Goal: Task Accomplishment & Management: Manage account settings

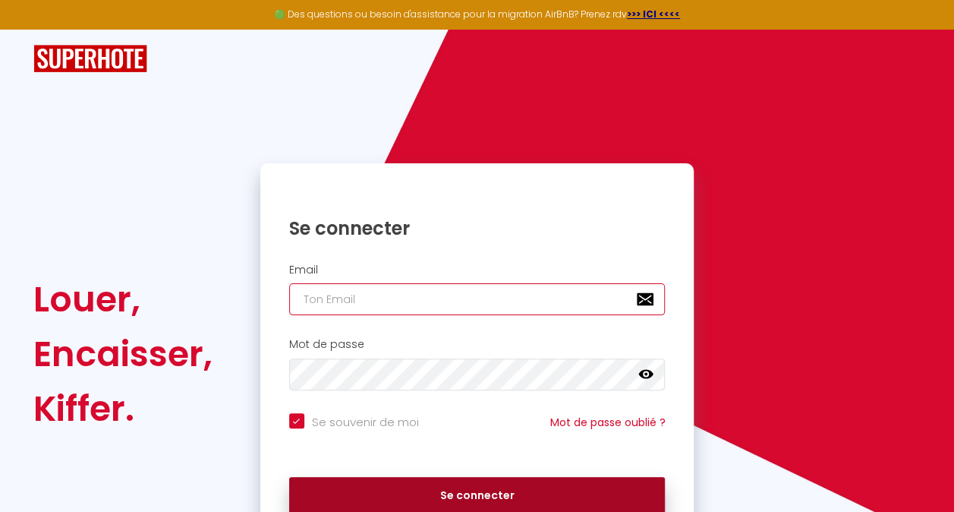
type input "[EMAIL_ADDRESS][DOMAIN_NAME]"
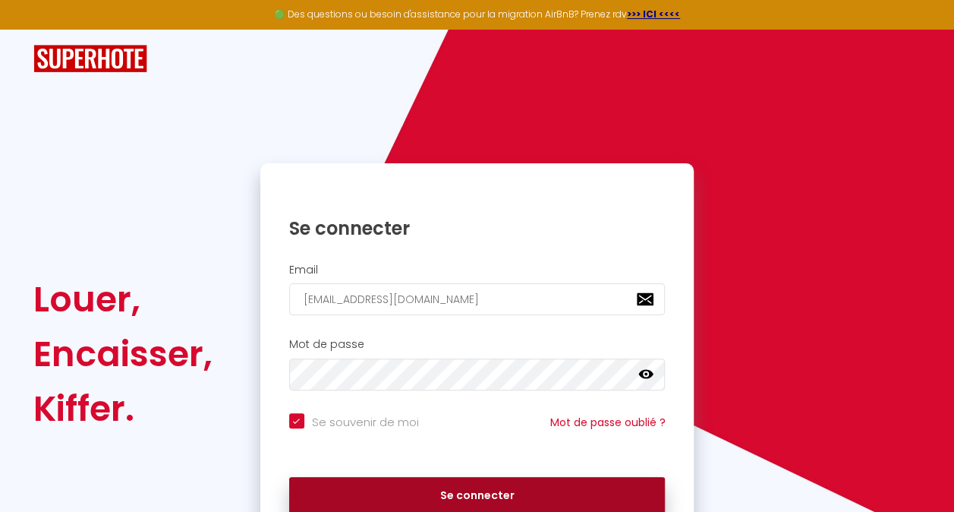
click at [442, 492] on button "Se connecter" at bounding box center [477, 496] width 376 height 38
checkbox input "true"
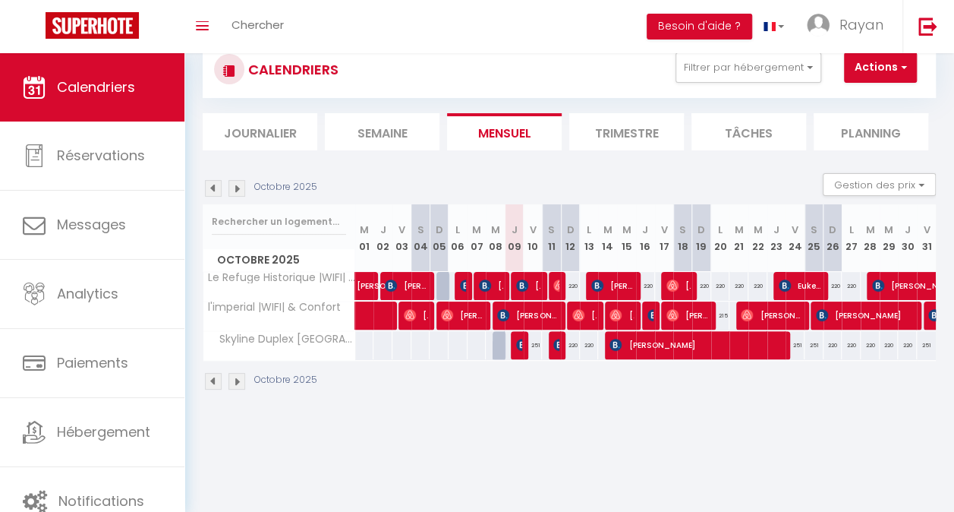
scroll to position [46, 0]
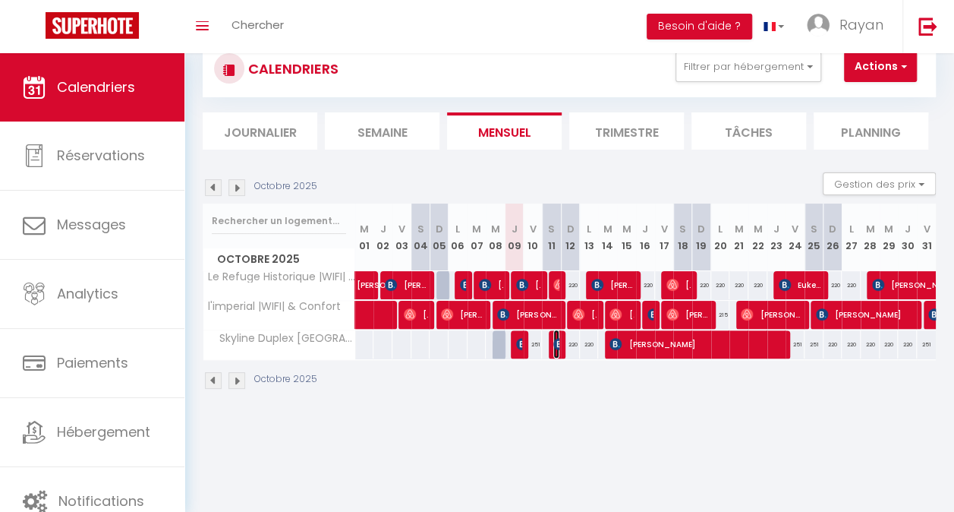
click at [553, 347] on img at bounding box center [559, 344] width 12 height 12
select select "OK"
select select "0"
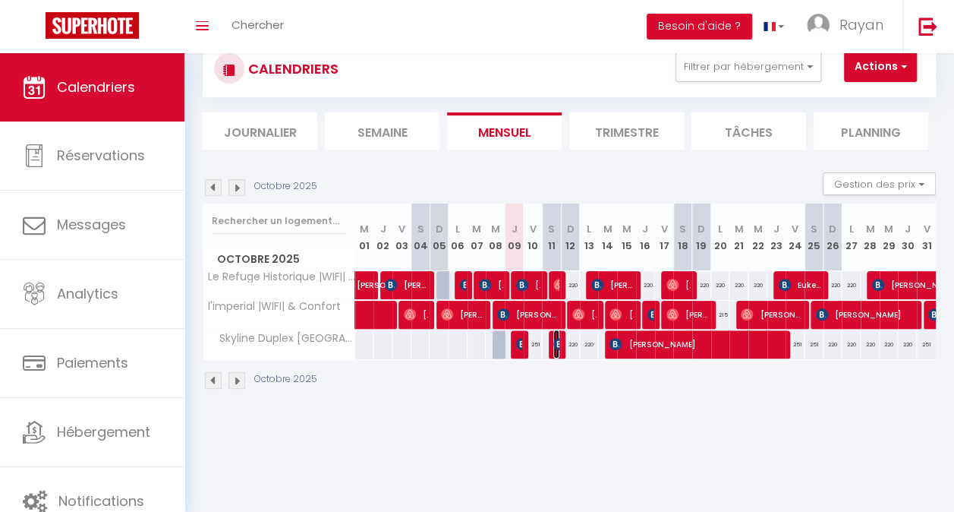
select select "1"
select select
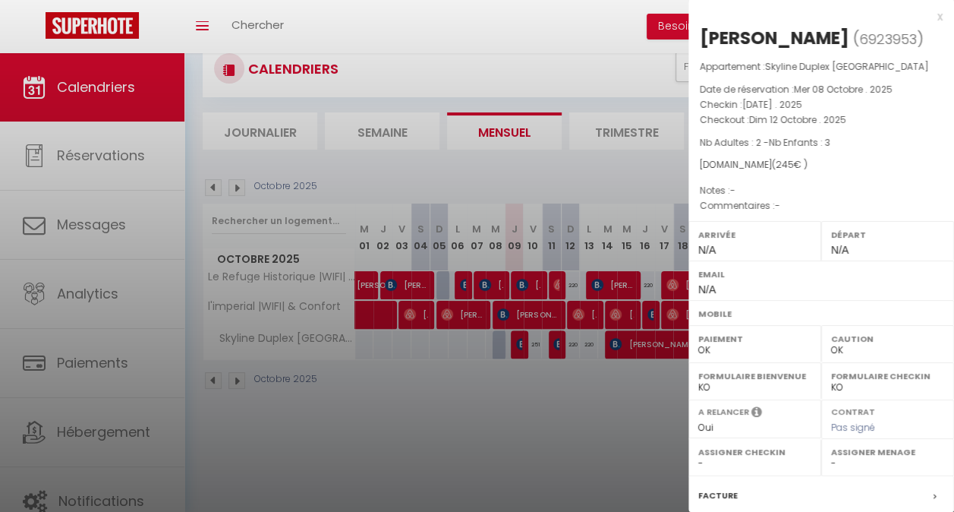
click at [532, 347] on div at bounding box center [477, 256] width 954 height 512
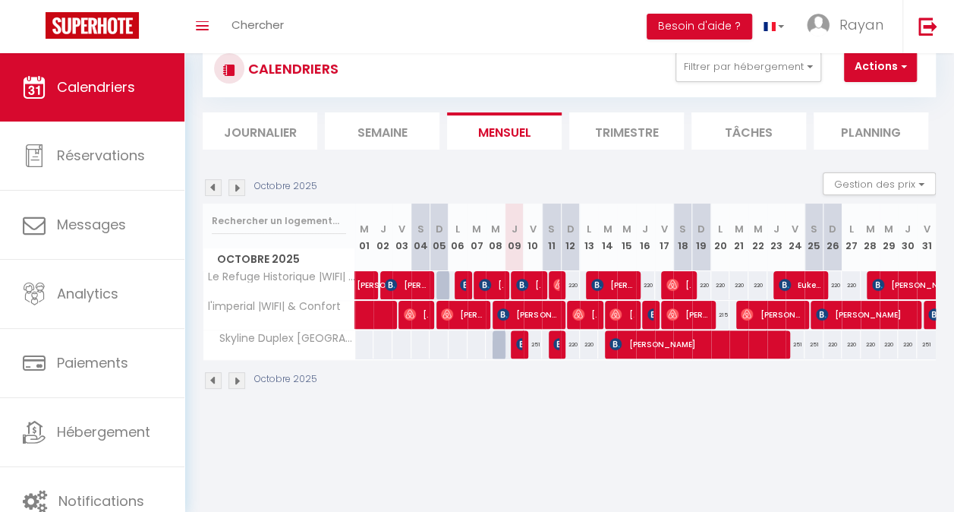
click at [532, 347] on div "251" at bounding box center [533, 344] width 19 height 28
type input "251"
type input "Ven 10 Octobre 2025"
type input "[DATE]"
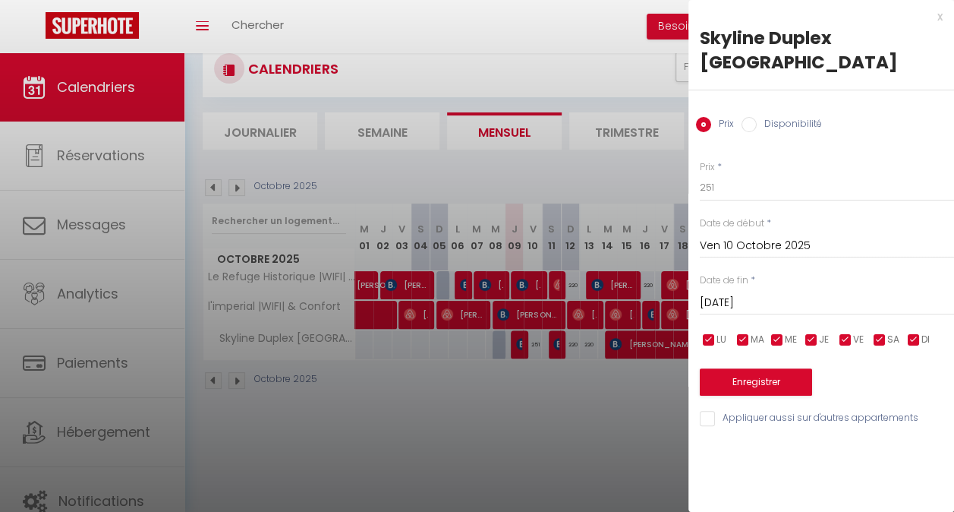
click at [535, 437] on div at bounding box center [477, 256] width 954 height 512
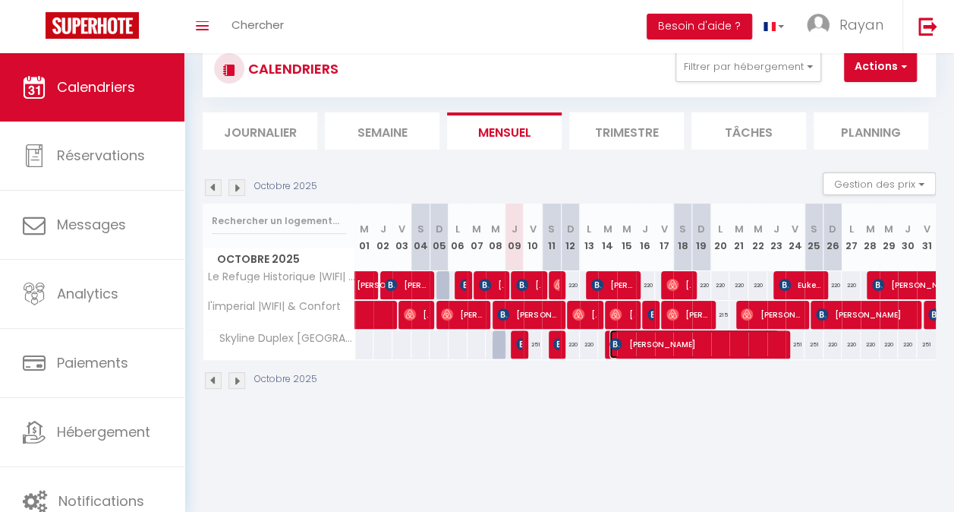
click at [693, 343] on span "[PERSON_NAME]" at bounding box center [694, 343] width 170 height 29
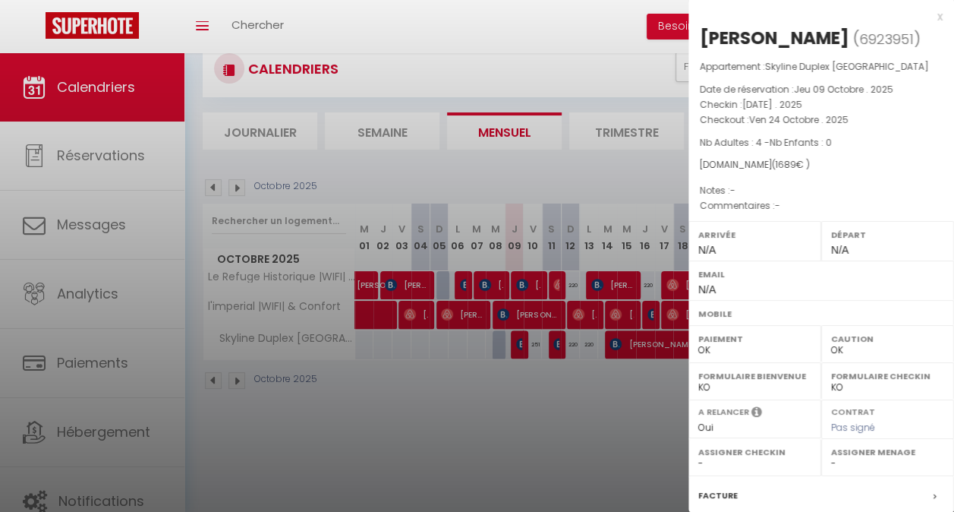
click at [655, 394] on div at bounding box center [477, 256] width 954 height 512
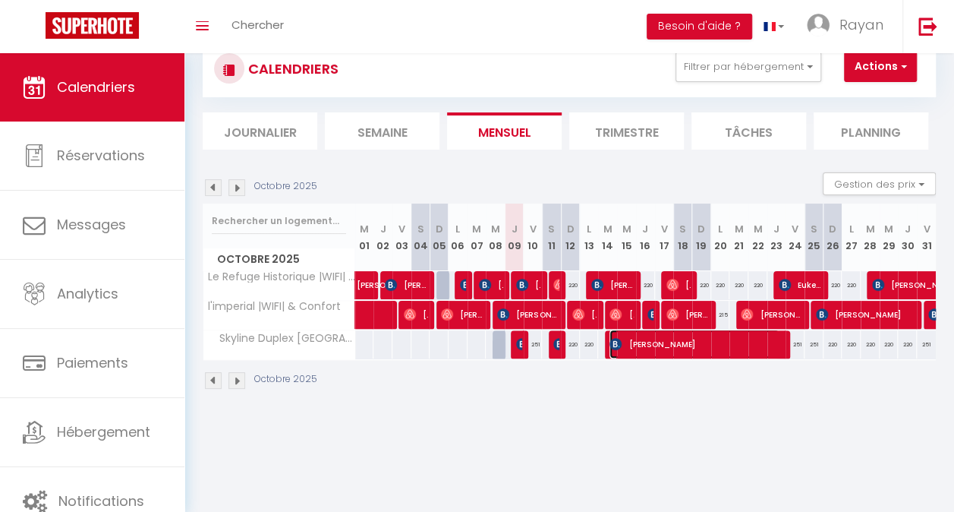
click at [704, 349] on span "[PERSON_NAME]" at bounding box center [694, 343] width 170 height 29
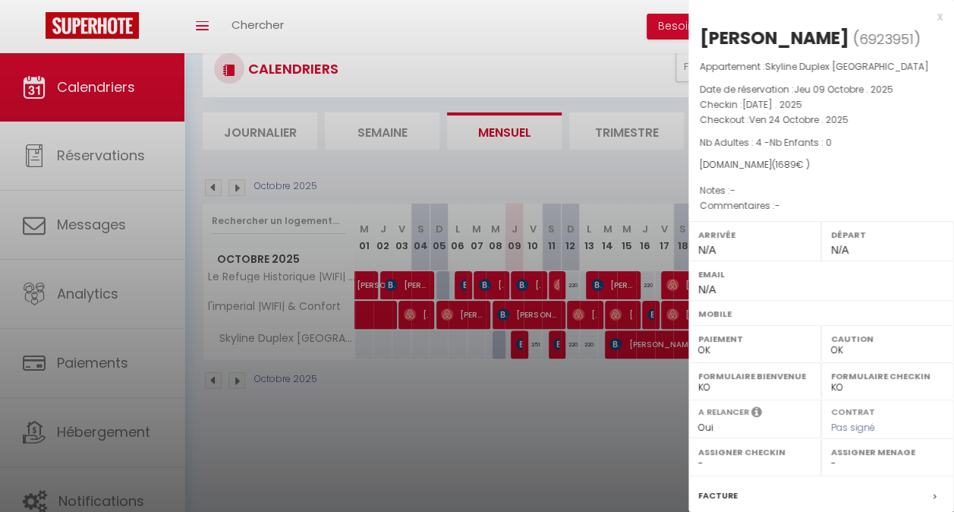
click at [625, 400] on div at bounding box center [477, 256] width 954 height 512
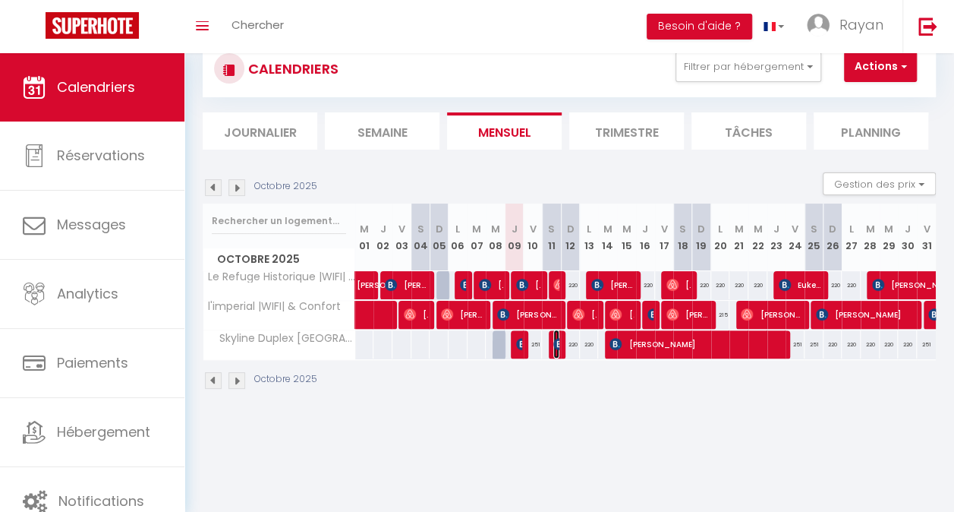
click at [556, 346] on img at bounding box center [559, 344] width 12 height 12
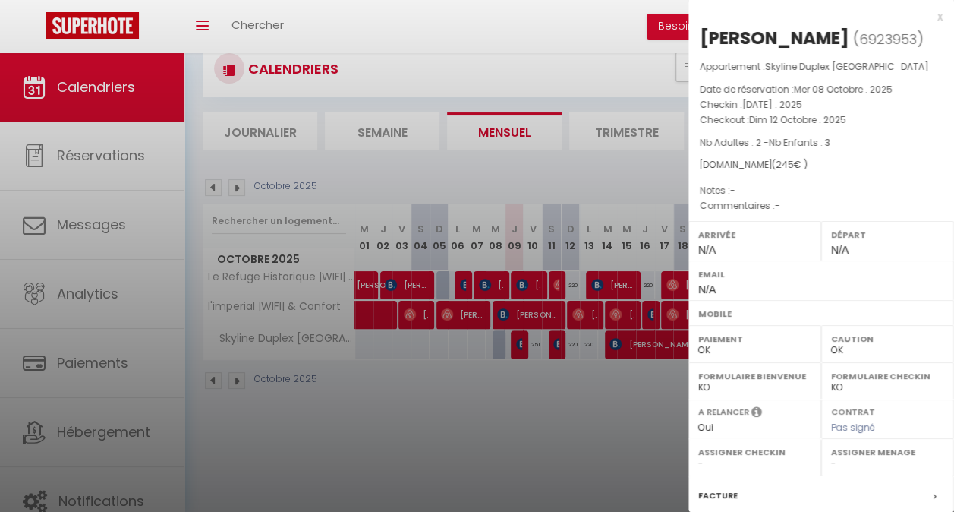
click at [626, 396] on div at bounding box center [477, 256] width 954 height 512
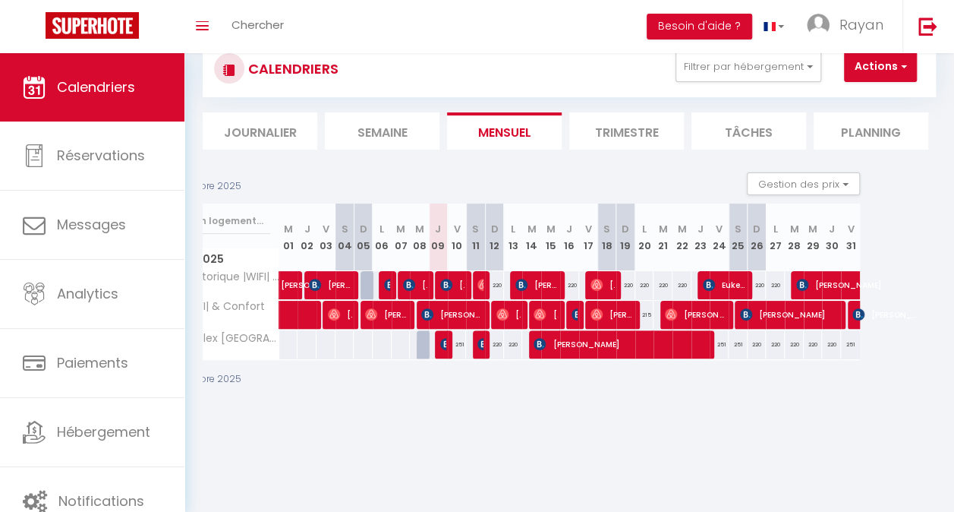
scroll to position [0, 0]
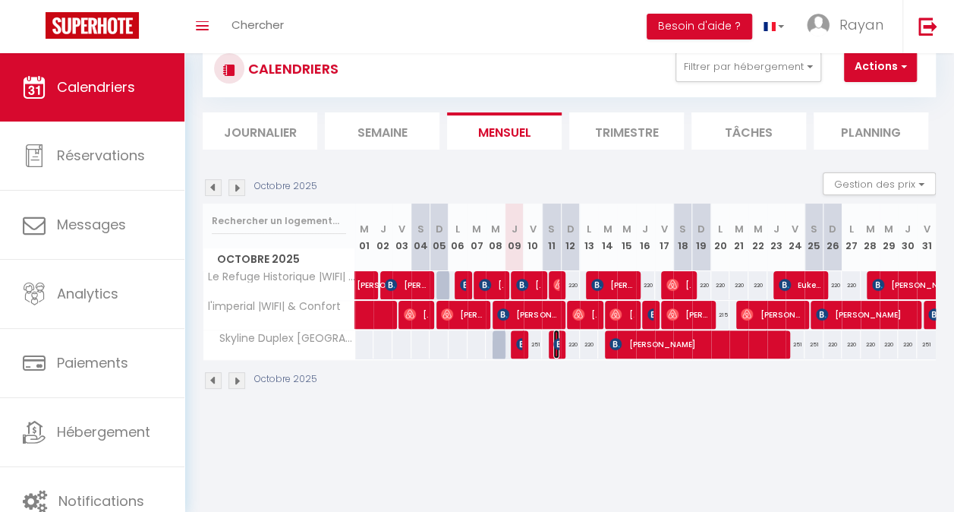
click at [554, 345] on img at bounding box center [559, 344] width 12 height 12
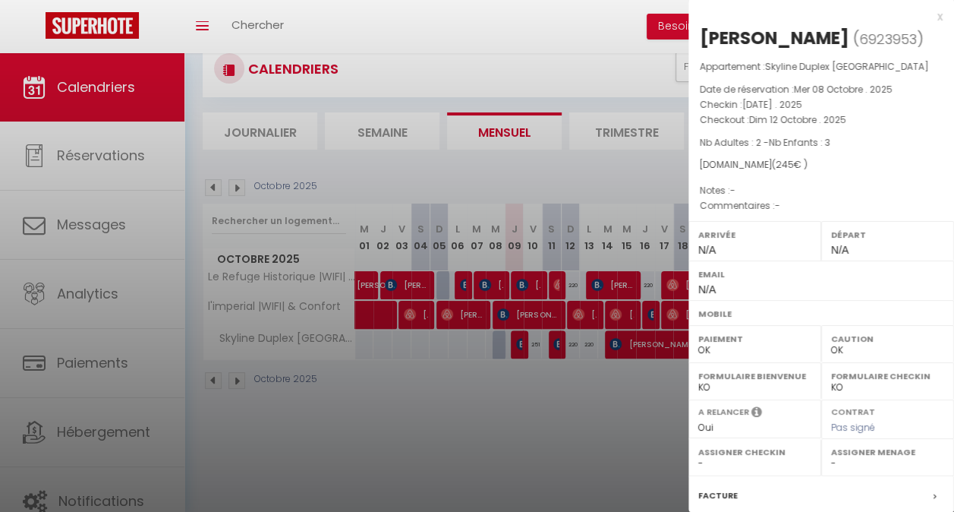
click at [565, 366] on div at bounding box center [477, 256] width 954 height 512
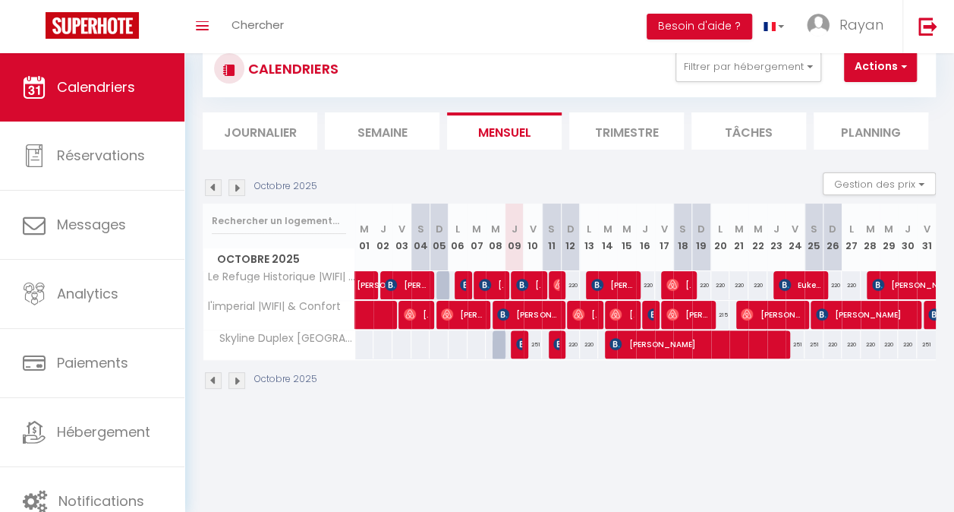
click at [549, 351] on div at bounding box center [558, 344] width 19 height 29
click at [561, 342] on div "220" at bounding box center [570, 344] width 19 height 28
type input "220"
type input "Dim 12 Octobre 2025"
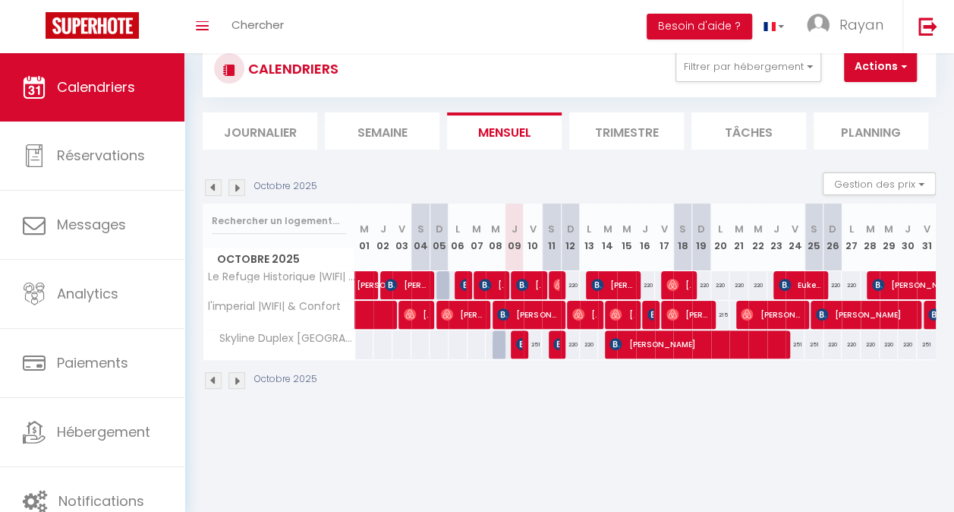
type input "Lun 13 Octobre 2025"
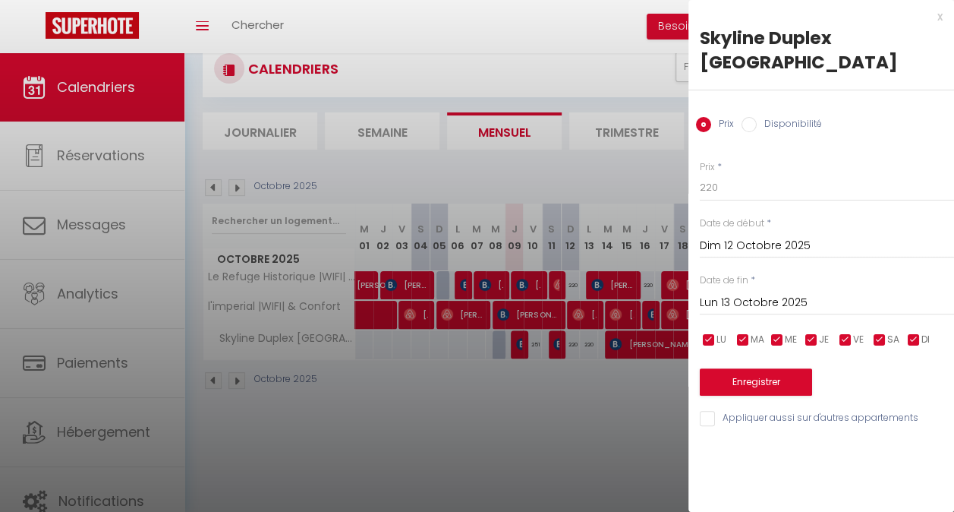
click at [604, 391] on div at bounding box center [477, 256] width 954 height 512
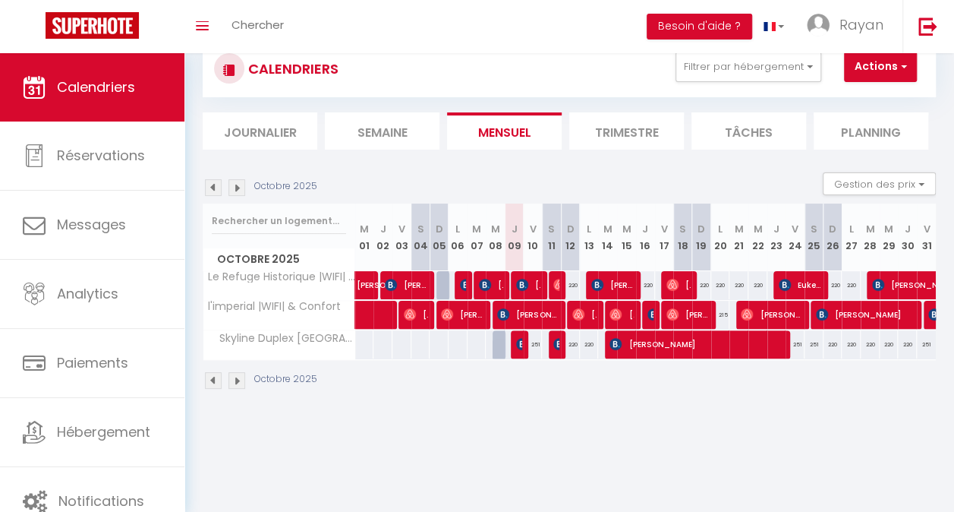
click at [549, 342] on div at bounding box center [558, 344] width 19 height 29
click at [561, 342] on div "220" at bounding box center [570, 344] width 19 height 28
type input "220"
type input "Dim 12 Octobre 2025"
type input "Lun 13 Octobre 2025"
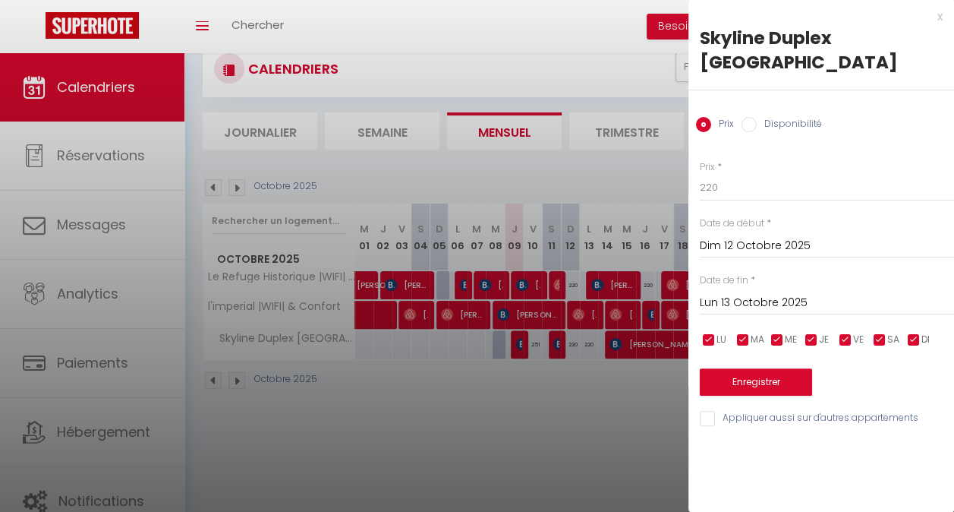
click at [556, 317] on div at bounding box center [477, 256] width 954 height 512
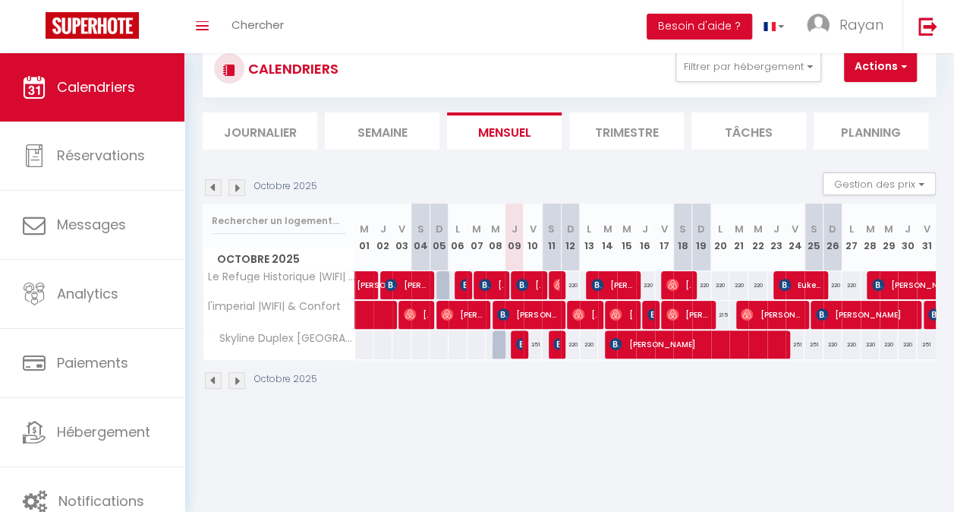
click at [556, 317] on div at bounding box center [556, 315] width 19 height 29
click at [530, 316] on span "[PERSON_NAME]" at bounding box center [527, 314] width 61 height 29
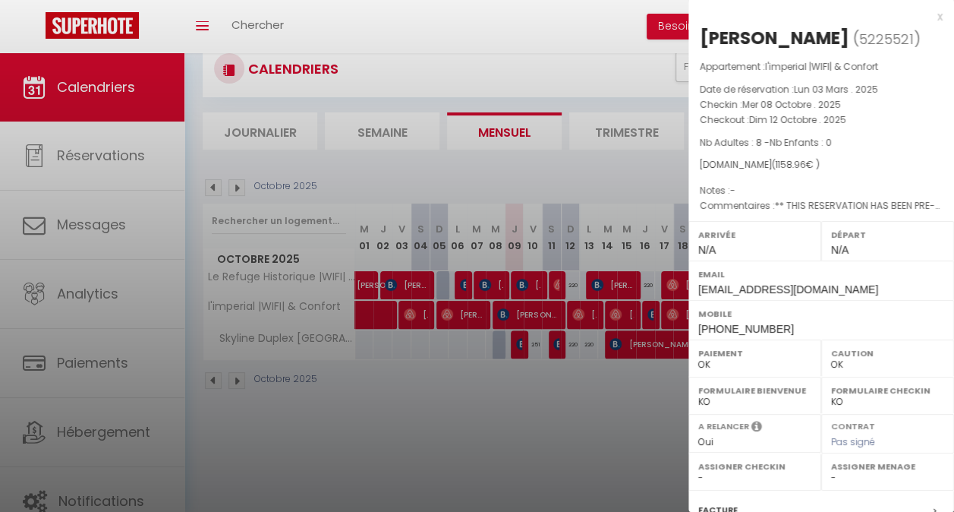
click at [553, 346] on div at bounding box center [477, 256] width 954 height 512
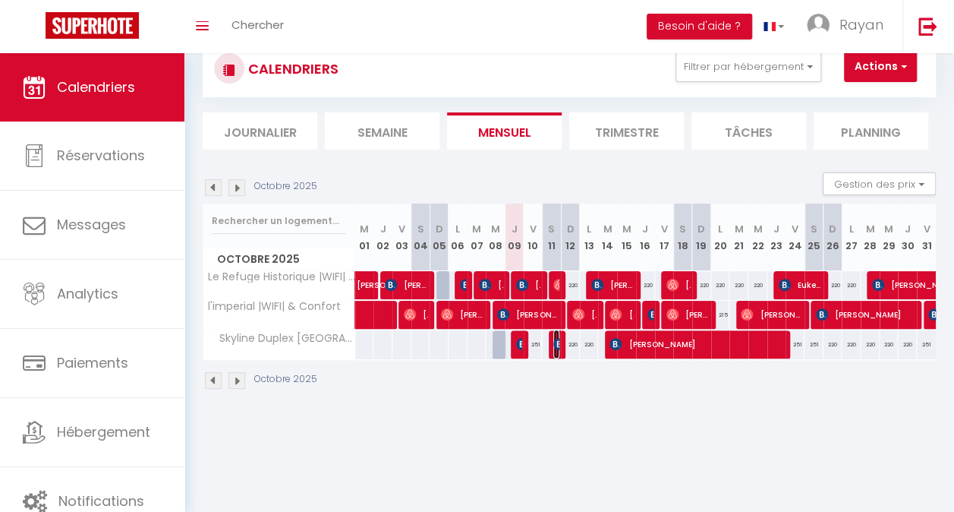
click at [553, 346] on img at bounding box center [559, 344] width 12 height 12
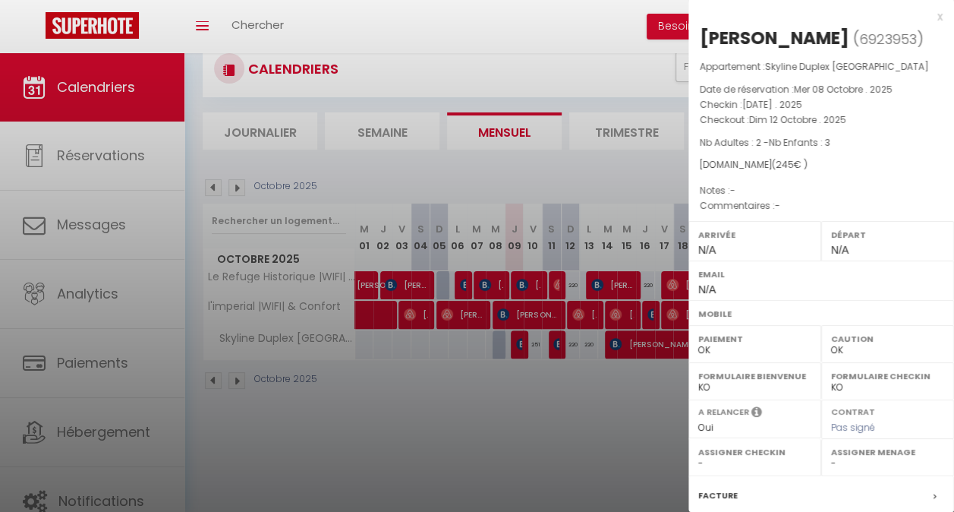
click at [550, 312] on div at bounding box center [477, 256] width 954 height 512
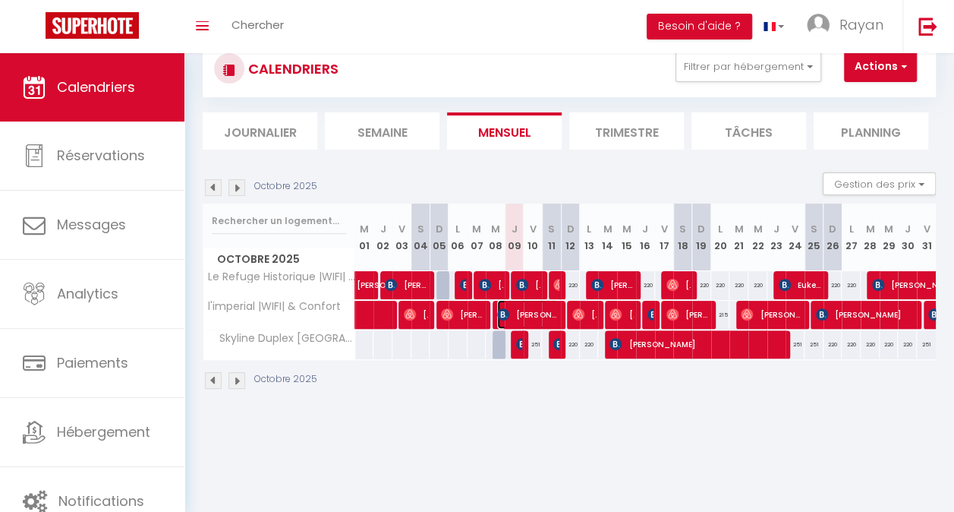
click at [550, 312] on span "[PERSON_NAME]" at bounding box center [527, 314] width 61 height 29
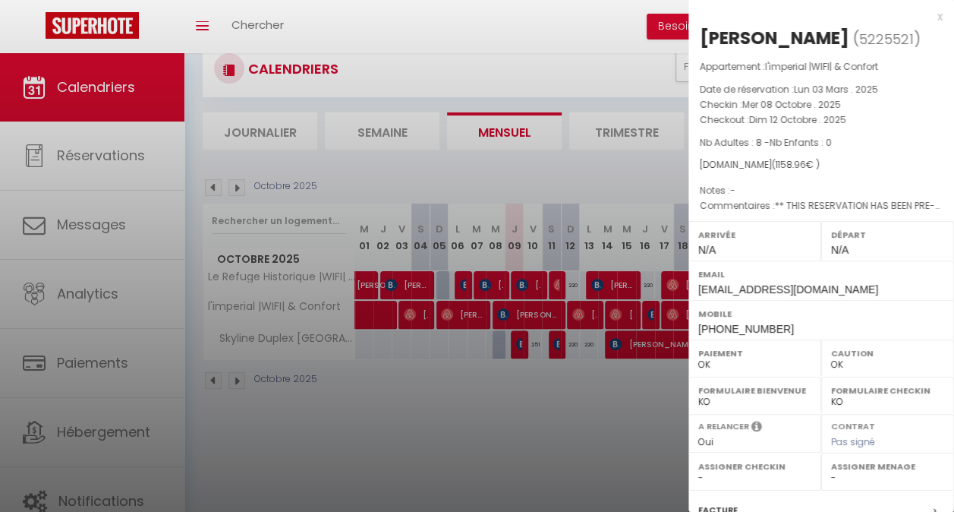
click at [570, 381] on div at bounding box center [477, 256] width 954 height 512
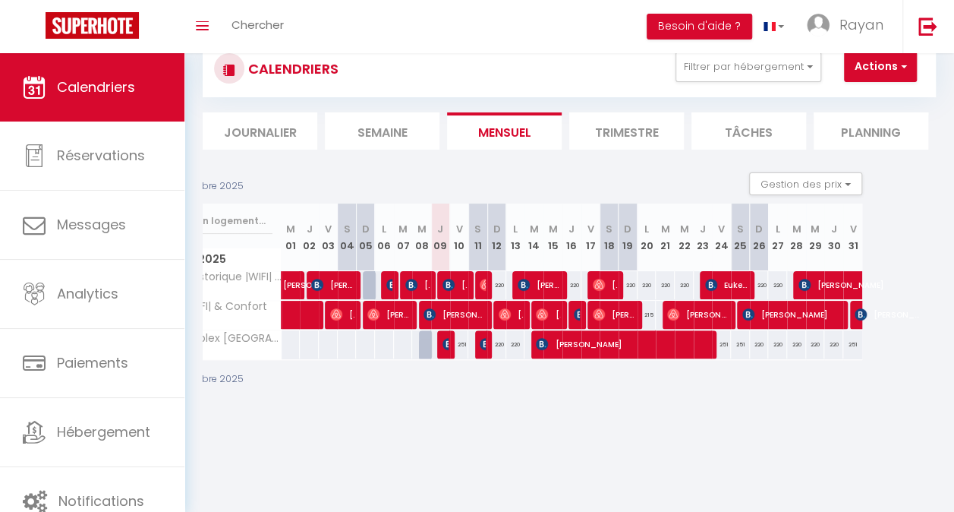
scroll to position [0, 77]
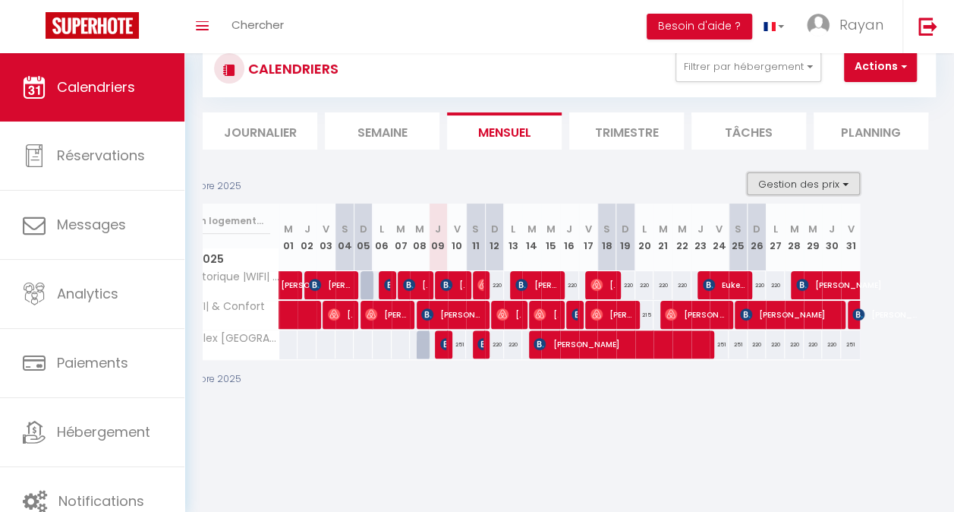
click at [792, 175] on button "Gestion des prix" at bounding box center [803, 183] width 113 height 23
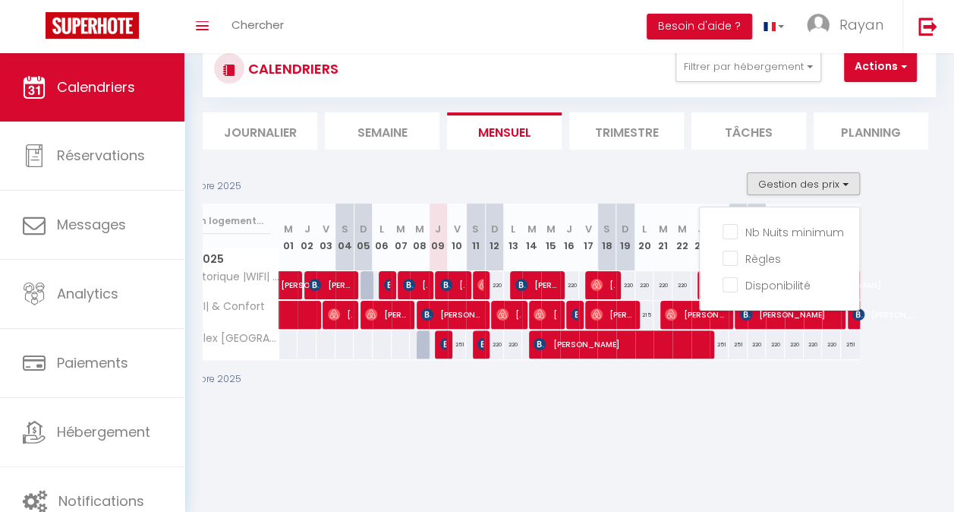
click at [674, 375] on div "Octobre 2025" at bounding box center [493, 382] width 733 height 45
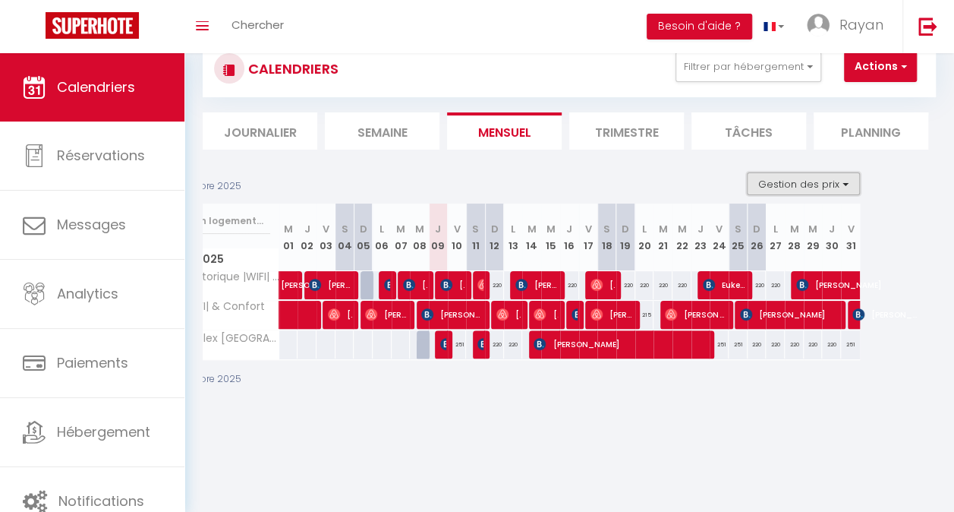
click at [798, 181] on button "Gestion des prix" at bounding box center [803, 183] width 113 height 23
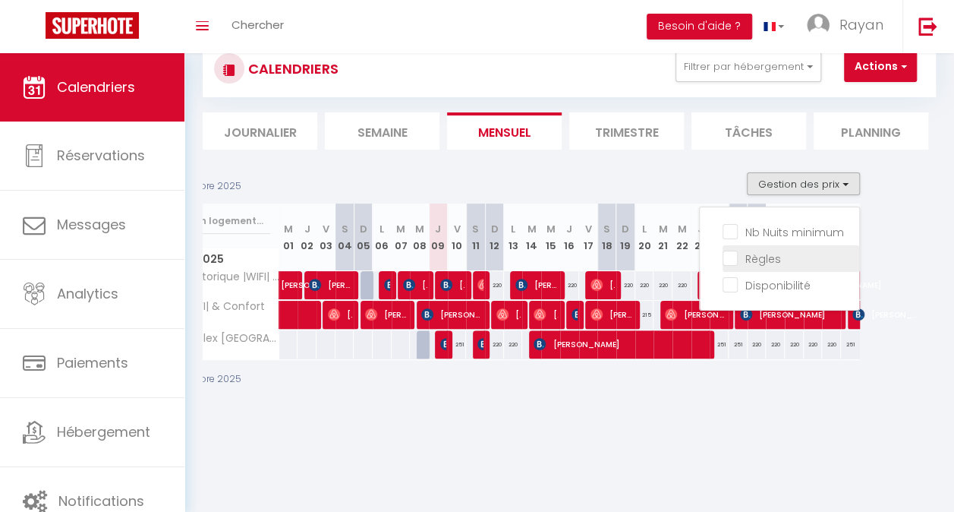
click at [757, 262] on input "Règles" at bounding box center [790, 257] width 137 height 15
checkbox input "true"
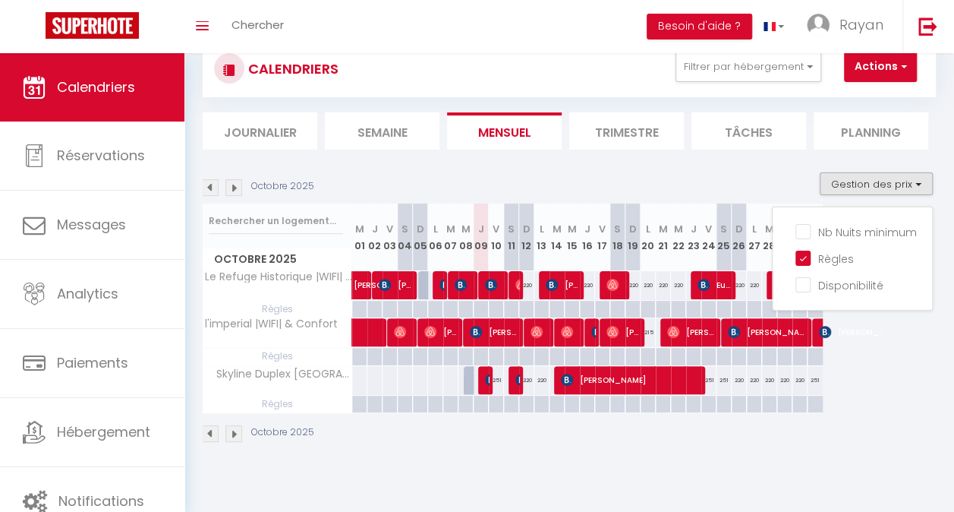
click at [446, 380] on div at bounding box center [450, 380] width 16 height 28
type input "[DATE]"
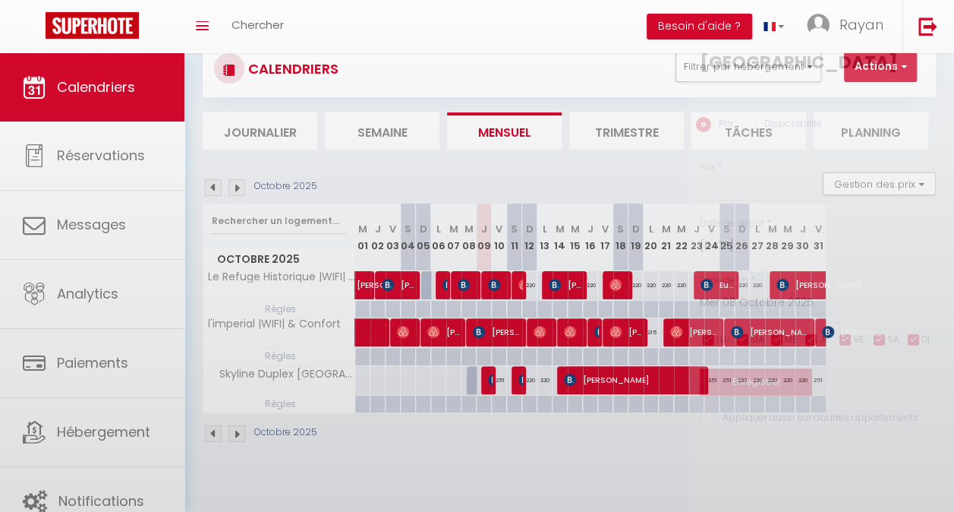
scroll to position [0, 0]
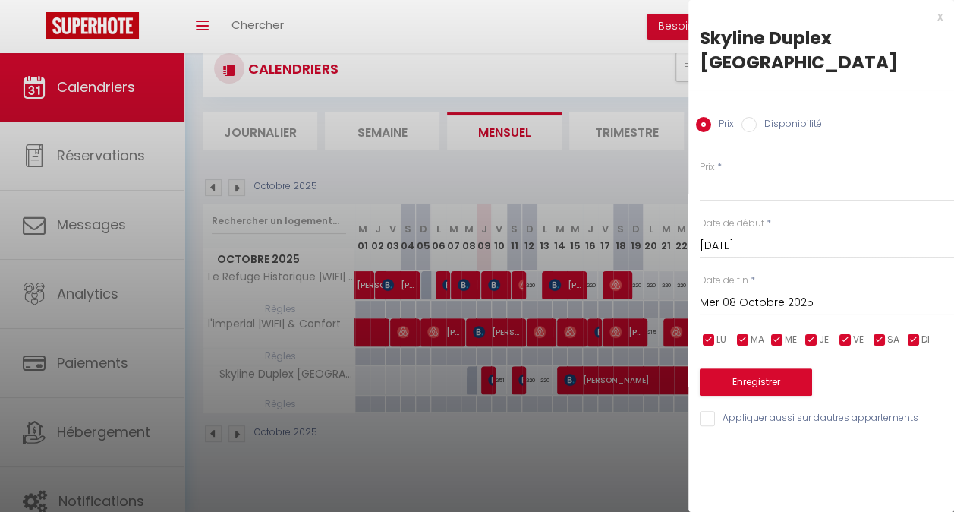
click at [741, 293] on input "Mer 08 Octobre 2025" at bounding box center [827, 303] width 254 height 20
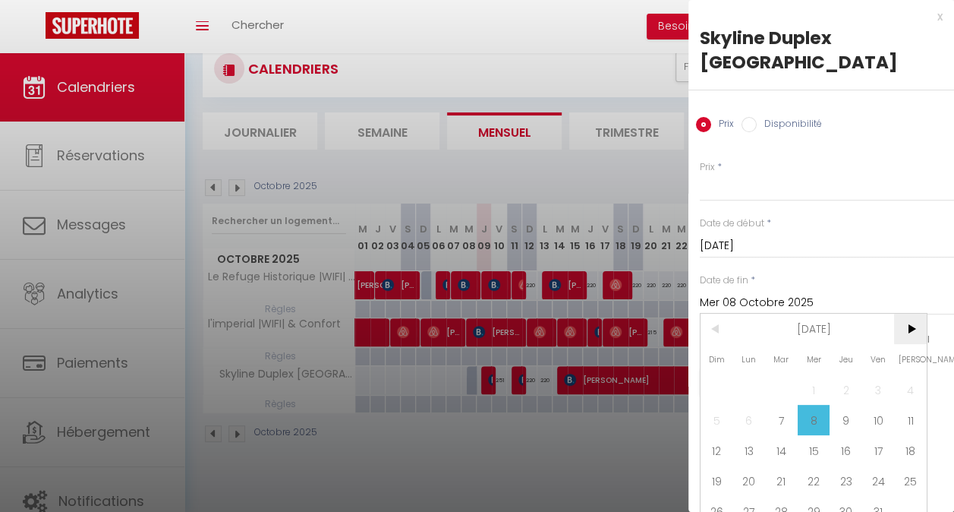
click at [904, 313] on span ">" at bounding box center [910, 328] width 33 height 30
click at [908, 374] on span "1" at bounding box center [910, 389] width 33 height 30
type input "[DATE]"
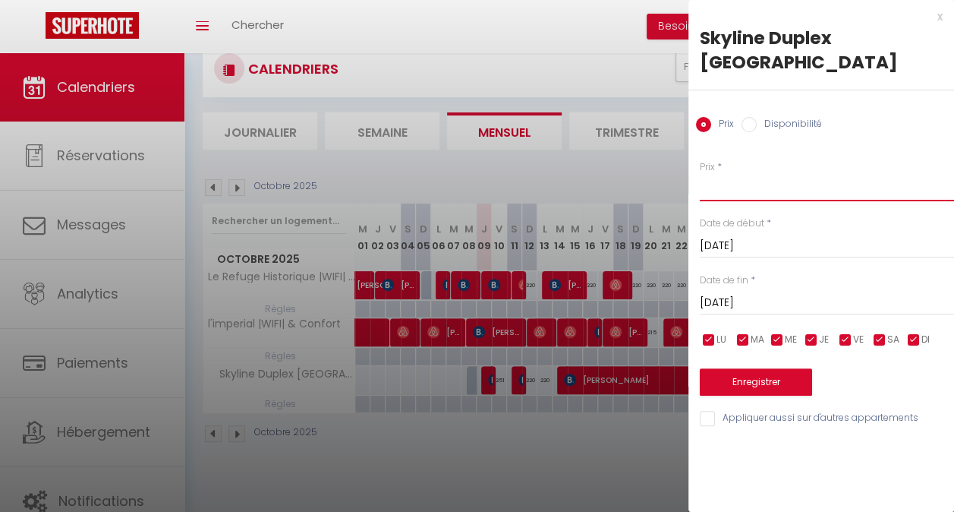
click at [721, 174] on input "Prix" at bounding box center [827, 187] width 254 height 27
type input "200"
click at [749, 368] on button "Enregistrer" at bounding box center [756, 381] width 112 height 27
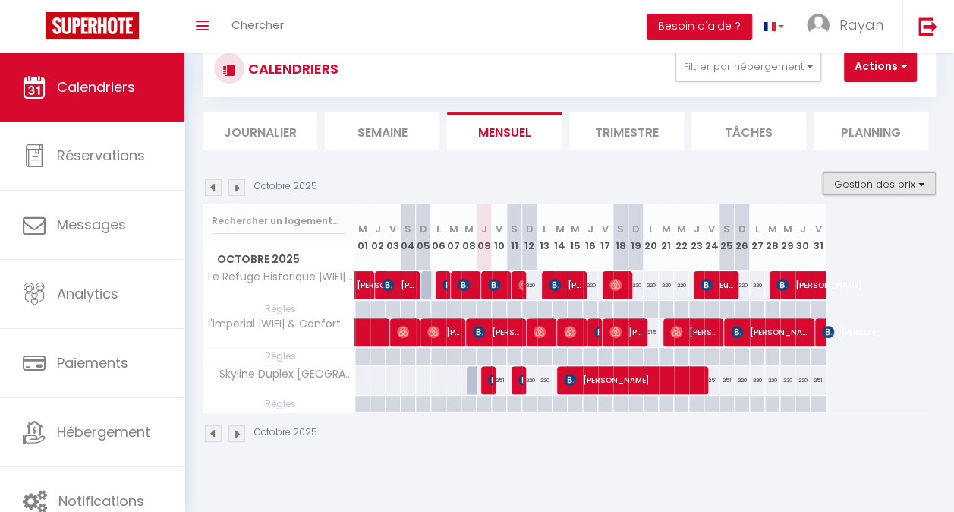
click at [847, 184] on button "Gestion des prix" at bounding box center [879, 183] width 113 height 23
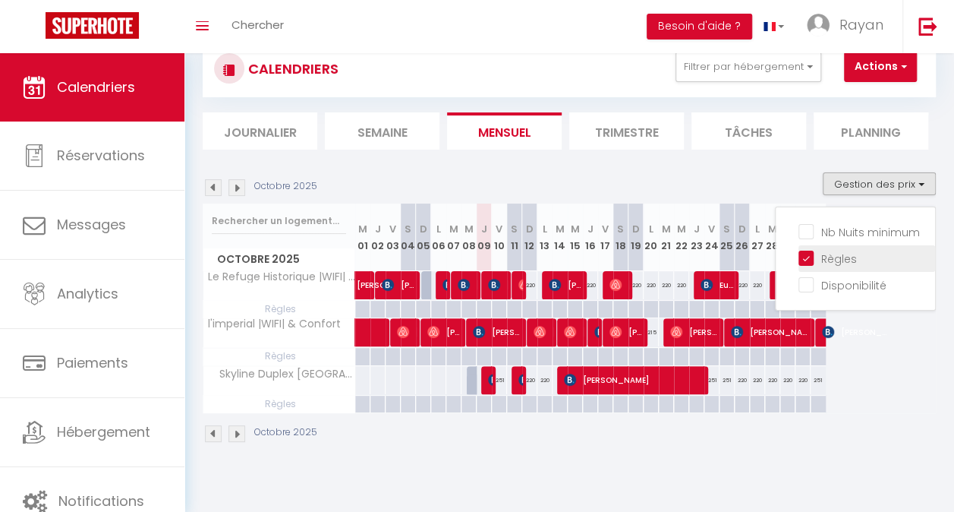
click at [800, 258] on input "Règles" at bounding box center [866, 257] width 137 height 15
checkbox input "false"
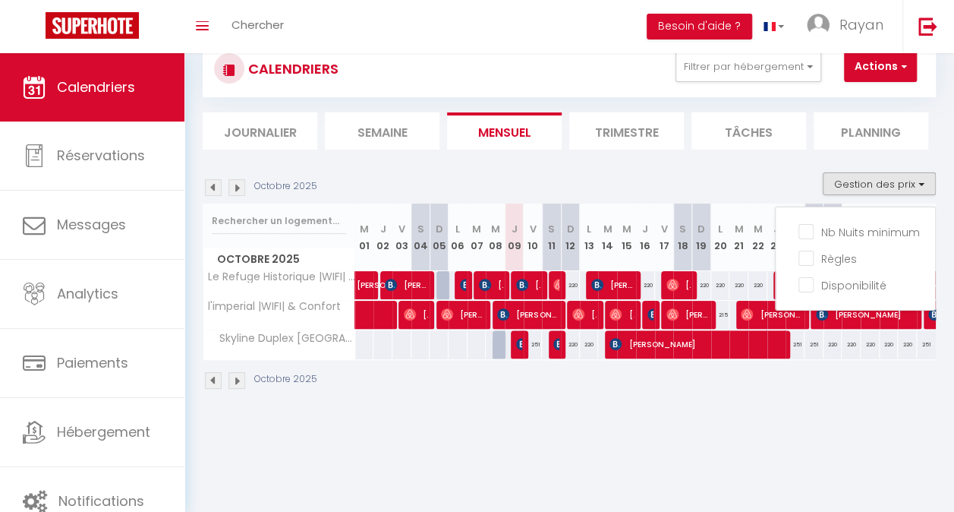
click at [235, 377] on img at bounding box center [236, 380] width 17 height 17
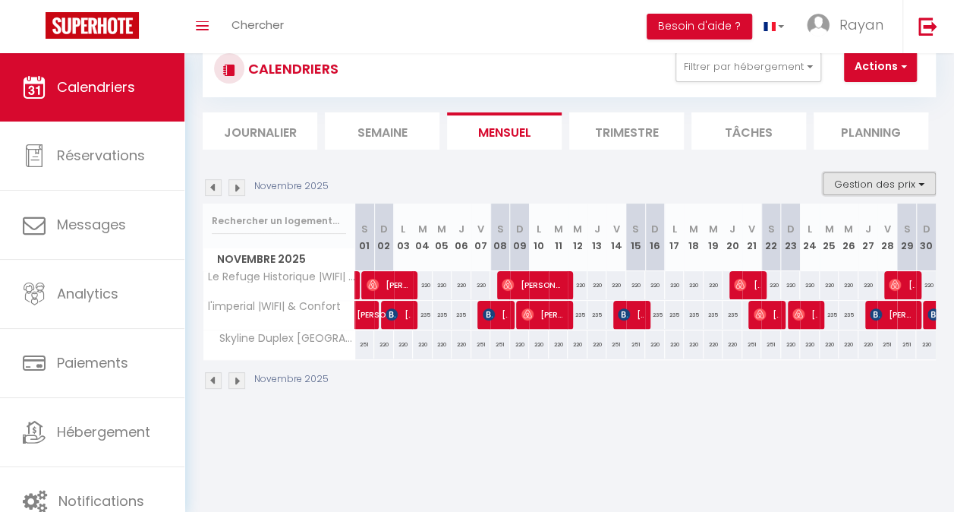
click at [855, 186] on button "Gestion des prix" at bounding box center [879, 183] width 113 height 23
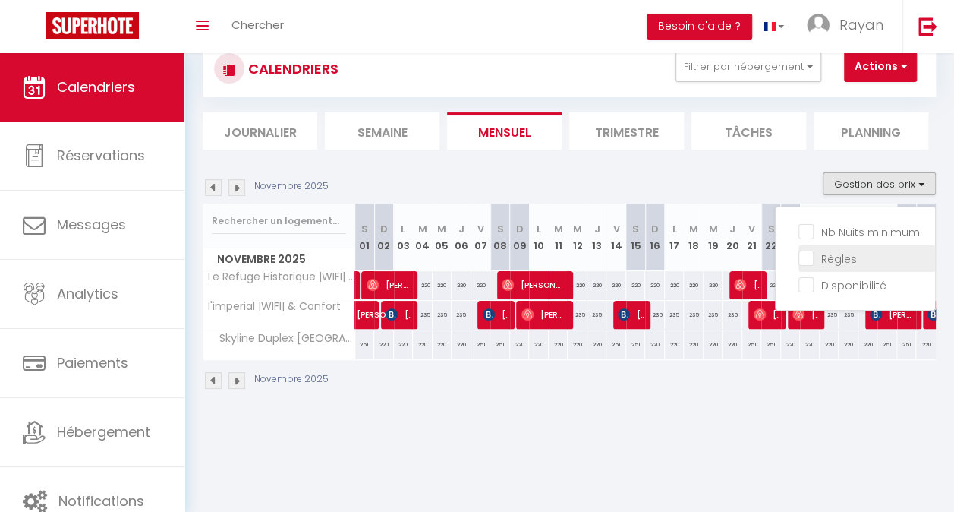
click at [817, 260] on input "Règles" at bounding box center [866, 257] width 137 height 15
checkbox input "true"
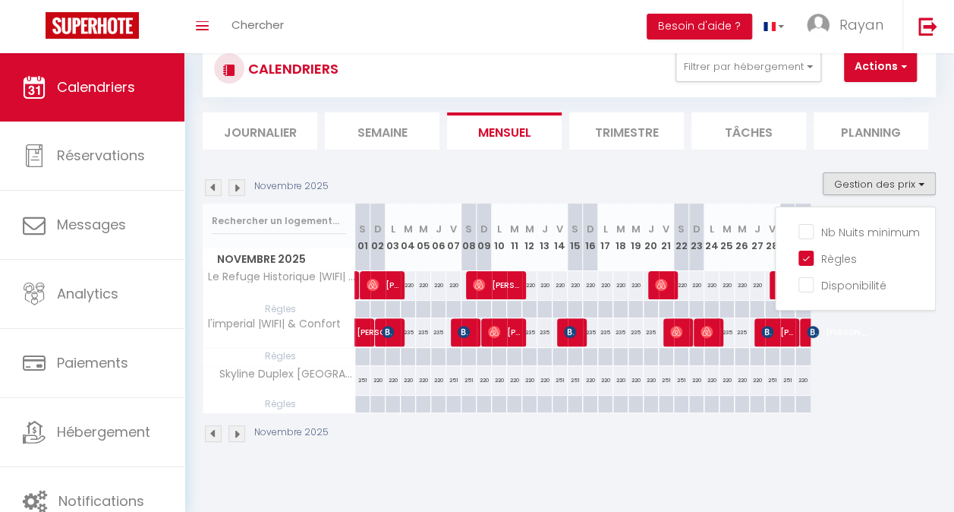
click at [288, 368] on span "Skyline Duplex [GEOGRAPHIC_DATA]" at bounding box center [282, 374] width 152 height 17
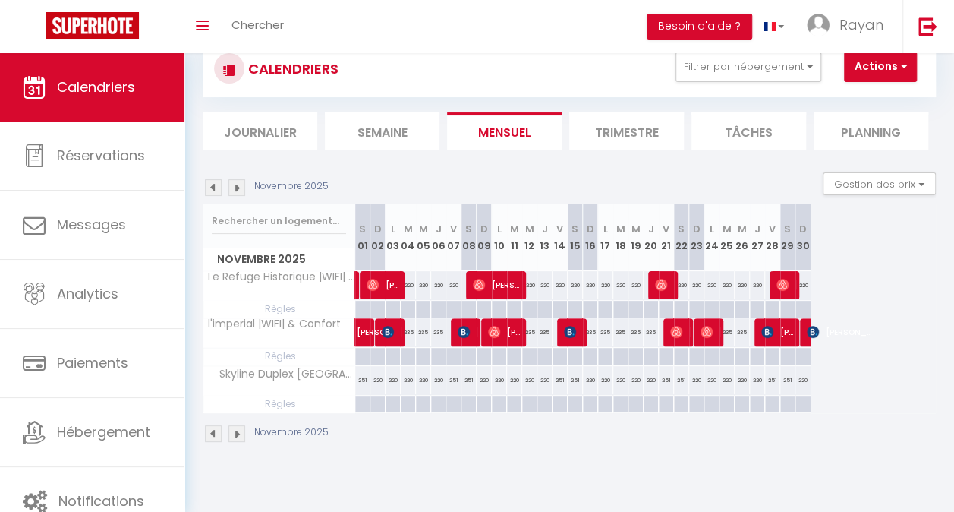
click at [386, 366] on div "220" at bounding box center [393, 380] width 15 height 28
type input "220"
type input "Lun 03 Novembre 2025"
type input "[DATE]"
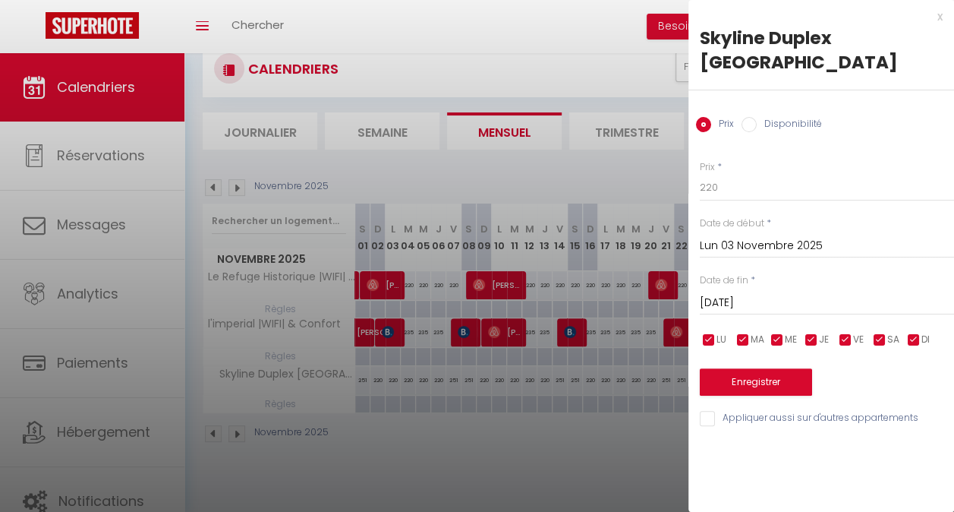
click at [730, 236] on input "Lun 03 Novembre 2025" at bounding box center [827, 246] width 254 height 20
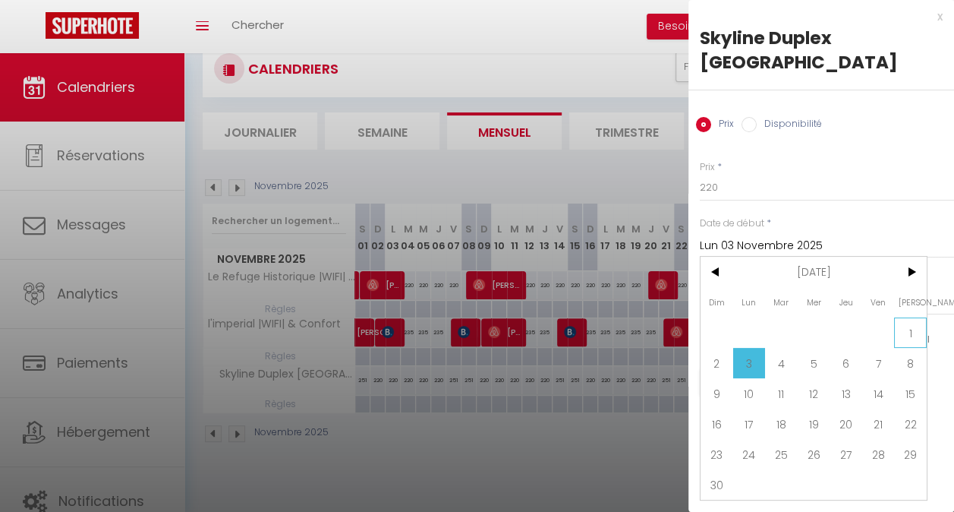
click at [916, 317] on span "1" at bounding box center [910, 332] width 33 height 30
type input "[DATE]"
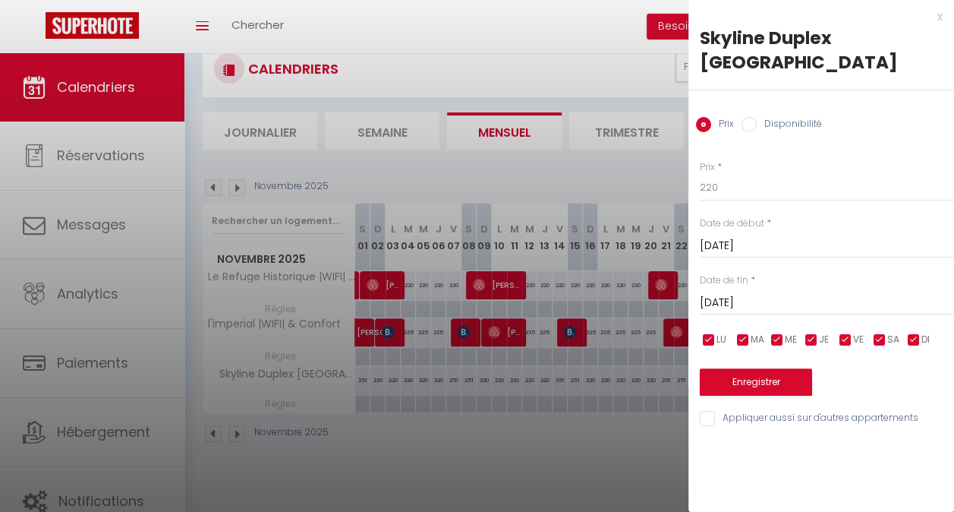
click at [757, 293] on input "[DATE]" at bounding box center [827, 303] width 254 height 20
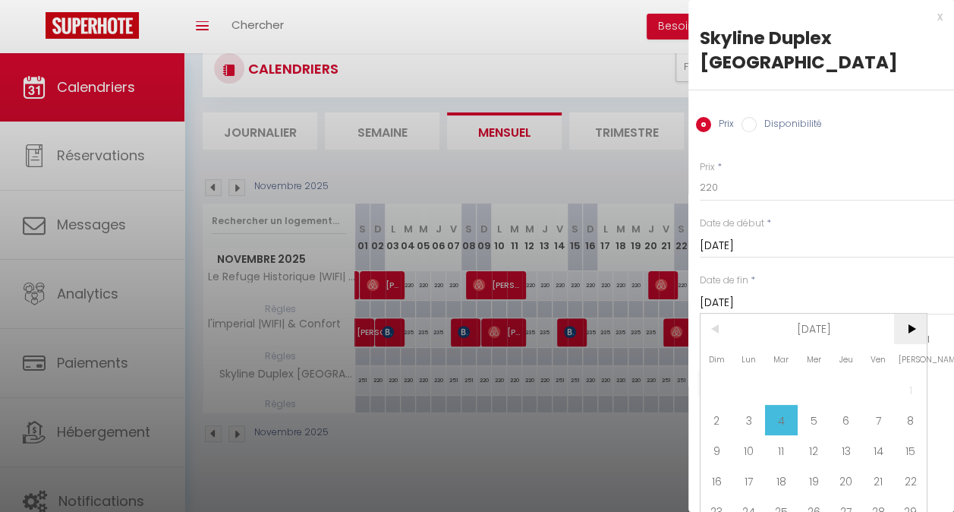
click at [905, 313] on span ">" at bounding box center [910, 328] width 33 height 30
click at [753, 374] on span "1" at bounding box center [749, 389] width 33 height 30
type input "Lun 01 Décembre 2025"
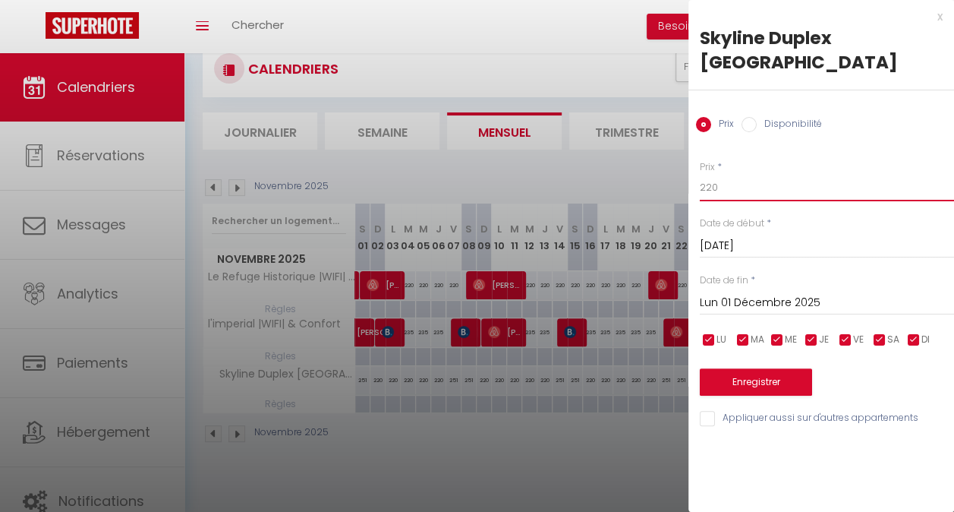
click at [725, 174] on input "220" at bounding box center [827, 187] width 254 height 27
type input "200"
click at [739, 368] on button "Enregistrer" at bounding box center [756, 381] width 112 height 27
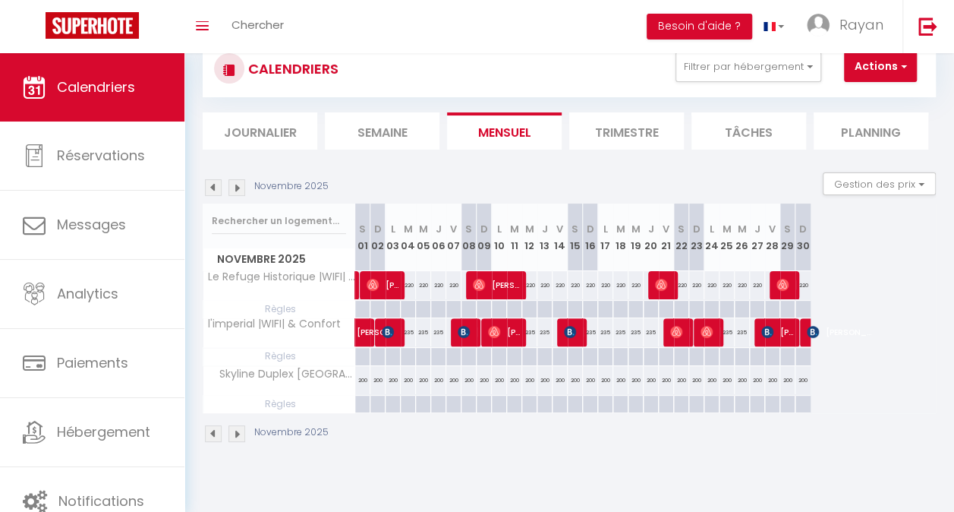
click at [214, 432] on img at bounding box center [213, 433] width 17 height 17
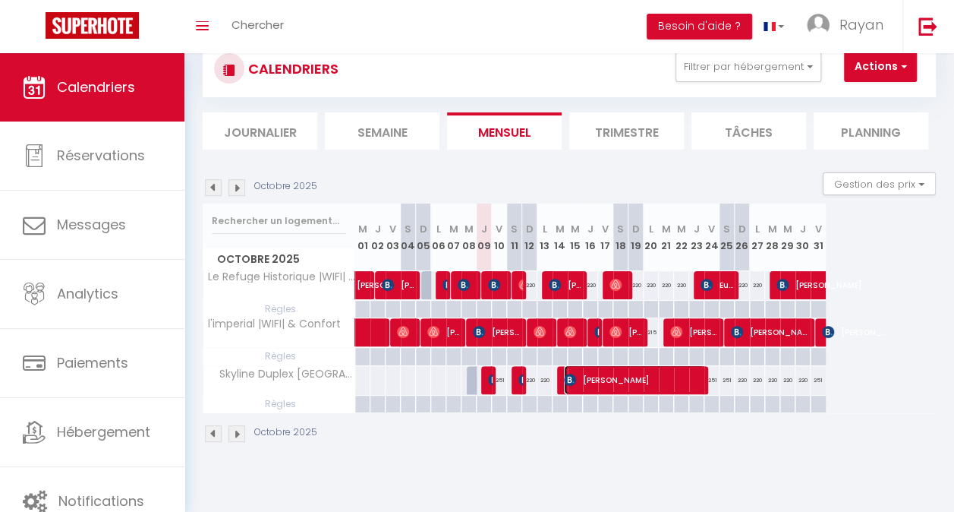
click at [622, 373] on span "[PERSON_NAME]" at bounding box center [635, 379] width 142 height 29
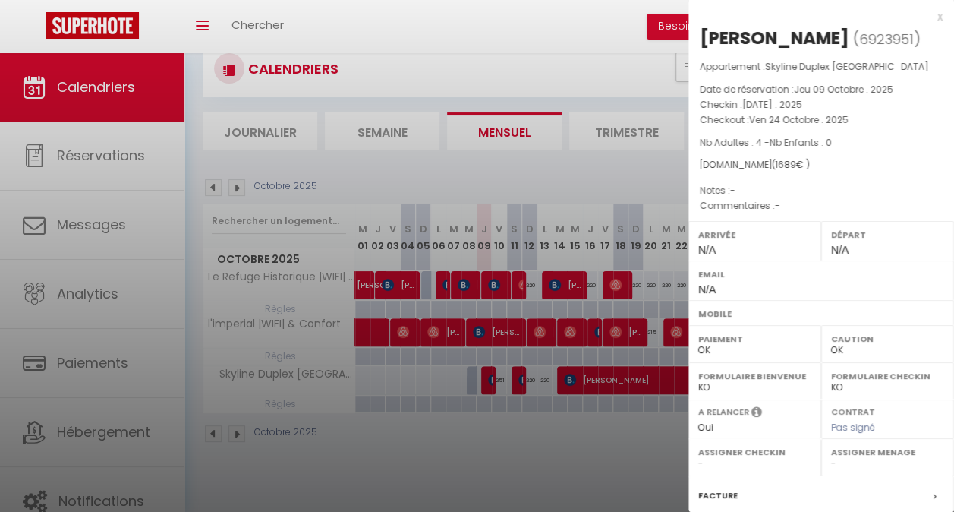
click at [395, 384] on div at bounding box center [477, 256] width 954 height 512
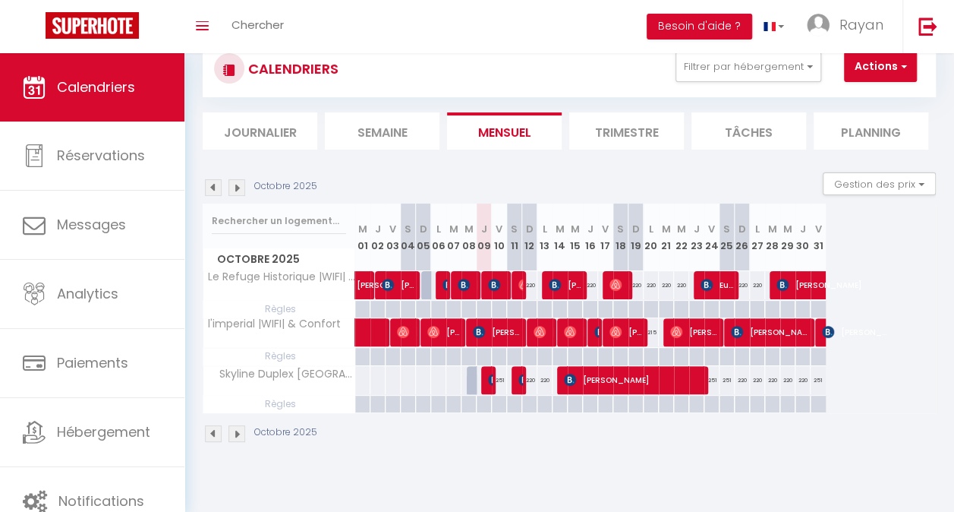
click at [395, 384] on div at bounding box center [393, 380] width 16 height 28
type input "Ven 03 Octobre 2025"
type input "[DATE]"
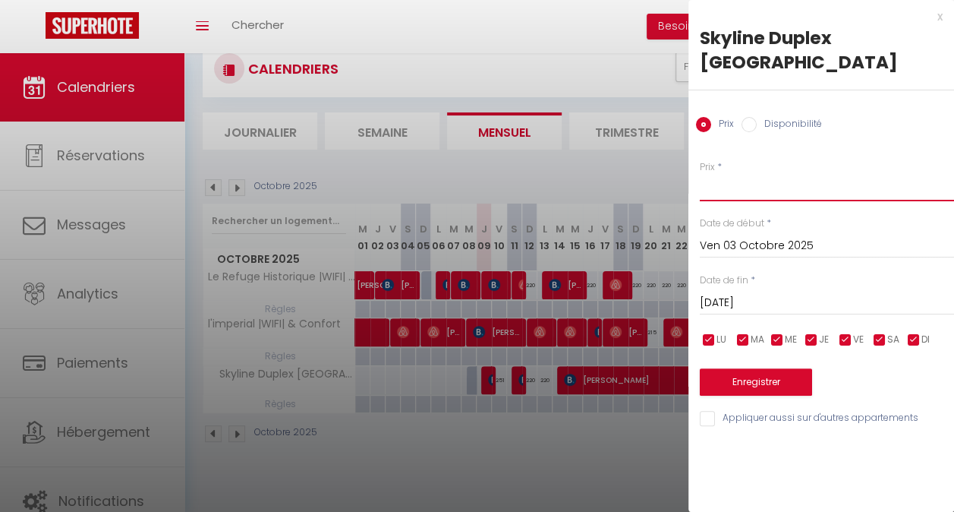
click at [714, 174] on input "Prix" at bounding box center [827, 187] width 254 height 27
type input "200"
click at [740, 236] on input "Ven 03 Octobre 2025" at bounding box center [827, 246] width 254 height 20
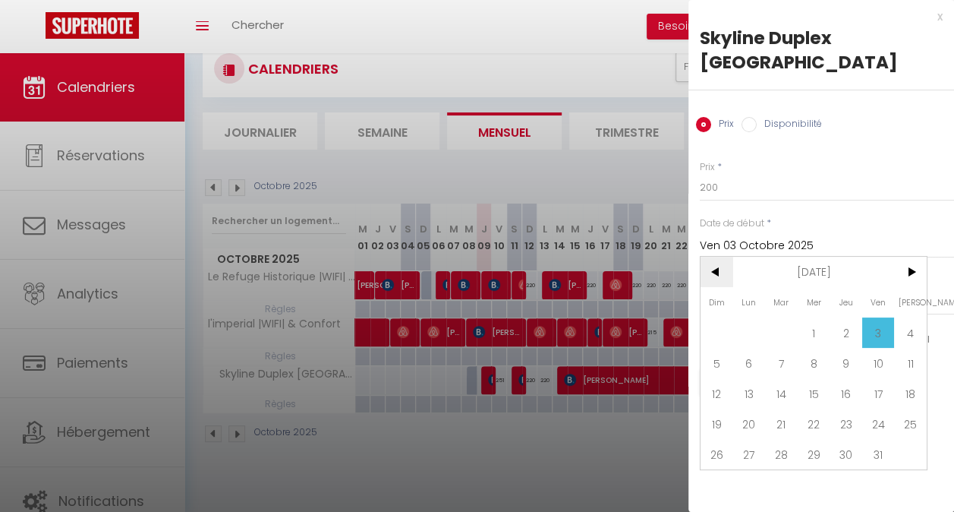
click at [716, 257] on span "<" at bounding box center [716, 272] width 33 height 30
click at [908, 257] on span ">" at bounding box center [910, 272] width 33 height 30
click at [849, 348] on span "9" at bounding box center [846, 363] width 33 height 30
type input "Jeu 09 Octobre 2025"
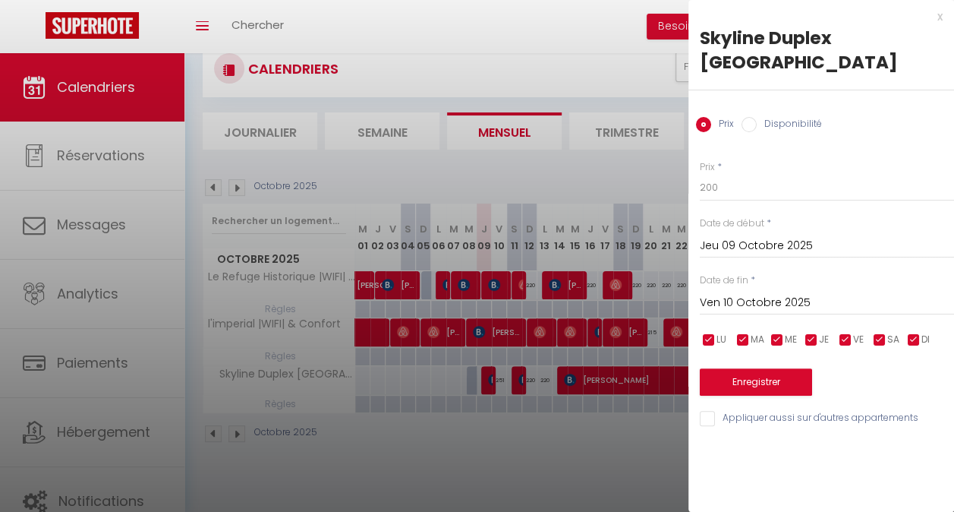
click at [785, 293] on input "Ven 10 Octobre 2025" at bounding box center [827, 303] width 254 height 20
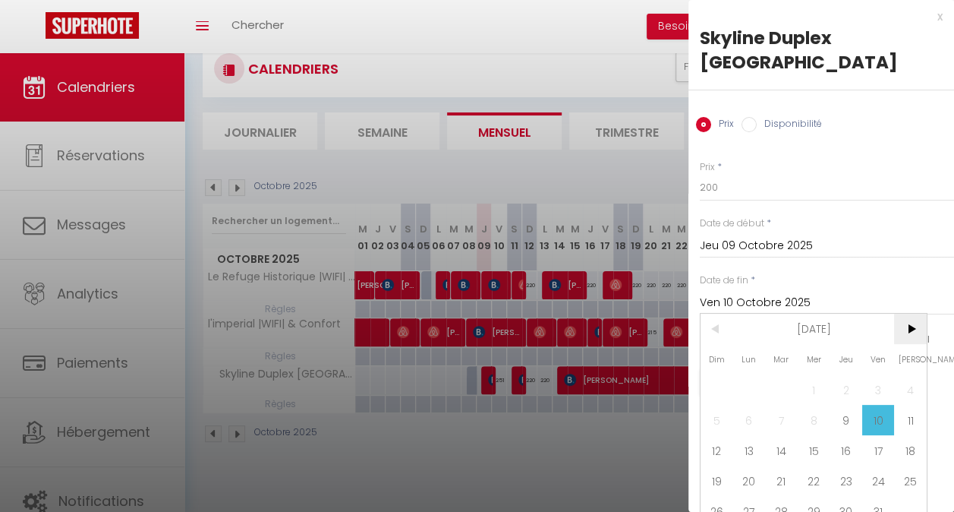
click at [918, 313] on span ">" at bounding box center [910, 328] width 33 height 30
click at [904, 374] on span "1" at bounding box center [910, 389] width 33 height 30
type input "[DATE]"
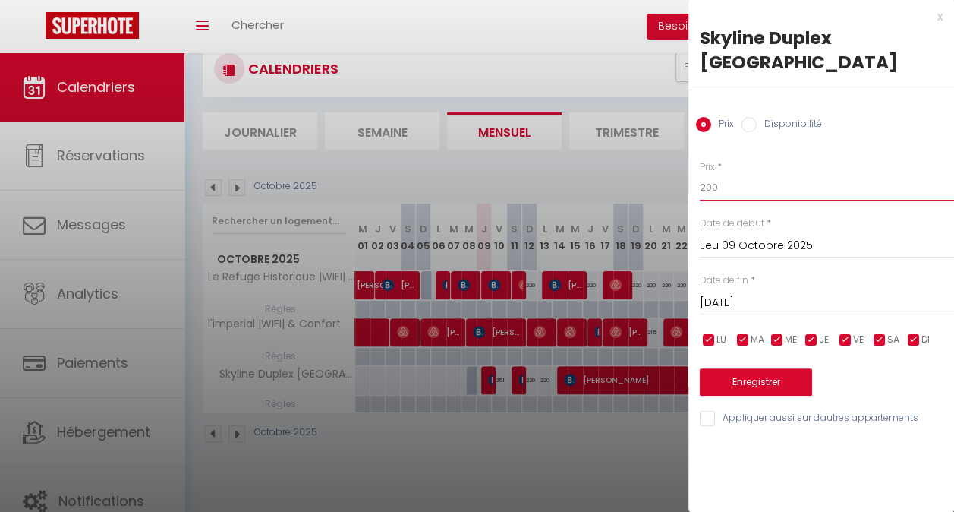
click at [722, 174] on input "200" at bounding box center [827, 187] width 254 height 27
click at [748, 368] on button "Enregistrer" at bounding box center [756, 381] width 112 height 27
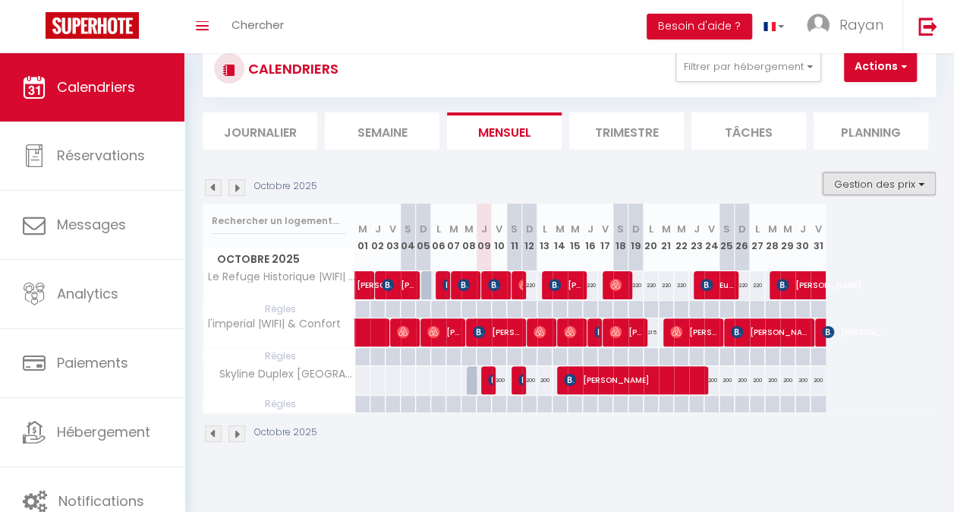
click at [856, 186] on button "Gestion des prix" at bounding box center [879, 183] width 113 height 23
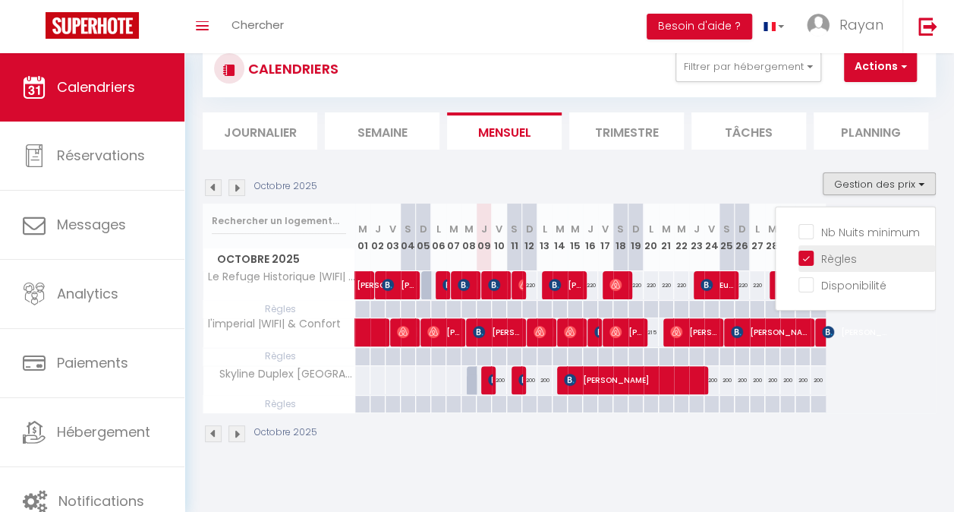
click at [827, 259] on input "Règles" at bounding box center [866, 257] width 137 height 15
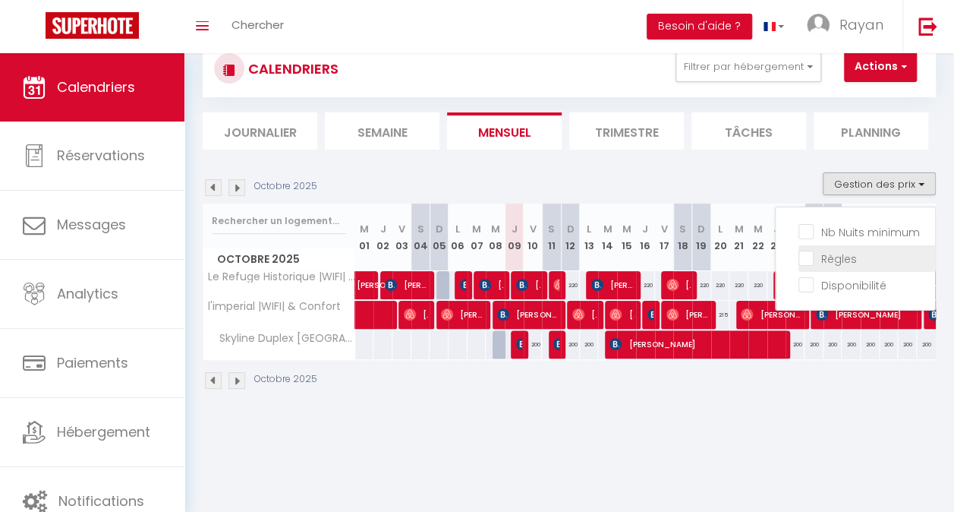
click at [827, 259] on input "Règles" at bounding box center [866, 257] width 137 height 15
checkbox input "true"
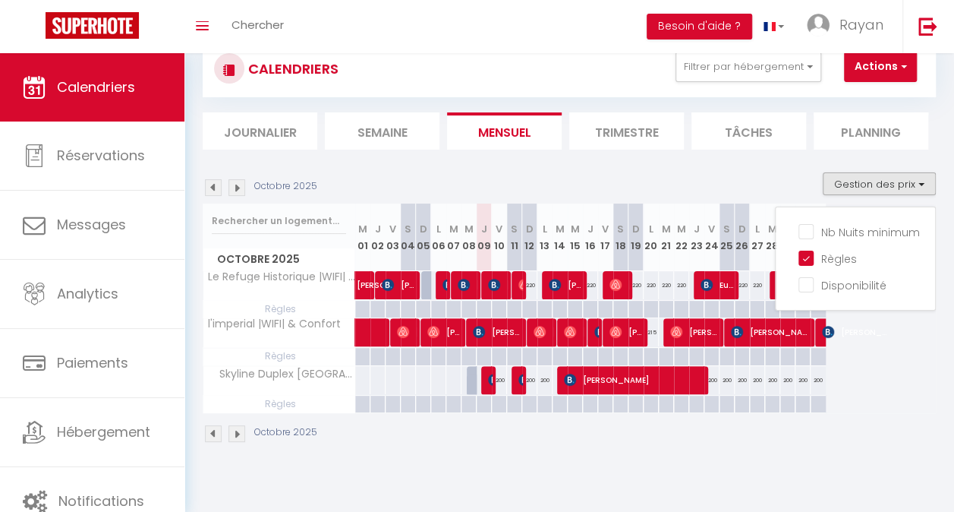
click at [425, 378] on div at bounding box center [423, 380] width 16 height 28
type input "Dim 05 Octobre 2025"
type input "Lun 06 Octobre 2025"
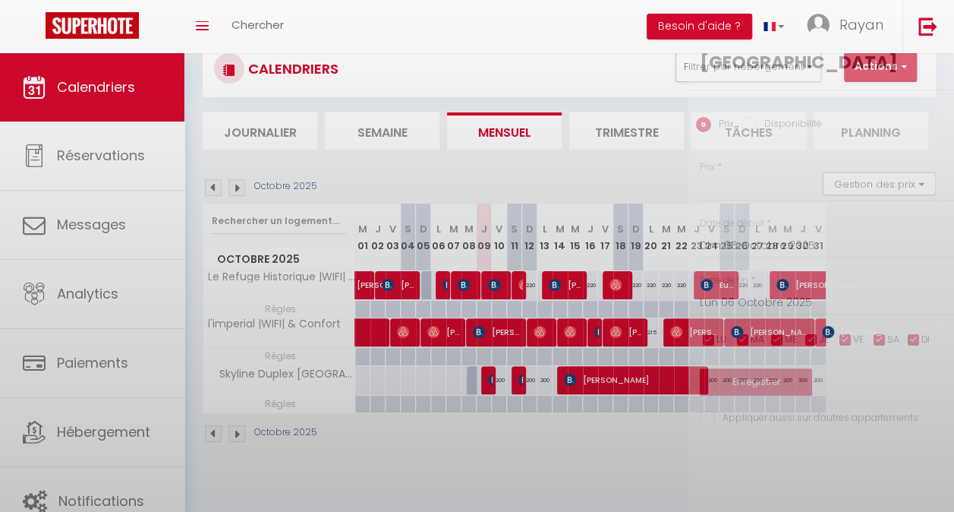
click at [425, 378] on div at bounding box center [477, 256] width 954 height 512
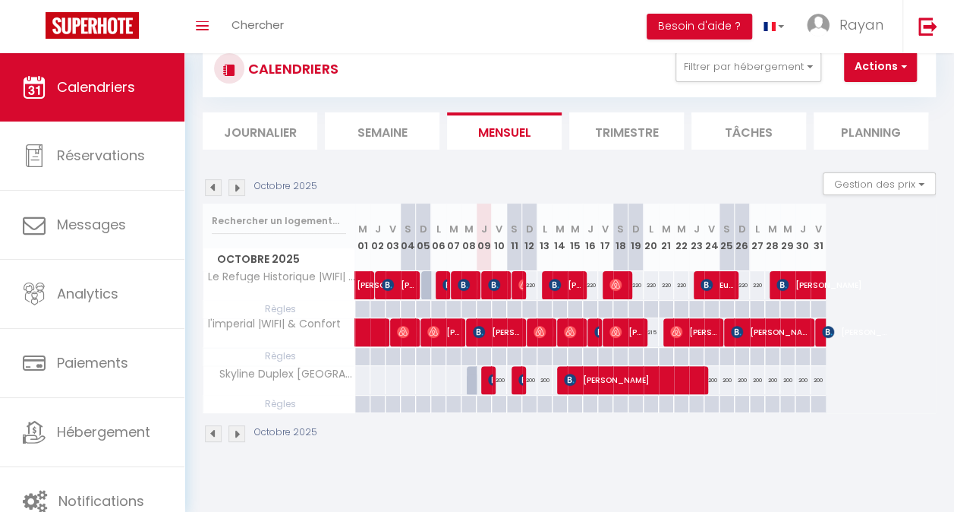
click at [439, 386] on div at bounding box center [438, 380] width 16 height 28
type input "Lun 06 Octobre 2025"
type input "[DATE]"
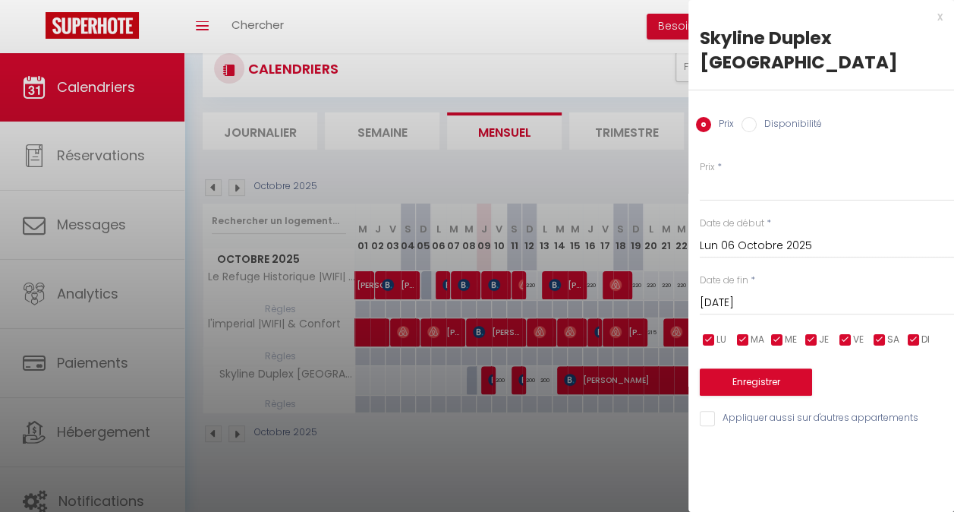
click at [238, 436] on div at bounding box center [477, 256] width 954 height 512
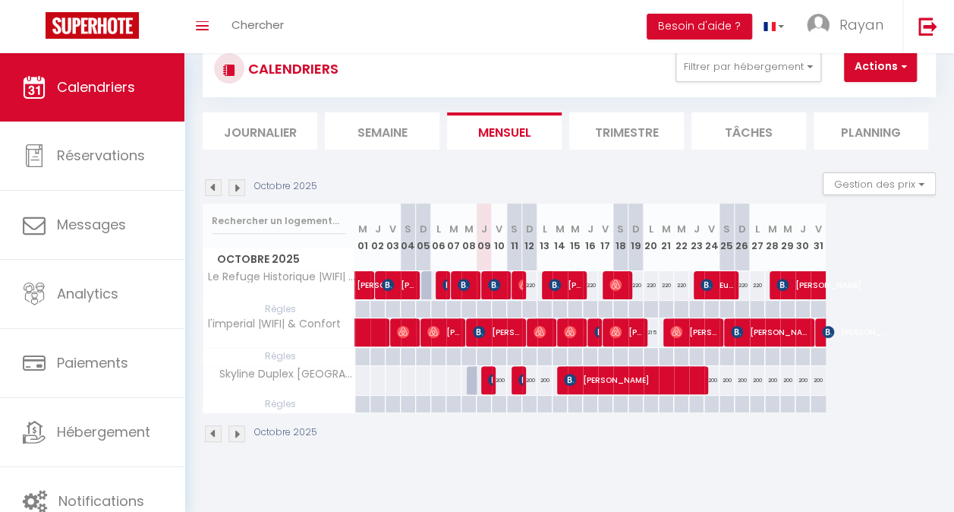
click at [238, 436] on img at bounding box center [236, 433] width 17 height 17
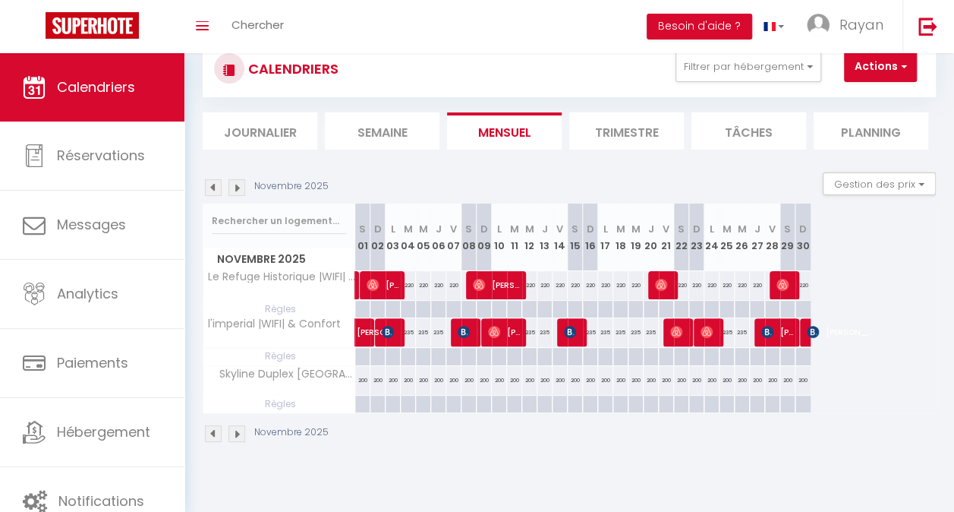
click at [237, 435] on img at bounding box center [236, 433] width 17 height 17
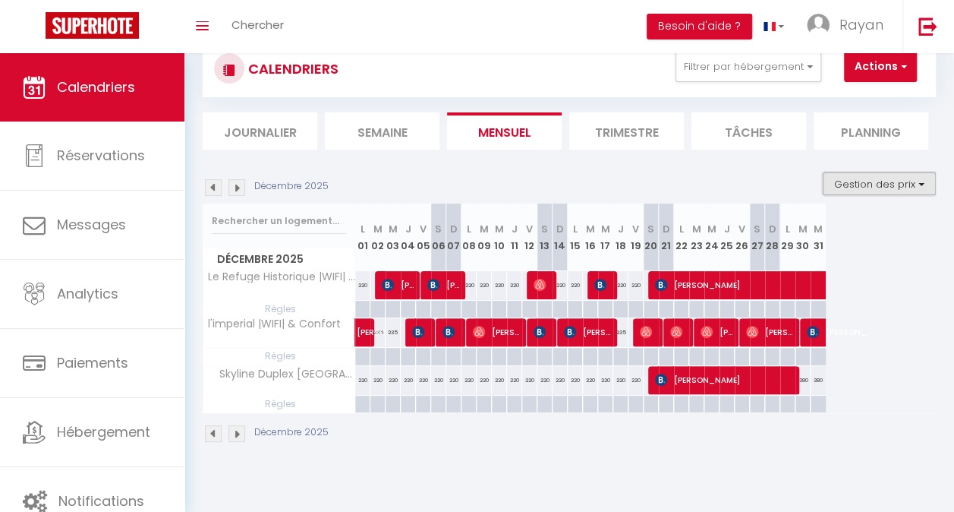
click at [864, 191] on button "Gestion des prix" at bounding box center [879, 183] width 113 height 23
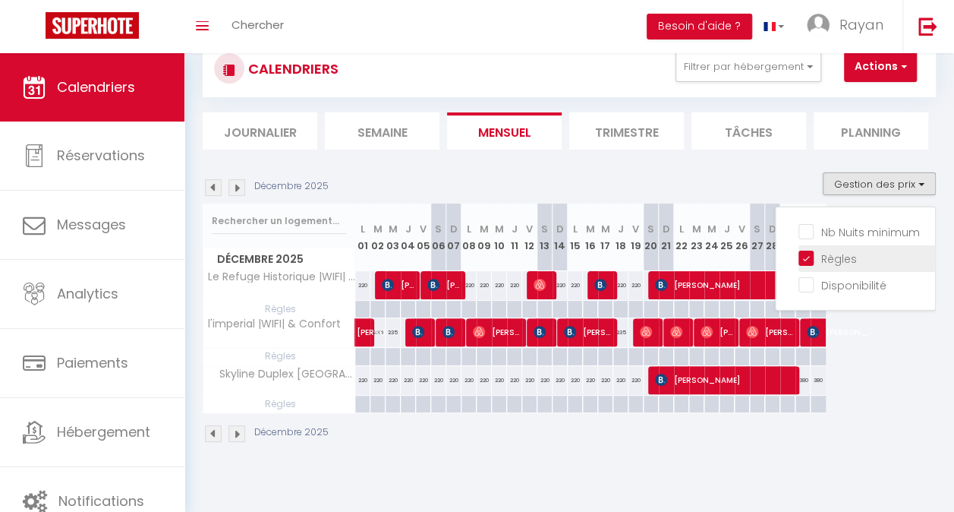
click at [835, 262] on input "Règles" at bounding box center [866, 257] width 137 height 15
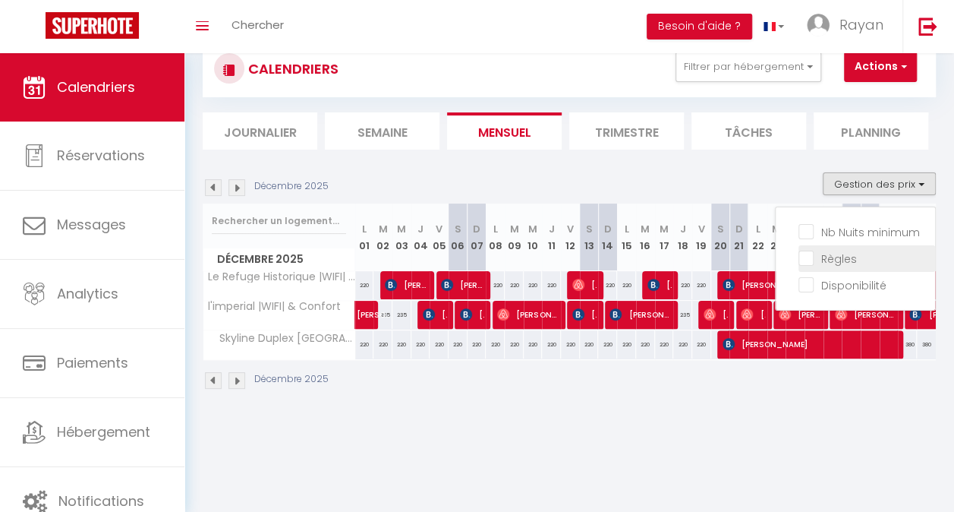
click at [835, 262] on input "Règles" at bounding box center [866, 257] width 137 height 15
checkbox input "true"
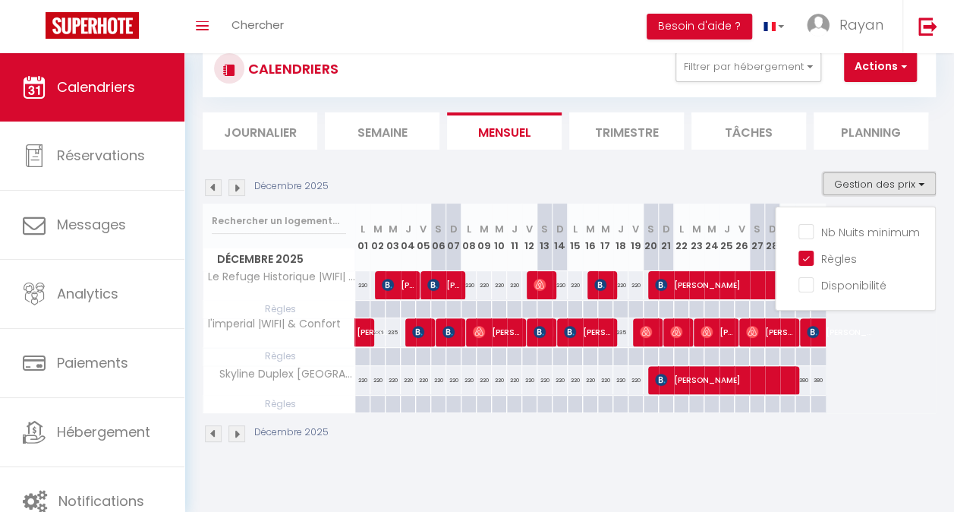
click at [867, 184] on button "Gestion des prix" at bounding box center [879, 183] width 113 height 23
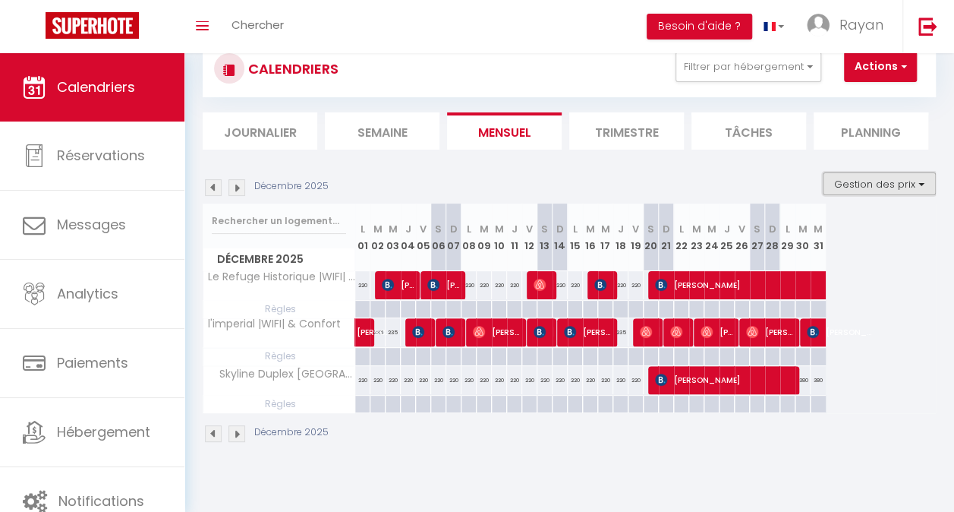
click at [867, 185] on button "Gestion des prix" at bounding box center [879, 183] width 113 height 23
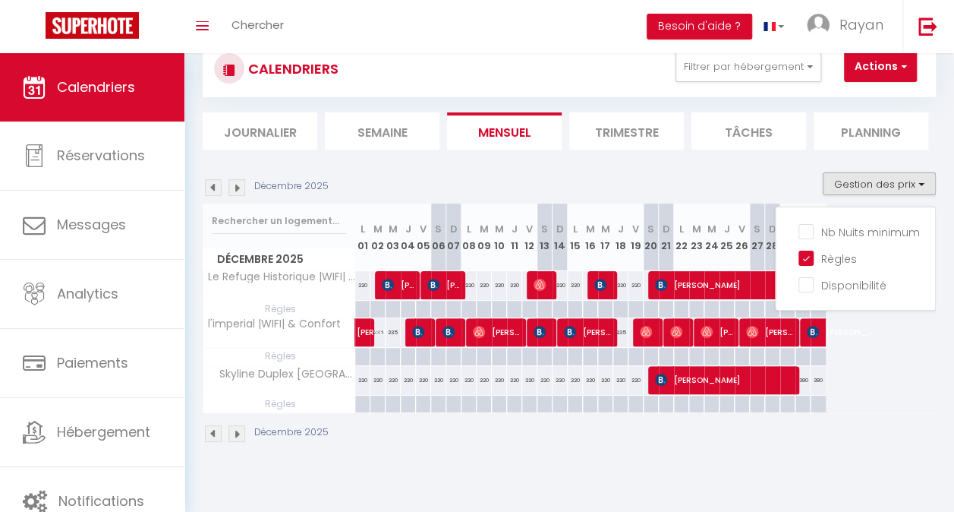
click at [591, 375] on div "220" at bounding box center [590, 380] width 15 height 28
type input "220"
type input "[DATE]"
type input "Mer 17 Décembre 2025"
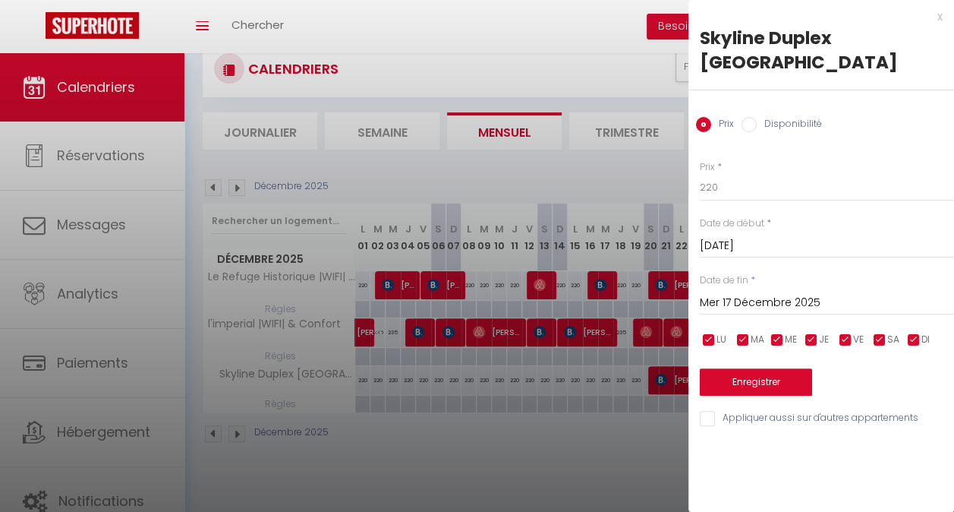
click at [745, 236] on input "[DATE]" at bounding box center [827, 246] width 254 height 20
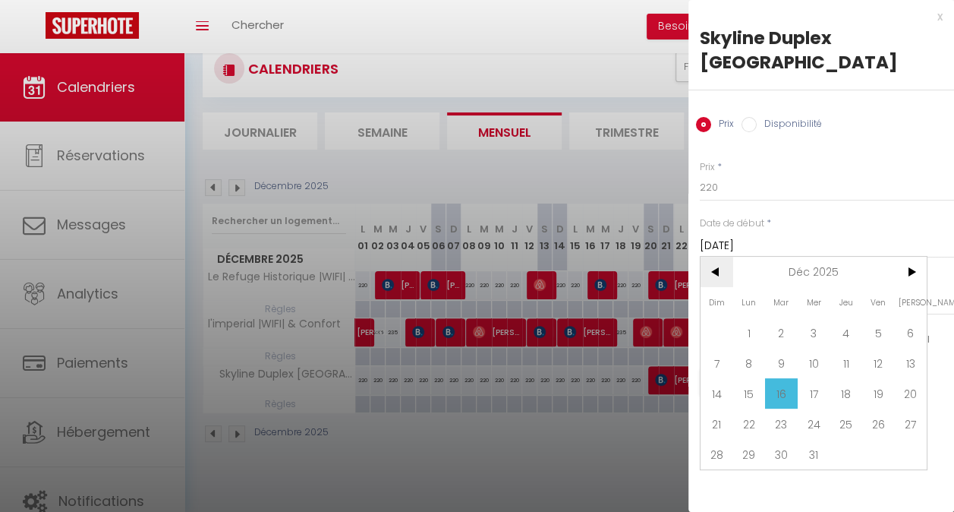
click at [710, 257] on span "<" at bounding box center [716, 272] width 33 height 30
click at [722, 469] on span "30" at bounding box center [716, 484] width 33 height 30
type input "Dim 30 Novembre 2025"
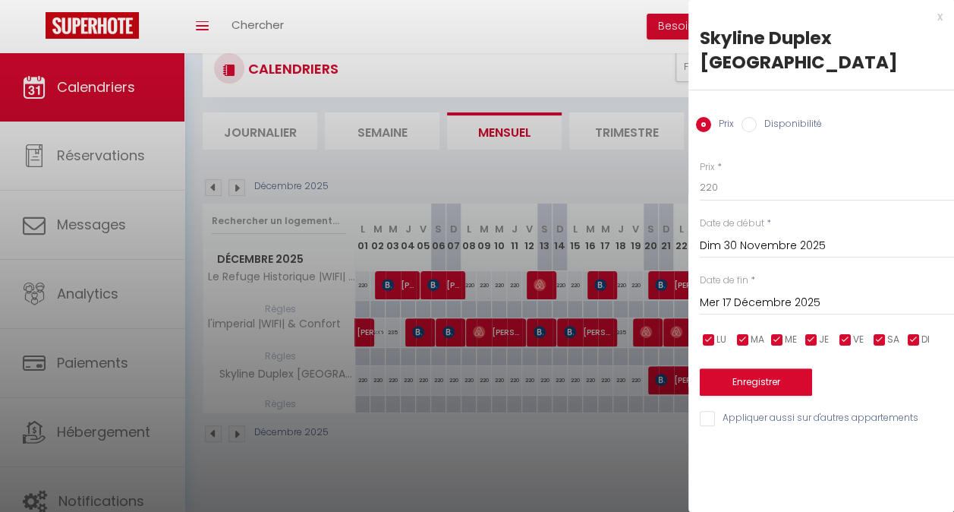
click at [782, 293] on input "Mer 17 Décembre 2025" at bounding box center [827, 303] width 254 height 20
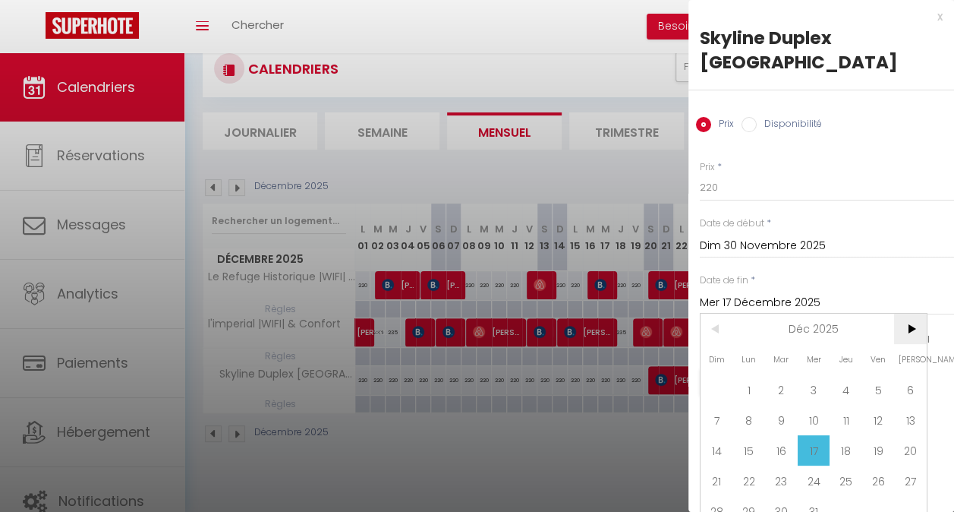
click at [909, 313] on span ">" at bounding box center [910, 328] width 33 height 30
click at [845, 465] on span "22" at bounding box center [846, 480] width 33 height 30
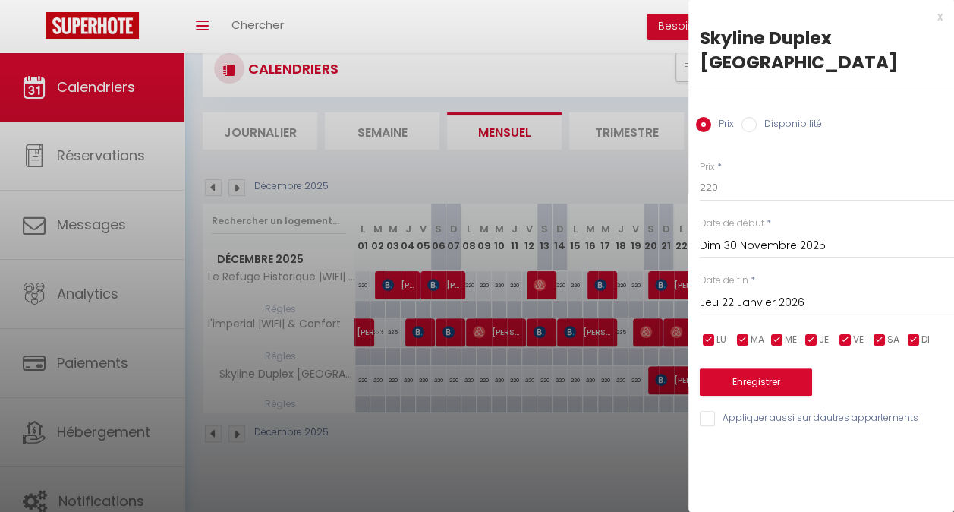
click at [783, 293] on input "Jeu 22 Janvier 2026" at bounding box center [827, 303] width 254 height 20
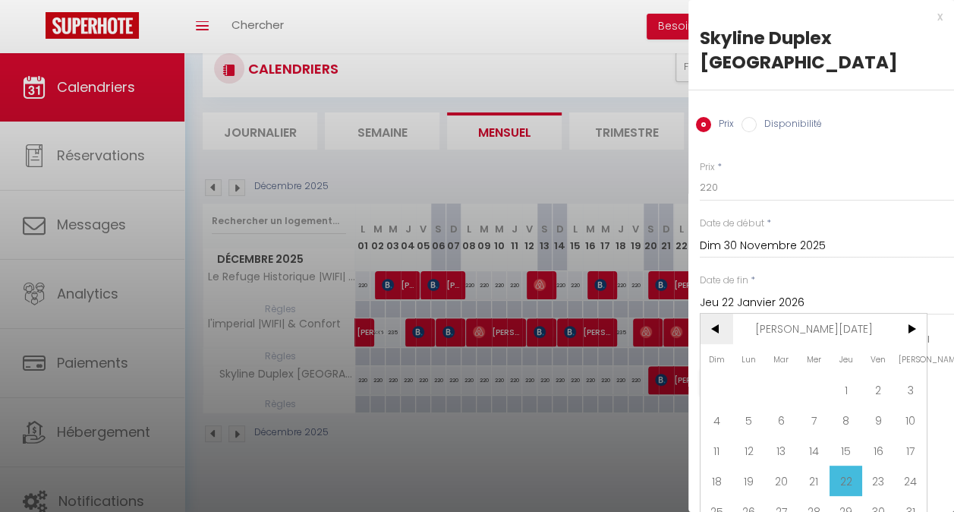
click at [718, 313] on span "<" at bounding box center [716, 328] width 33 height 30
drag, startPoint x: 771, startPoint y: 460, endPoint x: 781, endPoint y: 456, distance: 10.6
click at [781, 465] on span "23" at bounding box center [781, 480] width 33 height 30
type input "[DATE]"
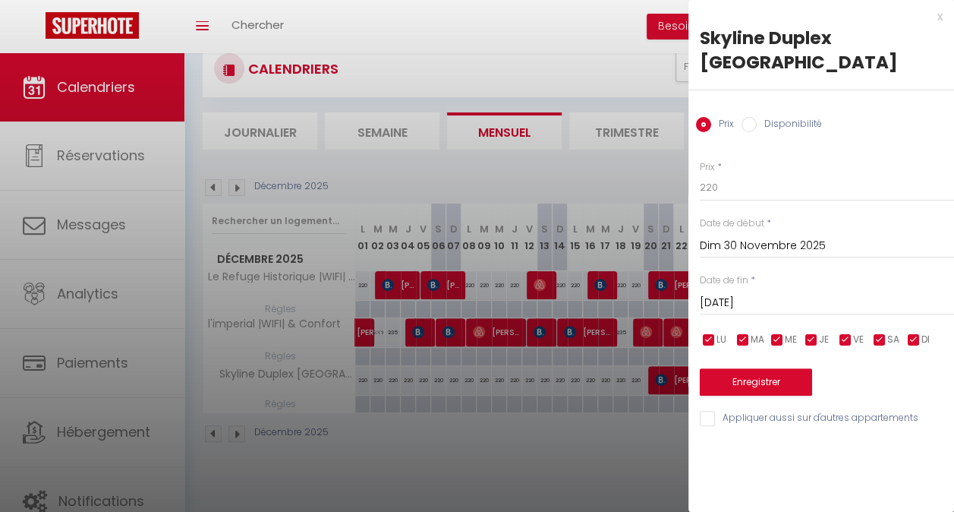
click at [781, 456] on div "x Skyline Duplex Brussels Prix Disponibilité Prix * 220 Statut * Disponible Ind…" at bounding box center [821, 256] width 266 height 512
click at [726, 174] on input "220" at bounding box center [827, 187] width 254 height 27
type input "220"
click at [748, 368] on button "Enregistrer" at bounding box center [756, 381] width 112 height 27
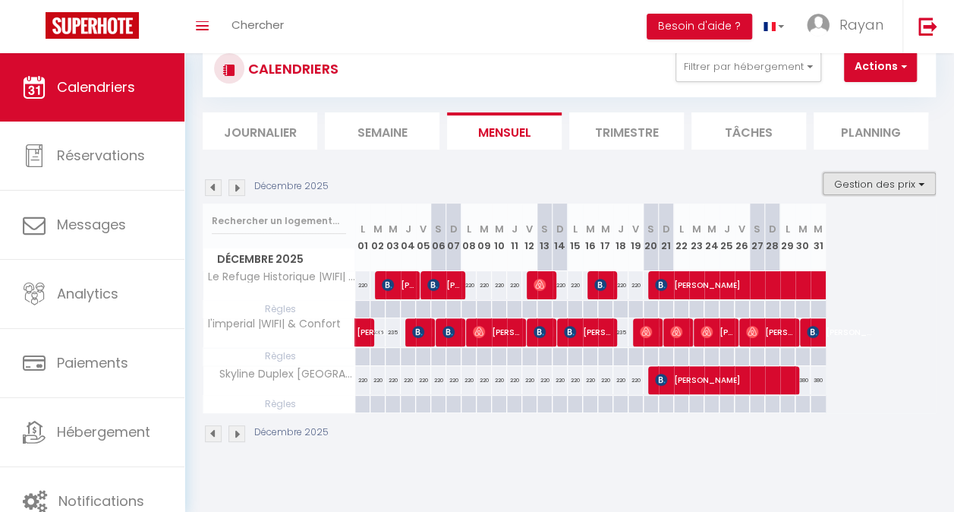
click at [868, 188] on button "Gestion des prix" at bounding box center [879, 183] width 113 height 23
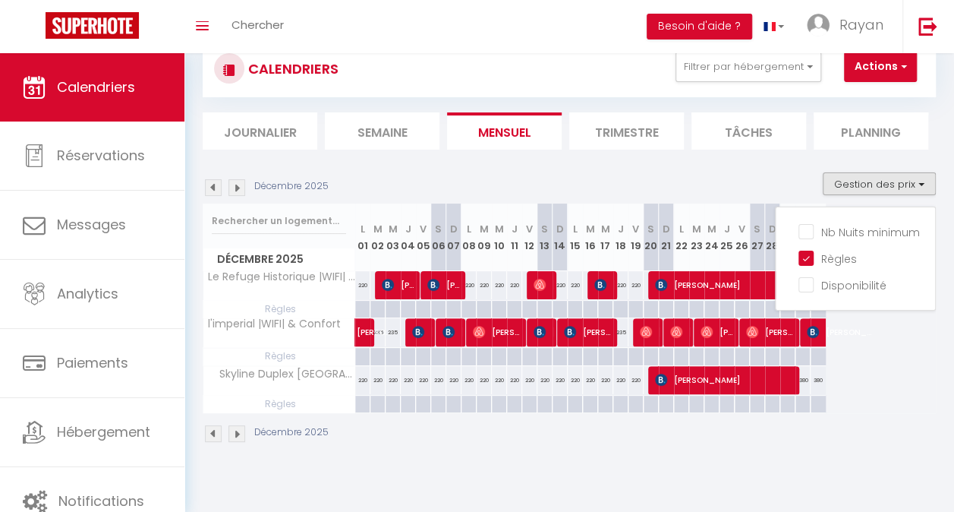
click at [398, 385] on div "220" at bounding box center [393, 380] width 15 height 28
type input "220"
type input "Mer 03 Décembre 2025"
type input "Jeu 04 Décembre 2025"
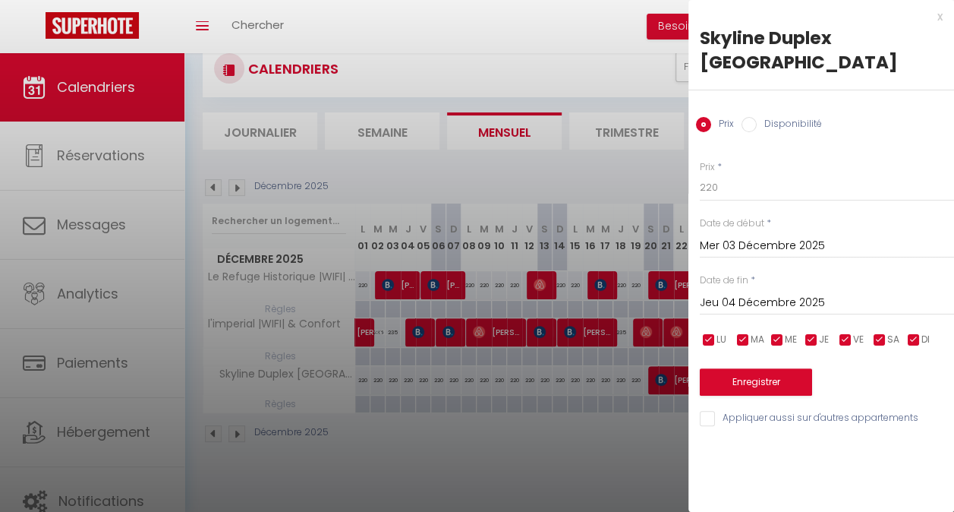
click at [746, 236] on input "Mer 03 Décembre 2025" at bounding box center [827, 246] width 254 height 20
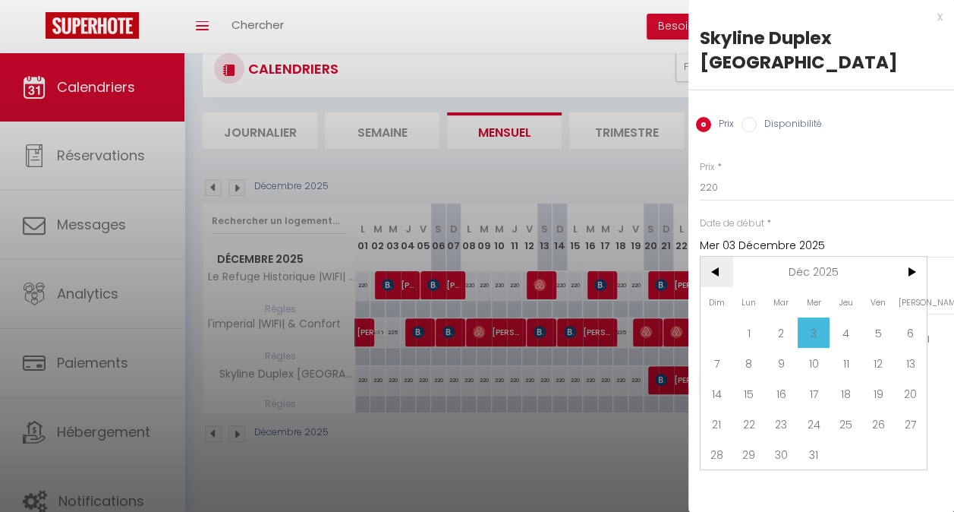
click at [712, 257] on span "<" at bounding box center [716, 272] width 33 height 30
click at [718, 469] on span "30" at bounding box center [716, 484] width 33 height 30
type input "Dim 30 Novembre 2025"
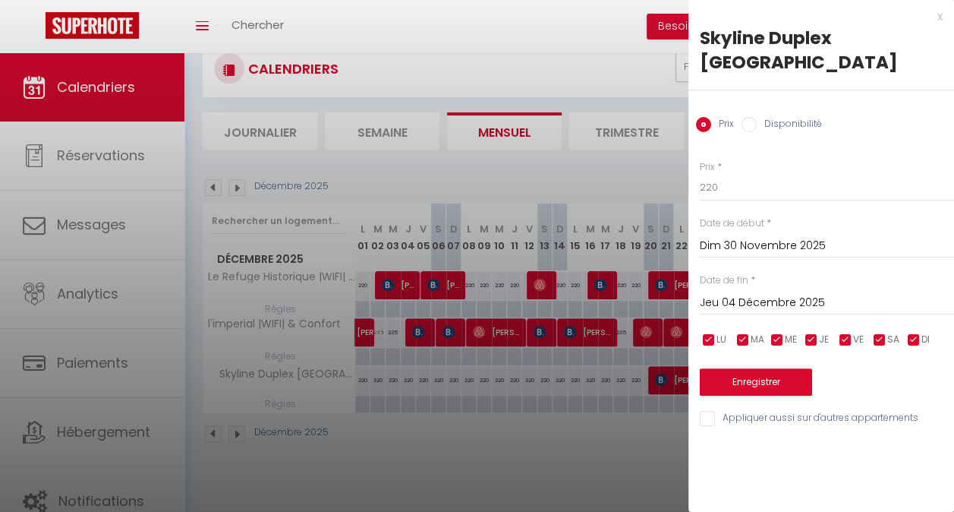
click at [771, 293] on input "Jeu 04 Décembre 2025" at bounding box center [827, 303] width 254 height 20
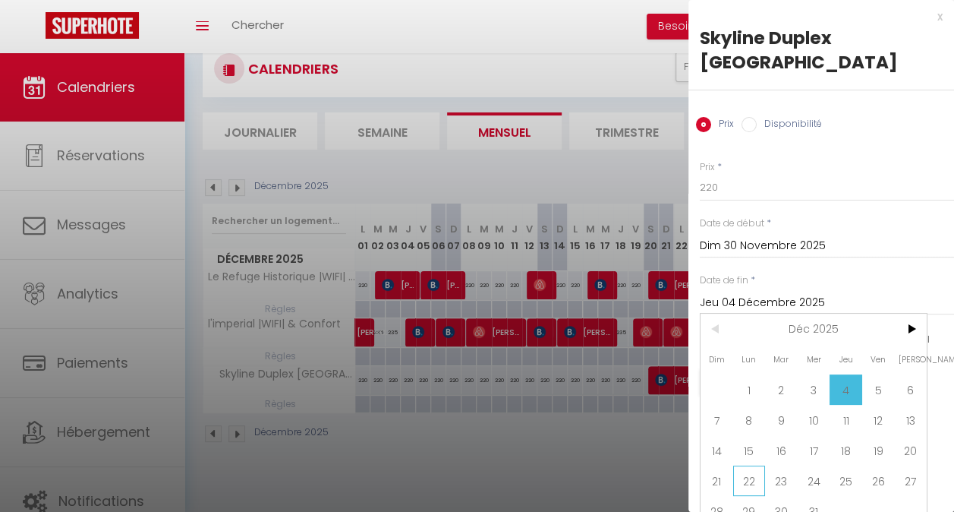
click at [754, 465] on span "22" at bounding box center [749, 480] width 33 height 30
type input "Lun 22 Décembre 2025"
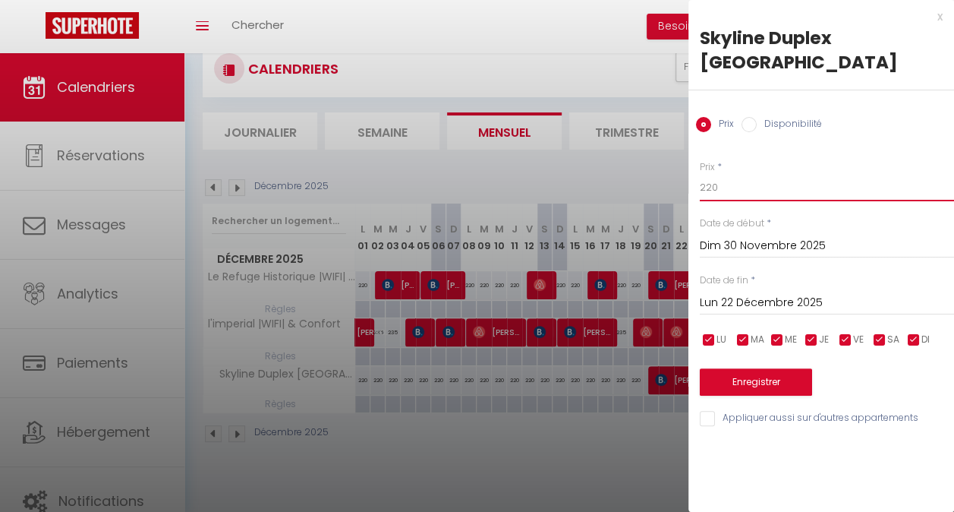
click at [726, 174] on input "220" at bounding box center [827, 187] width 254 height 27
type input "230"
click at [762, 368] on button "Enregistrer" at bounding box center [756, 381] width 112 height 27
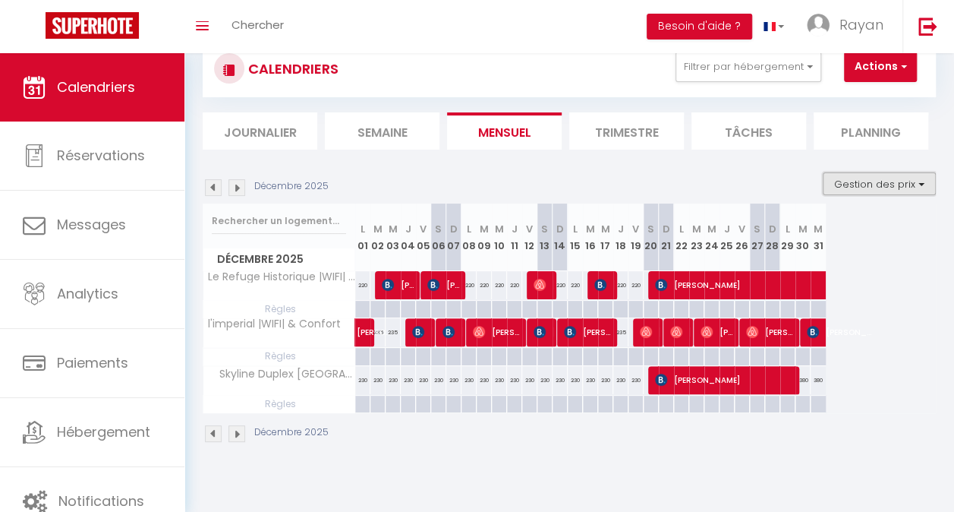
click at [845, 191] on button "Gestion des prix" at bounding box center [879, 183] width 113 height 23
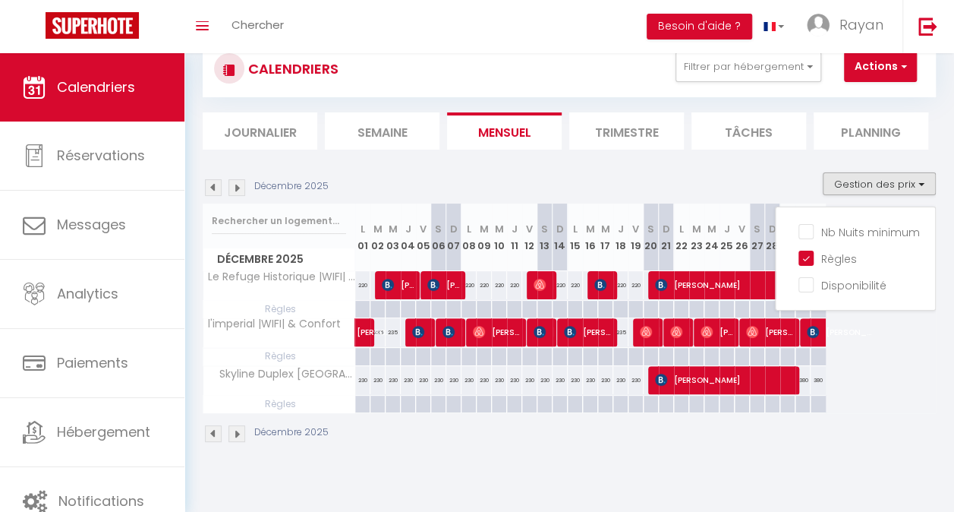
click at [466, 373] on div "230" at bounding box center [468, 380] width 15 height 28
type input "230"
type input "Lun 08 Décembre 2025"
type input "[DATE]"
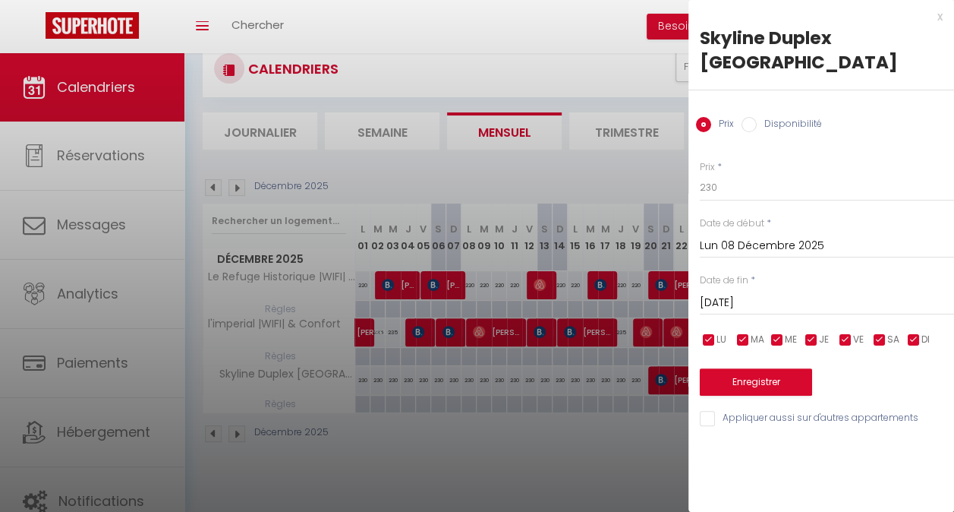
click at [752, 236] on input "Lun 08 Décembre 2025" at bounding box center [827, 246] width 254 height 20
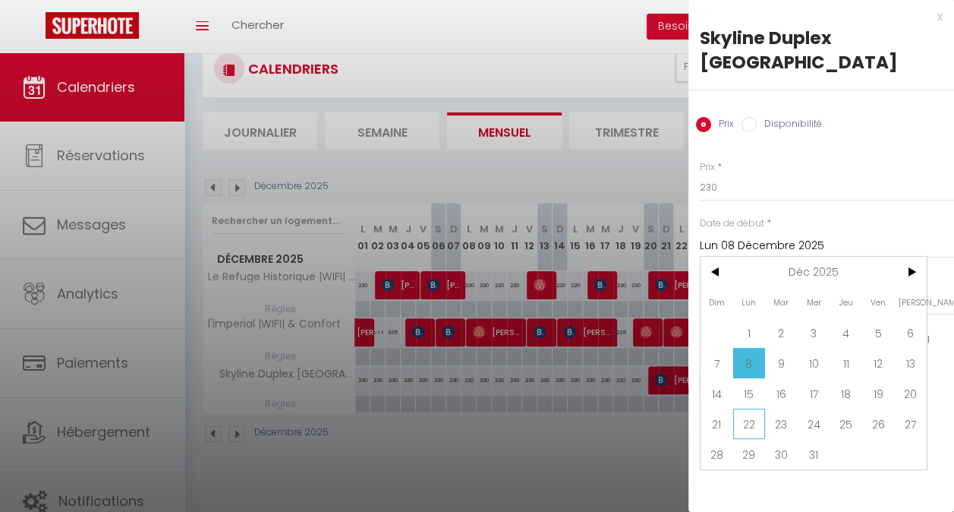
click at [754, 408] on span "22" at bounding box center [749, 423] width 33 height 30
type input "Lun 22 Décembre 2025"
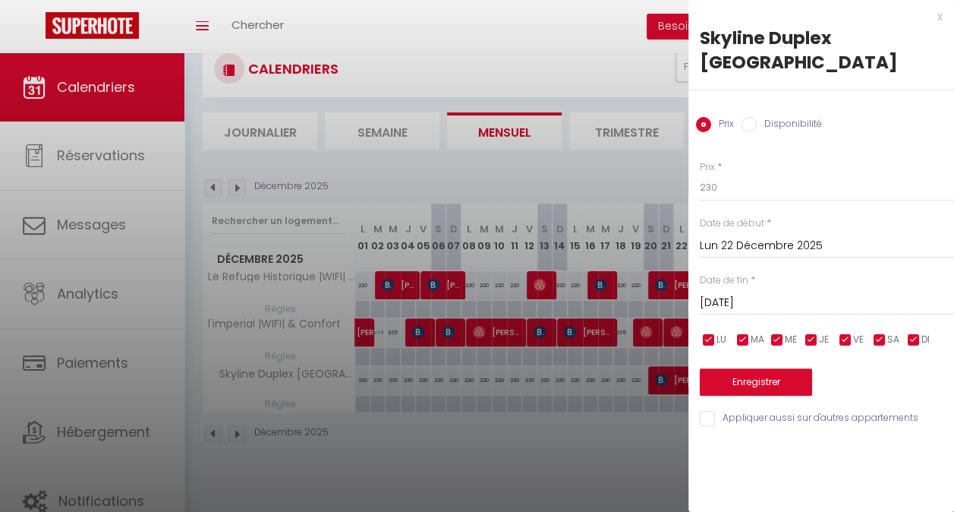
click at [749, 293] on input "[DATE]" at bounding box center [827, 303] width 254 height 20
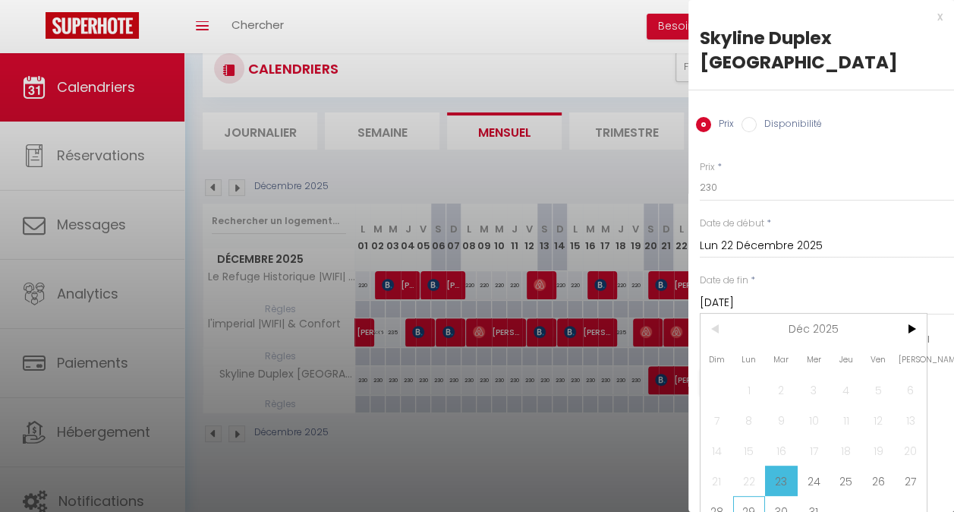
click at [743, 496] on span "29" at bounding box center [749, 511] width 33 height 30
type input "Lun 29 Décembre 2025"
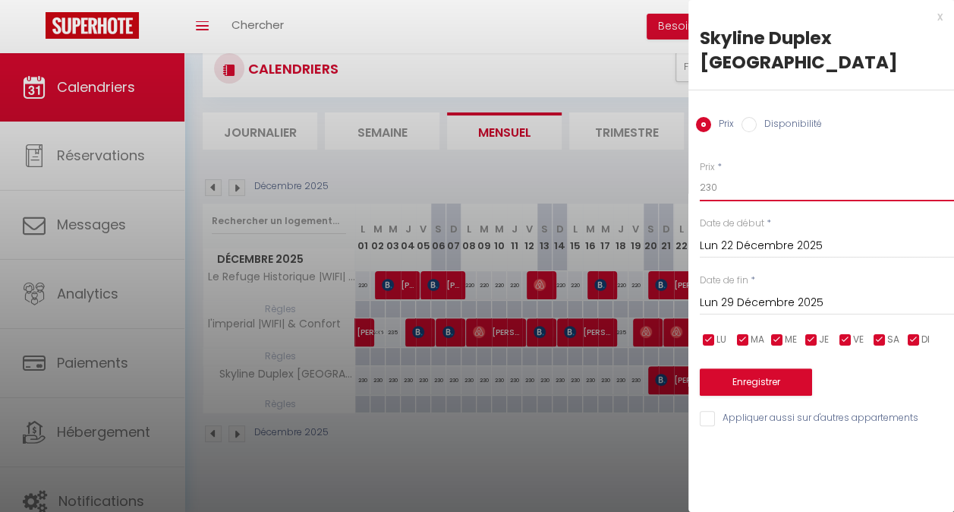
click at [725, 174] on input "230" at bounding box center [827, 187] width 254 height 27
type input "280"
click at [757, 368] on button "Enregistrer" at bounding box center [756, 381] width 112 height 27
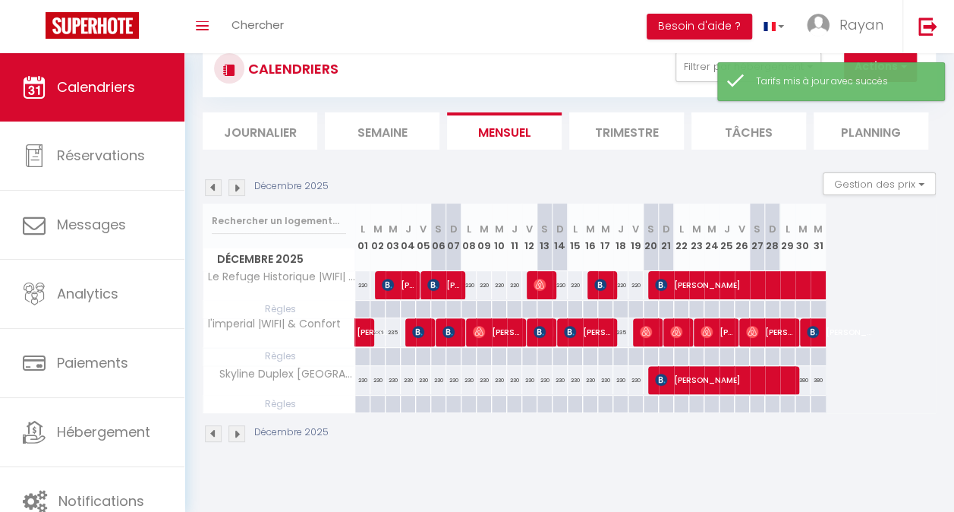
click at [468, 373] on div "230" at bounding box center [468, 380] width 15 height 28
type input "230"
type input "Lun 08 Décembre 2025"
type input "[DATE]"
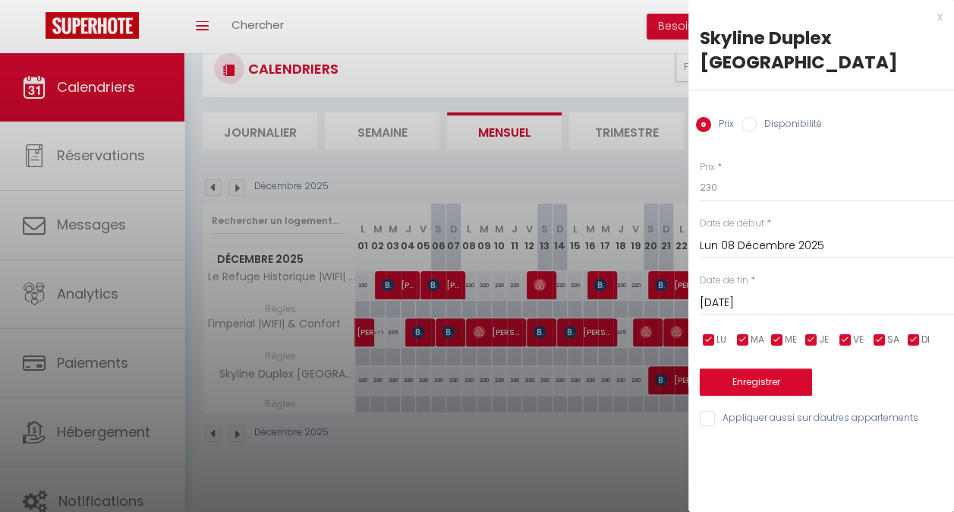
click at [740, 236] on input "Lun 08 Décembre 2025" at bounding box center [827, 246] width 254 height 20
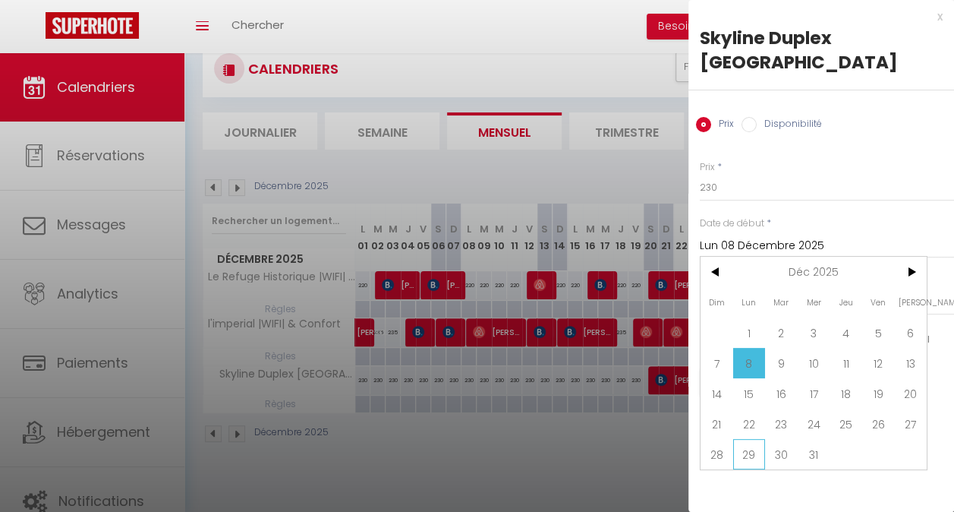
click at [751, 439] on span "29" at bounding box center [749, 454] width 33 height 30
type input "Lun 29 Décembre 2025"
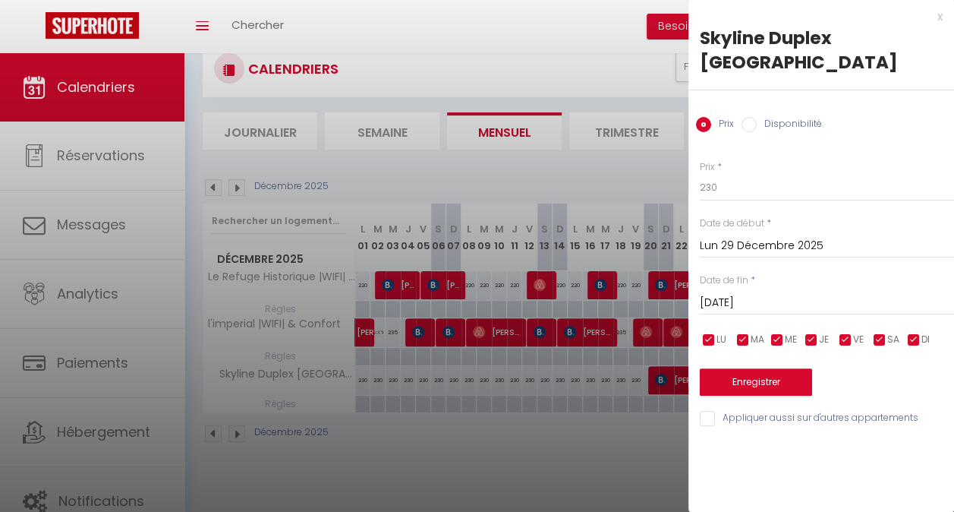
click at [770, 293] on input "[DATE]" at bounding box center [827, 303] width 254 height 20
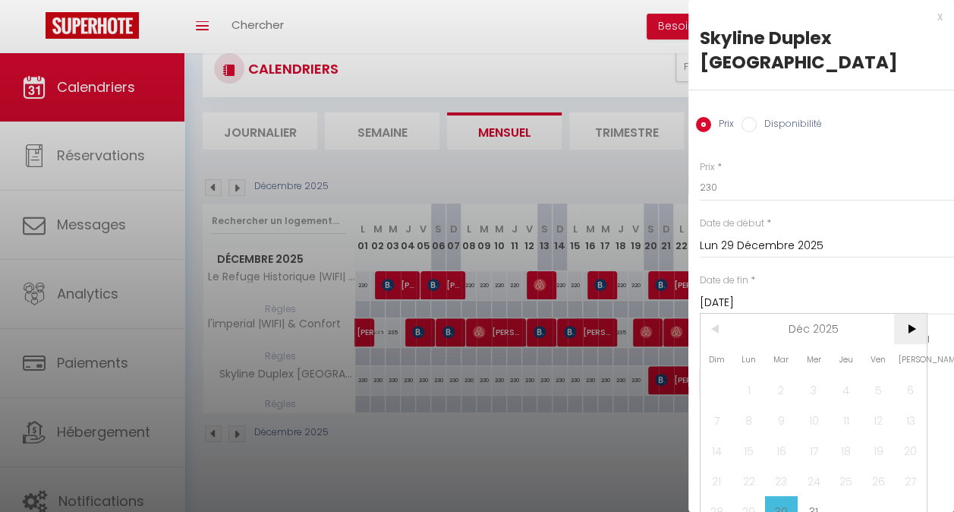
click at [906, 313] on span ">" at bounding box center [910, 328] width 33 height 30
click at [852, 374] on span "1" at bounding box center [846, 389] width 33 height 30
type input "Jeu 01 Janvier 2026"
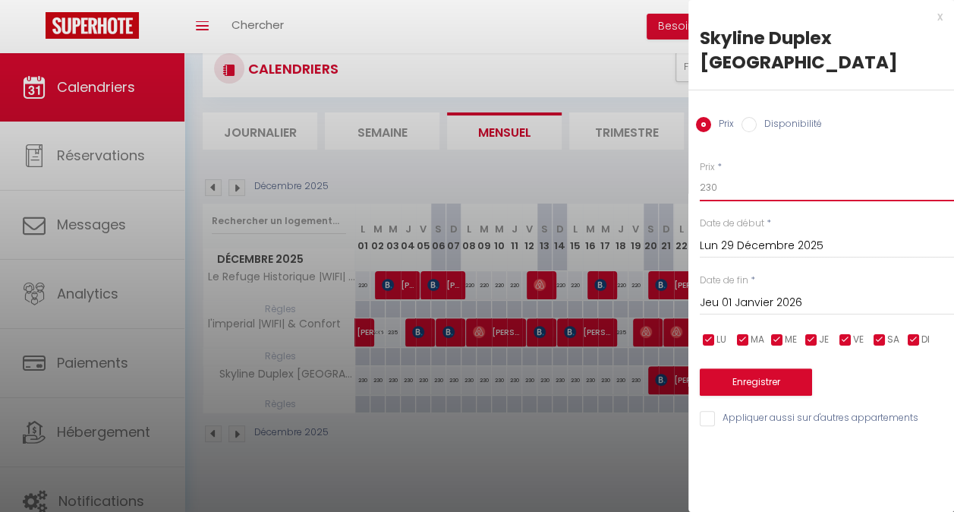
click at [716, 174] on input "230" at bounding box center [827, 187] width 254 height 27
type input "2"
type input "430"
click at [770, 368] on button "Enregistrer" at bounding box center [756, 381] width 112 height 27
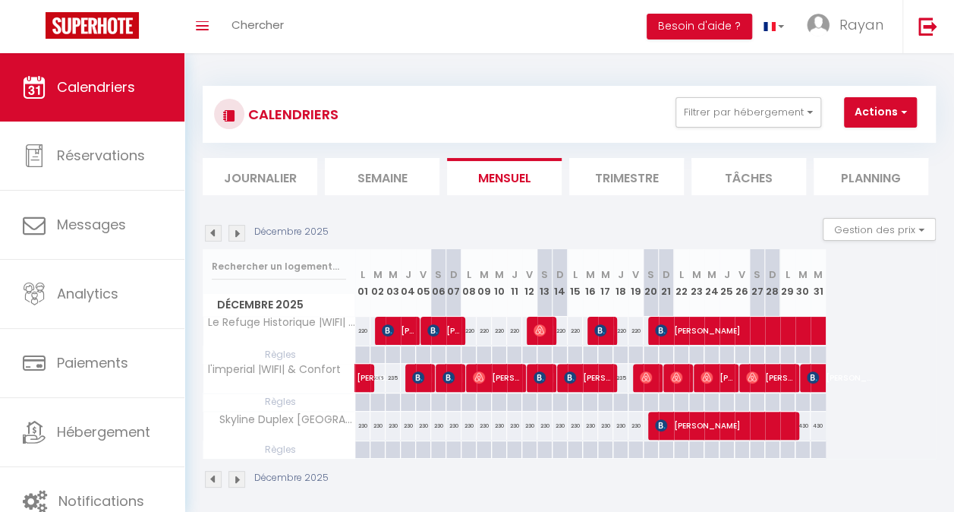
click at [575, 433] on div "230" at bounding box center [575, 425] width 15 height 28
type input "230"
type input "Lun 15 Décembre 2025"
type input "[DATE]"
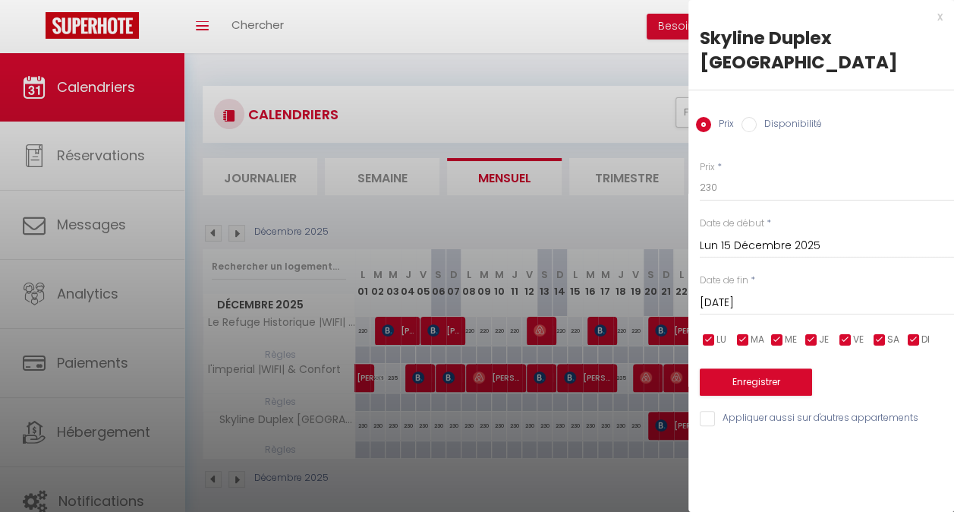
click at [719, 236] on input "Lun 15 Décembre 2025" at bounding box center [827, 246] width 254 height 20
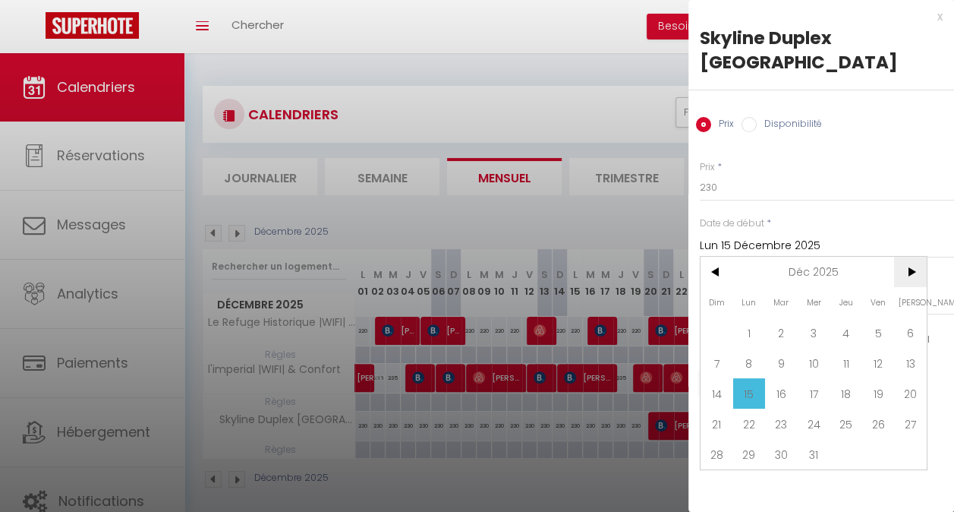
click at [908, 257] on span ">" at bounding box center [910, 272] width 33 height 30
click at [848, 317] on span "1" at bounding box center [846, 332] width 33 height 30
type input "Jeu 01 Janvier 2026"
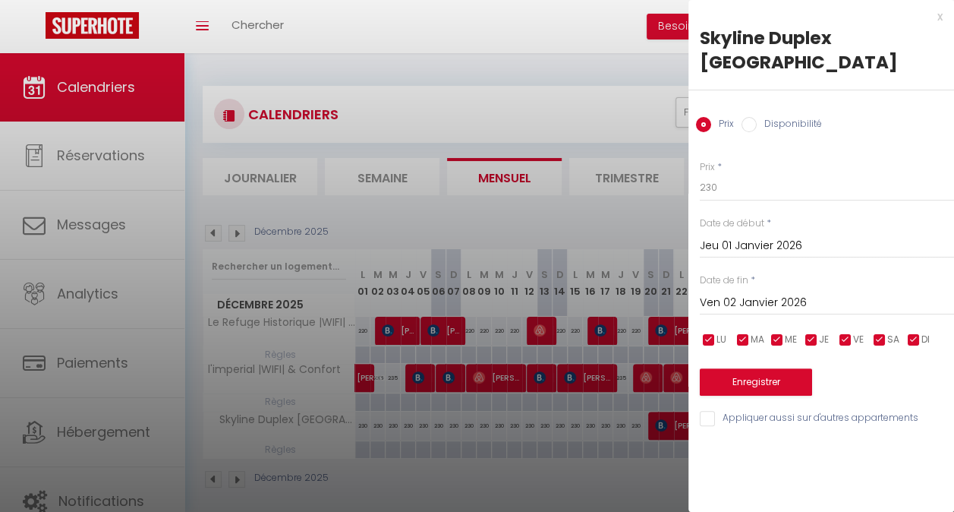
click at [762, 293] on input "Ven 02 Janvier 2026" at bounding box center [827, 303] width 254 height 20
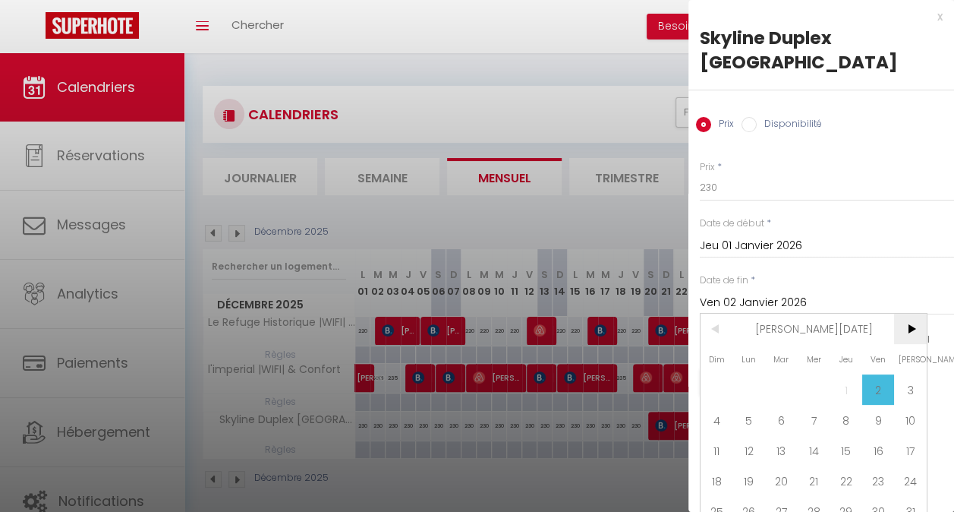
click at [911, 313] on span ">" at bounding box center [910, 328] width 33 height 30
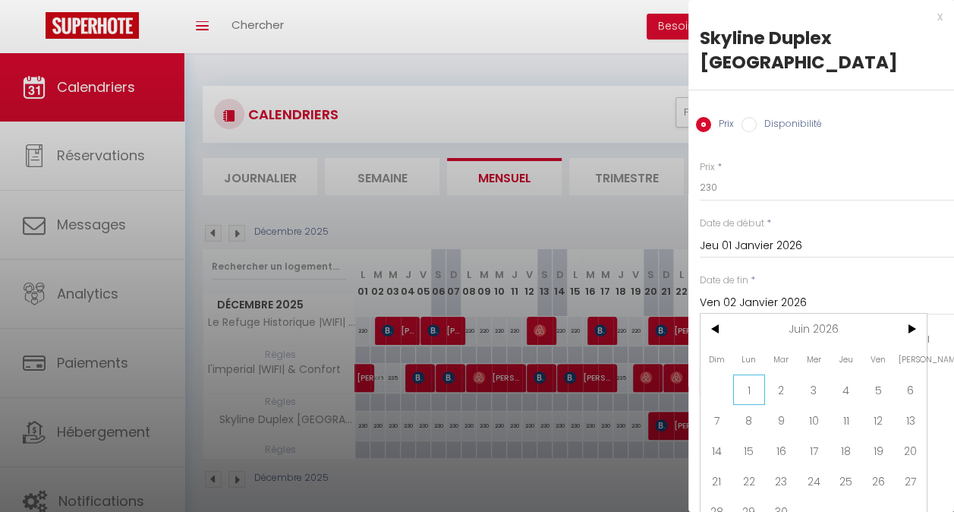
click at [747, 374] on span "1" at bounding box center [749, 389] width 33 height 30
type input "[DATE]"
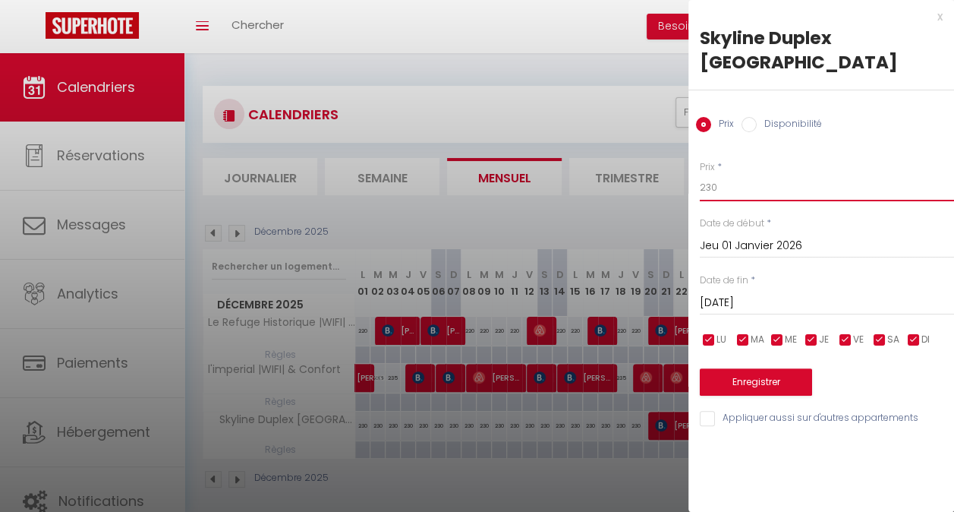
drag, startPoint x: 722, startPoint y: 161, endPoint x: 682, endPoint y: 170, distance: 42.0
click at [682, 170] on body "🟢 Des questions ou besoin d'assistance pour la migration AirBnB? Prenez rdv >>>…" at bounding box center [477, 309] width 954 height 512
type input "220"
click at [741, 368] on button "Enregistrer" at bounding box center [756, 381] width 112 height 27
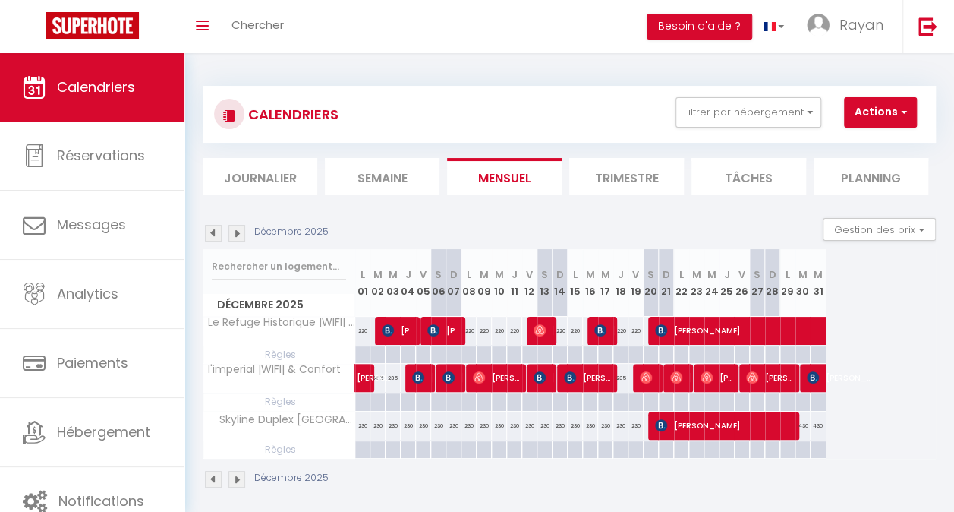
click at [569, 434] on div "230" at bounding box center [575, 425] width 15 height 28
type input "230"
type input "Lun 15 Décembre 2025"
type input "[DATE]"
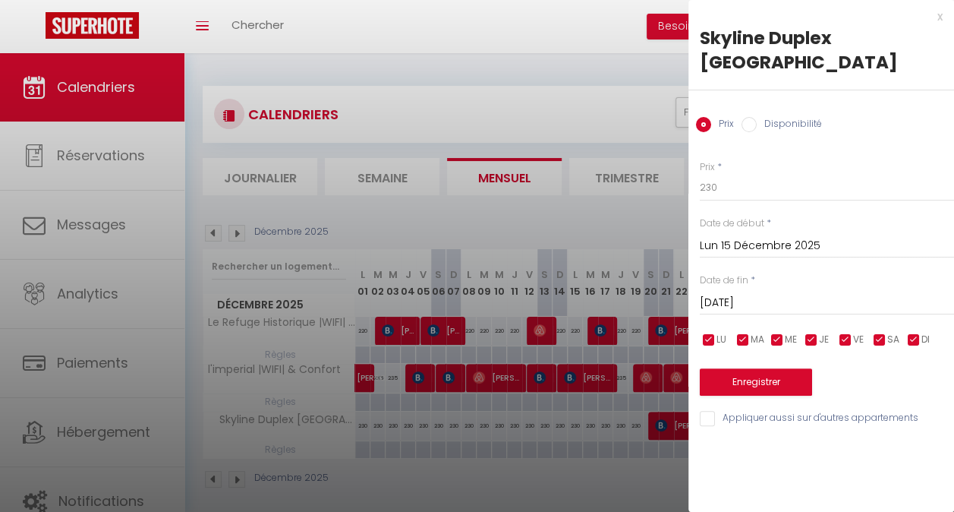
click at [744, 236] on input "Lun 15 Décembre 2025" at bounding box center [827, 246] width 254 height 20
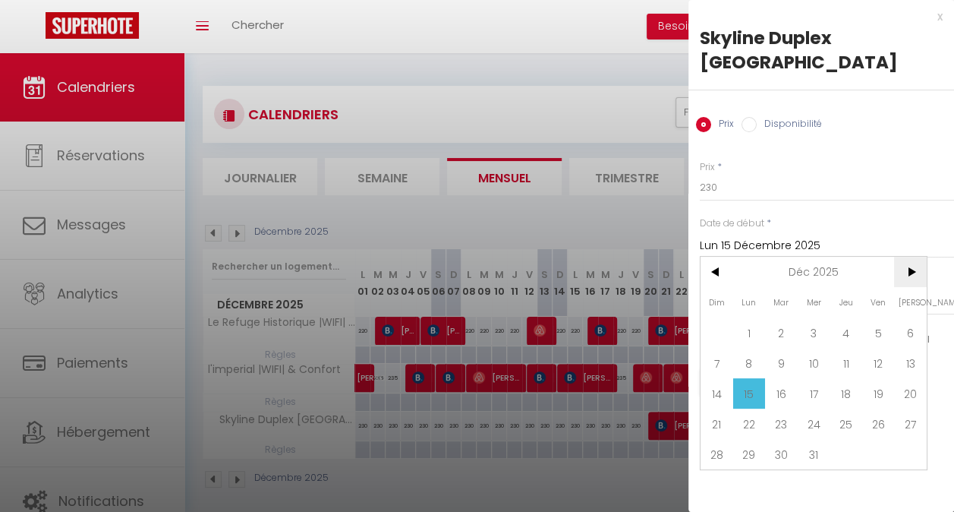
click at [910, 257] on span ">" at bounding box center [910, 272] width 33 height 30
click at [714, 257] on span "<" at bounding box center [716, 272] width 33 height 30
click at [907, 257] on span ">" at bounding box center [910, 272] width 33 height 30
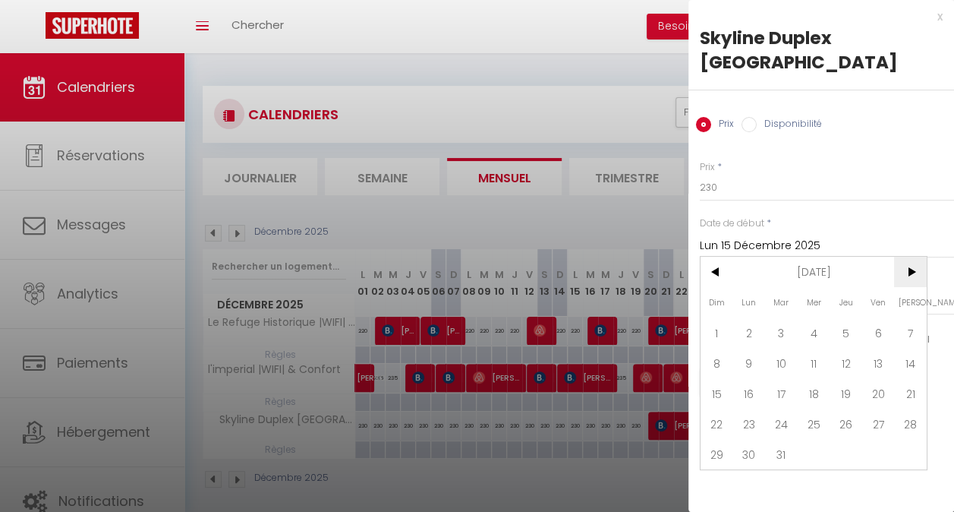
click at [907, 257] on span ">" at bounding box center [910, 272] width 33 height 30
click at [742, 317] on span "1" at bounding box center [749, 332] width 33 height 30
type input "[DATE]"
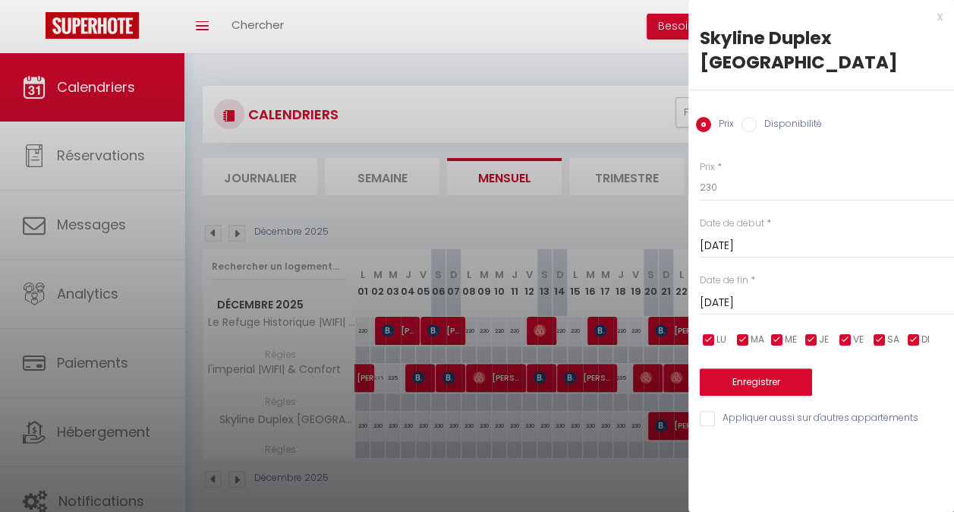
click at [763, 293] on input "[DATE]" at bounding box center [827, 303] width 254 height 20
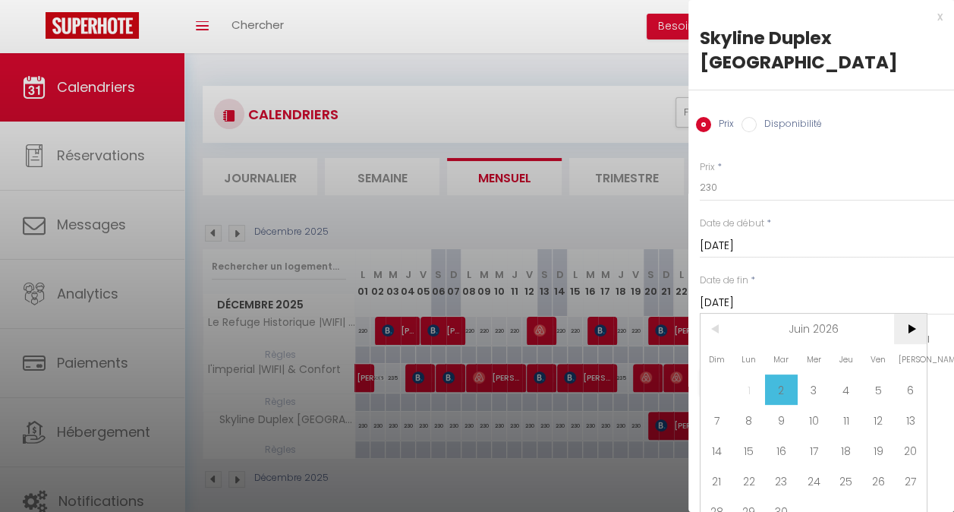
click at [915, 313] on span ">" at bounding box center [910, 328] width 33 height 30
click at [812, 374] on span "1" at bounding box center [814, 389] width 33 height 30
type input "Mer 01 Juillet 2026"
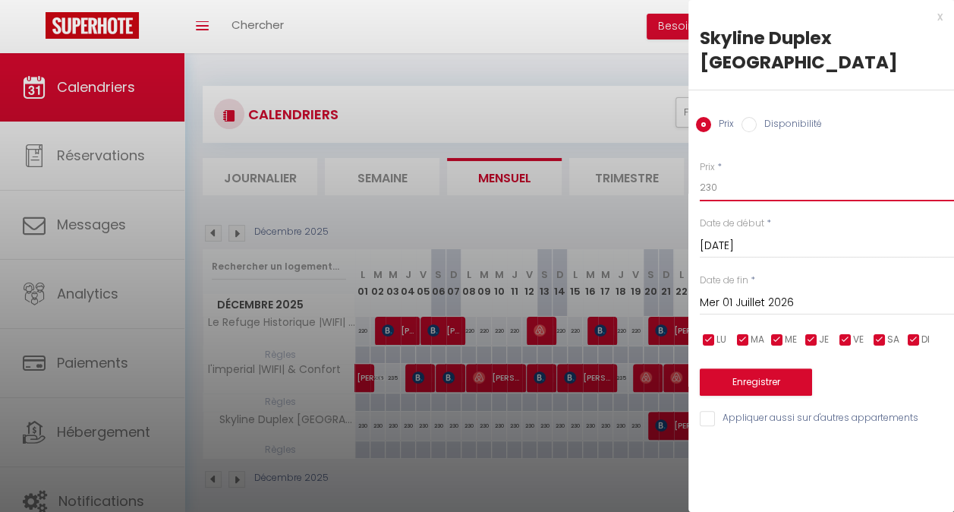
drag, startPoint x: 719, startPoint y: 165, endPoint x: 666, endPoint y: 178, distance: 54.7
click at [666, 178] on body "🟢 Des questions ou besoin d'assistance pour la migration AirBnB? Prenez rdv >>>…" at bounding box center [477, 309] width 954 height 512
type input "250"
click at [749, 368] on button "Enregistrer" at bounding box center [756, 381] width 112 height 27
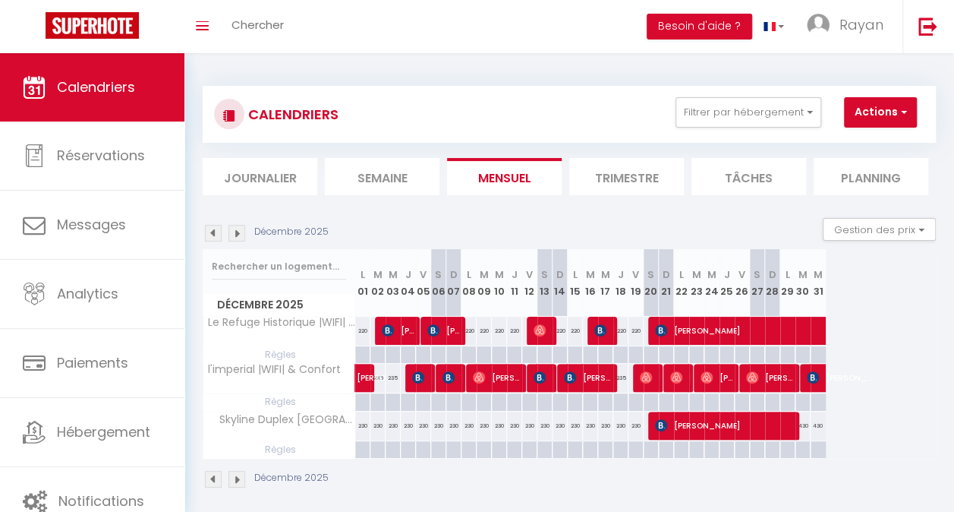
click at [534, 441] on div at bounding box center [528, 449] width 15 height 17
type input "Ven 12 Décembre 2025"
type input "[DATE]"
select select
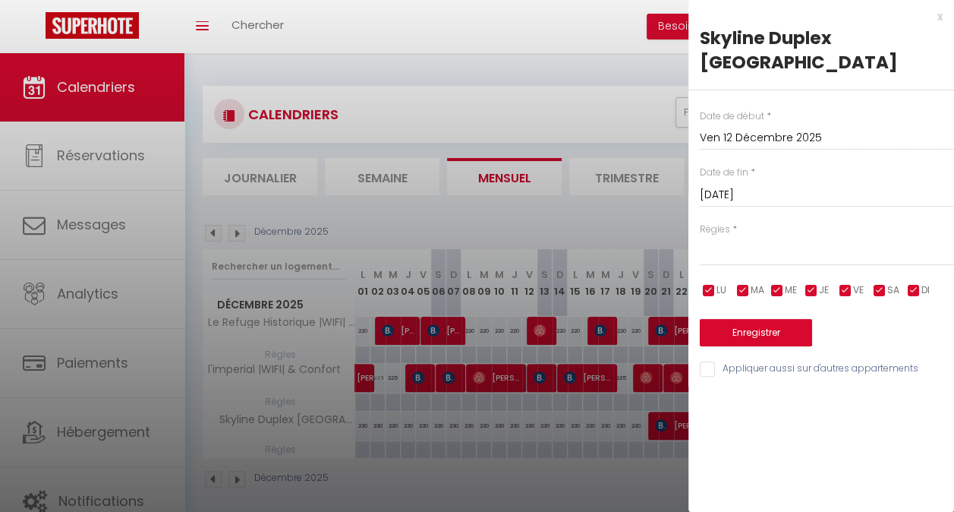
click at [724, 128] on input "Ven 12 Décembre 2025" at bounding box center [827, 138] width 254 height 20
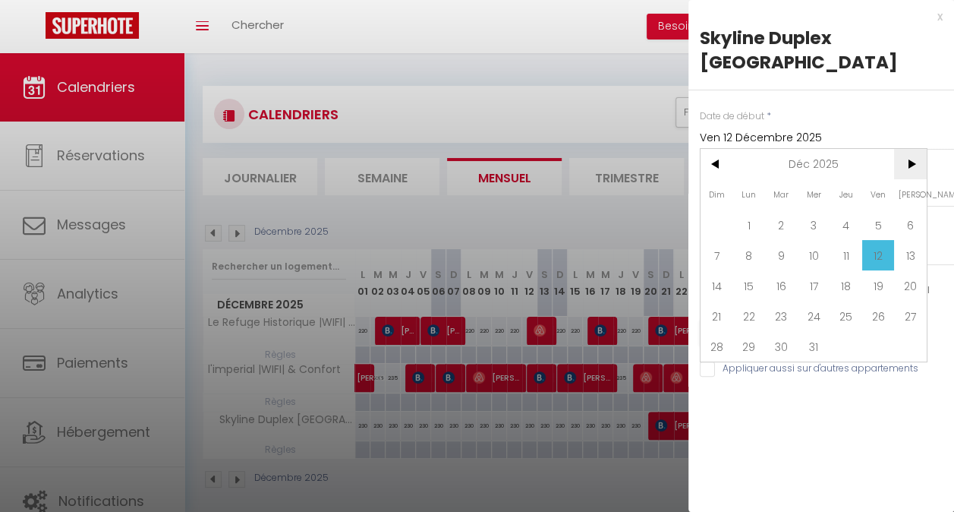
click at [918, 149] on span ">" at bounding box center [910, 164] width 33 height 30
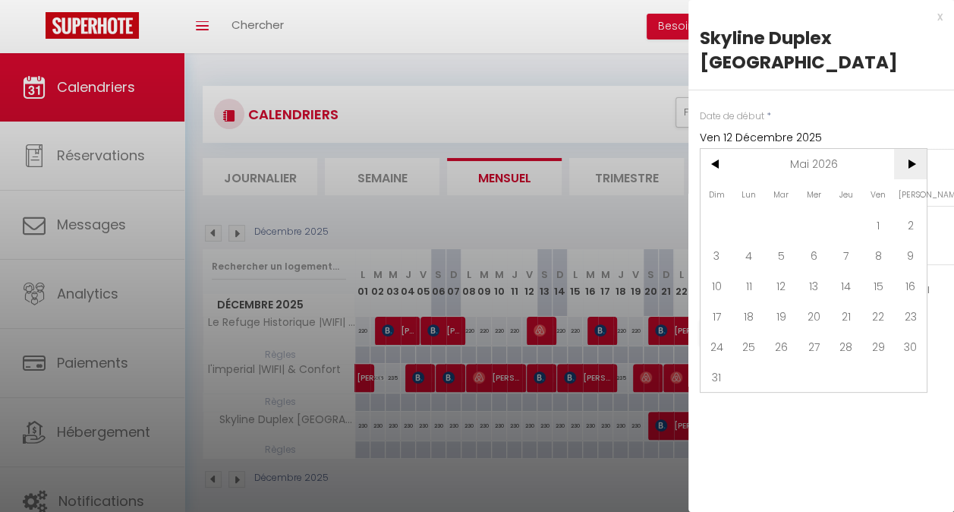
click at [918, 149] on span ">" at bounding box center [910, 164] width 33 height 30
click at [716, 149] on span "<" at bounding box center [716, 164] width 33 height 30
click at [784, 331] on span "30" at bounding box center [781, 346] width 33 height 30
type input "[DATE]"
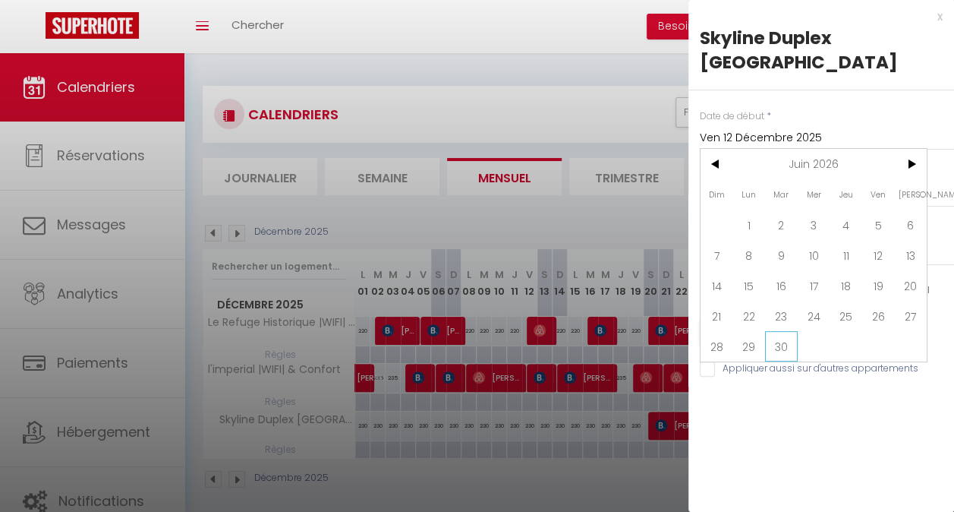
type input "Mer 01 Juillet 2026"
select select
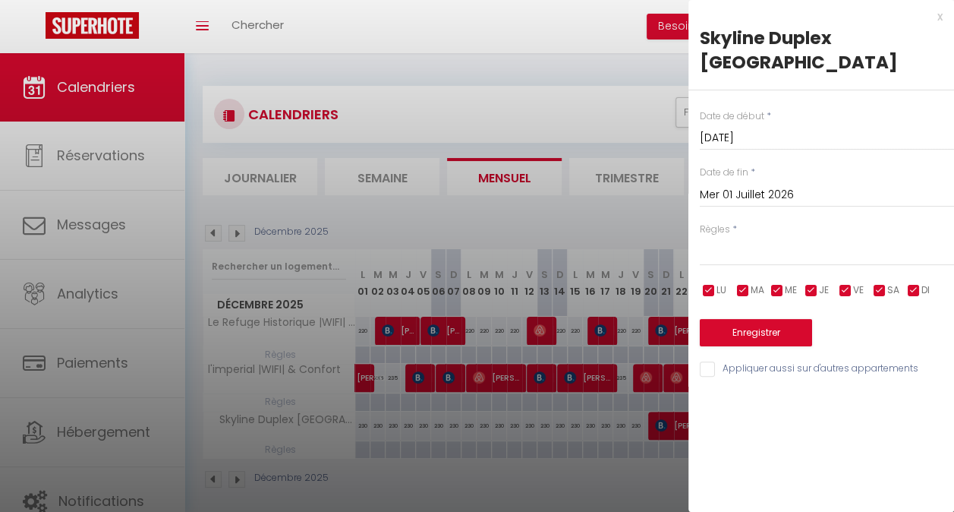
click at [782, 185] on input "Mer 01 Juillet 2026" at bounding box center [827, 195] width 254 height 20
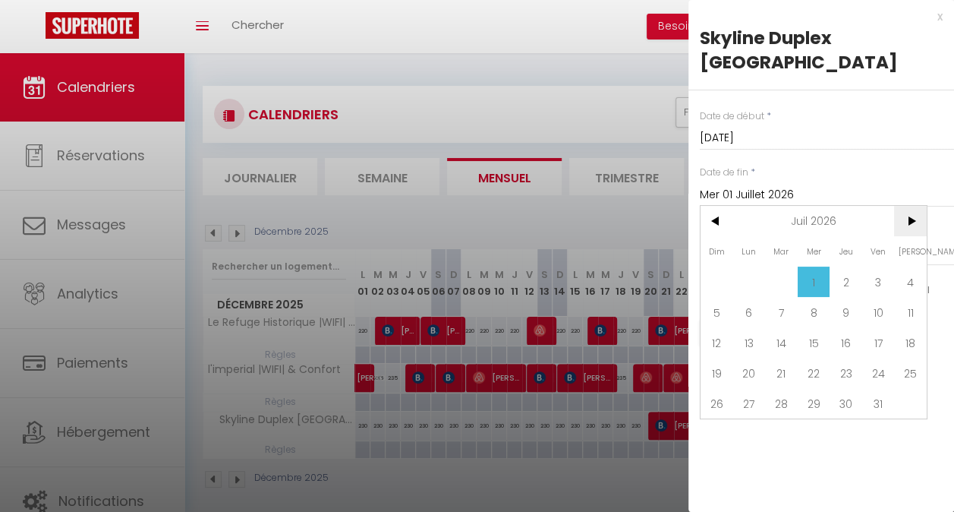
click at [909, 206] on span ">" at bounding box center [910, 221] width 33 height 30
click at [780, 266] on span "1" at bounding box center [781, 281] width 33 height 30
type input "[DATE]"
select select
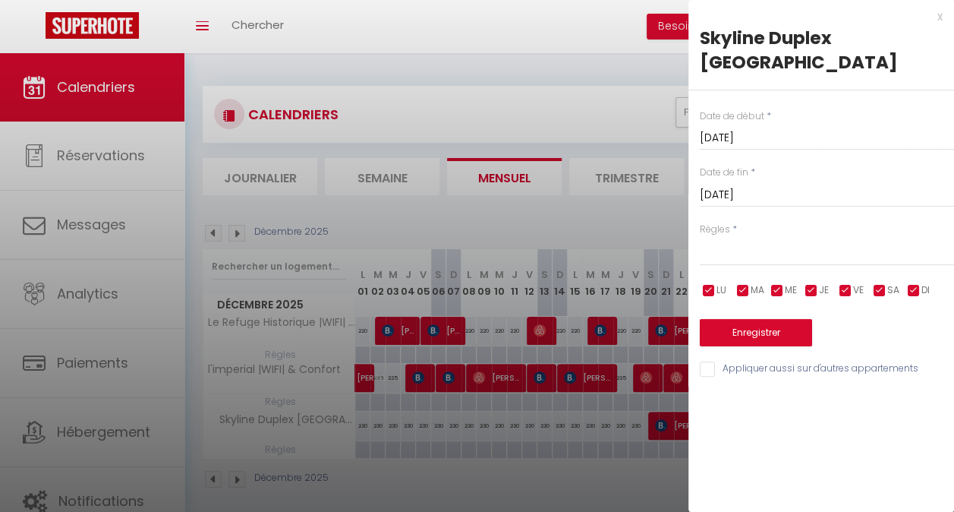
click at [526, 436] on div at bounding box center [477, 256] width 954 height 512
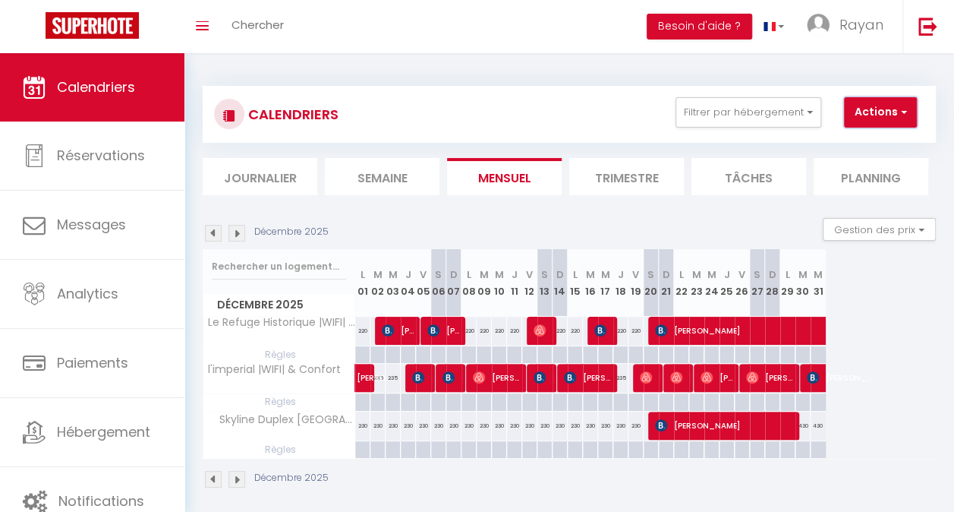
click at [894, 109] on button "Actions" at bounding box center [880, 112] width 73 height 30
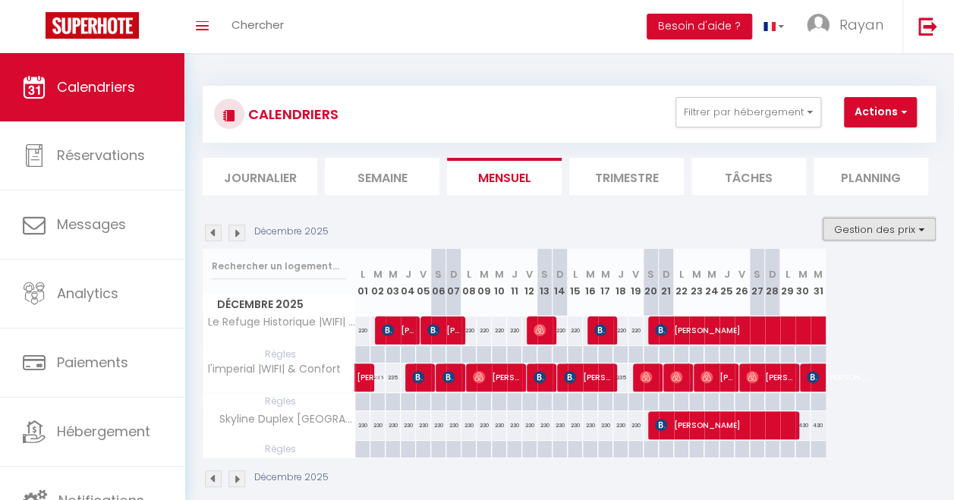
click at [852, 222] on button "Gestion des prix" at bounding box center [879, 229] width 113 height 23
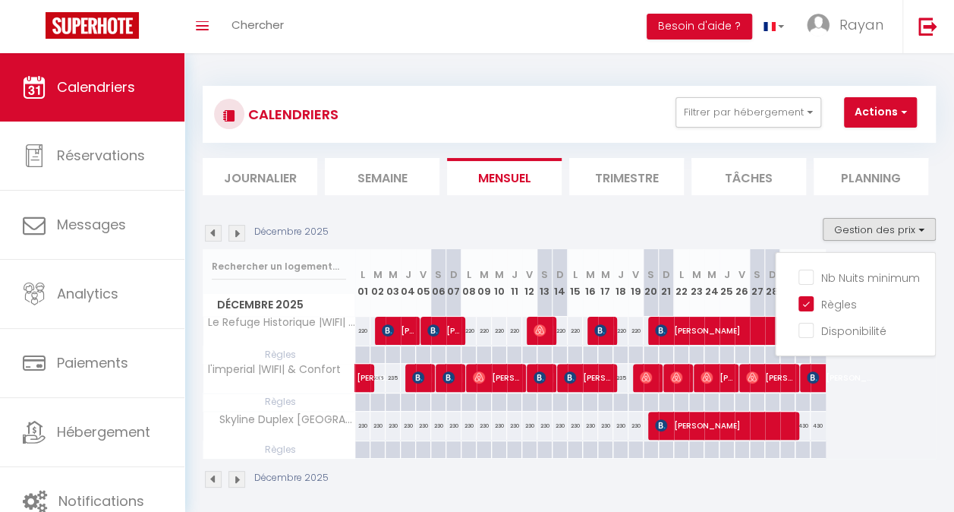
click at [519, 435] on div "230" at bounding box center [514, 425] width 15 height 28
type input "230"
type input "[DATE]"
type input "Ven 12 Décembre 2025"
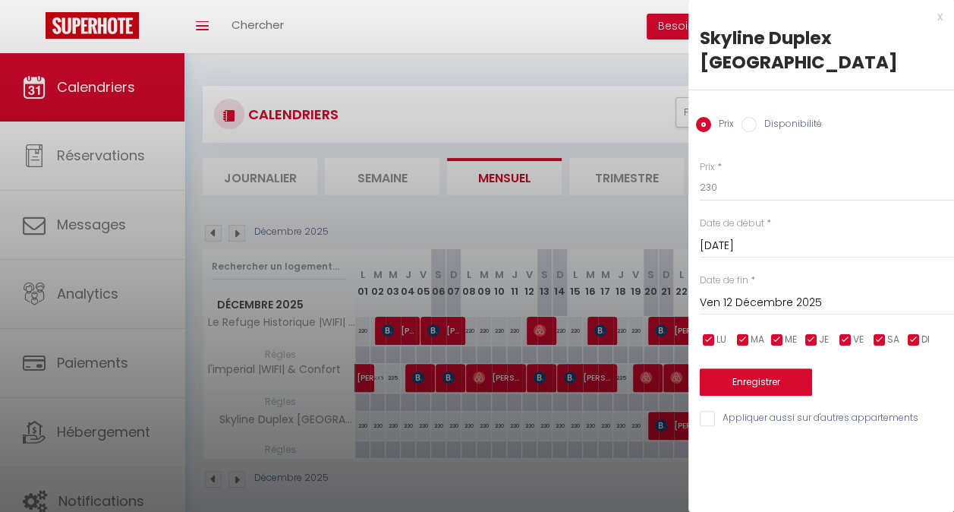
click at [754, 236] on input "[DATE]" at bounding box center [827, 246] width 254 height 20
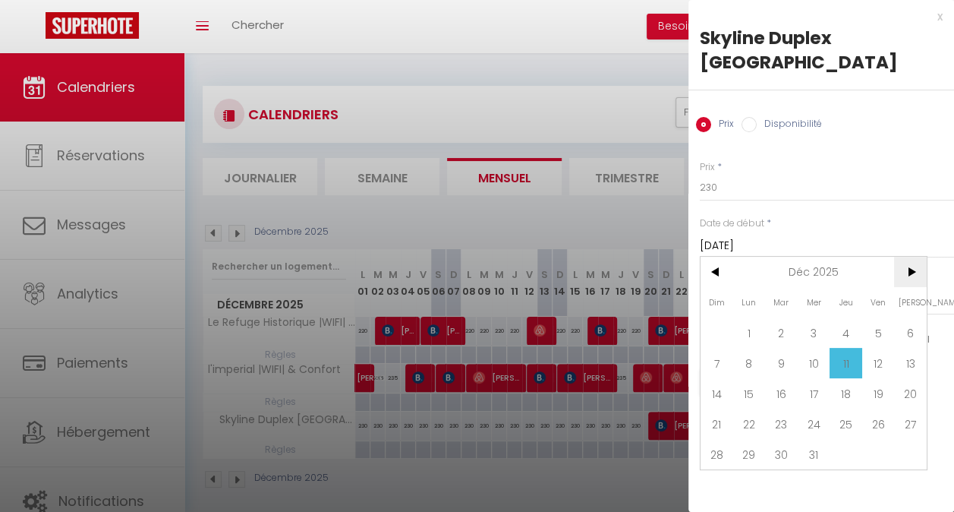
click at [899, 257] on span ">" at bounding box center [910, 272] width 33 height 30
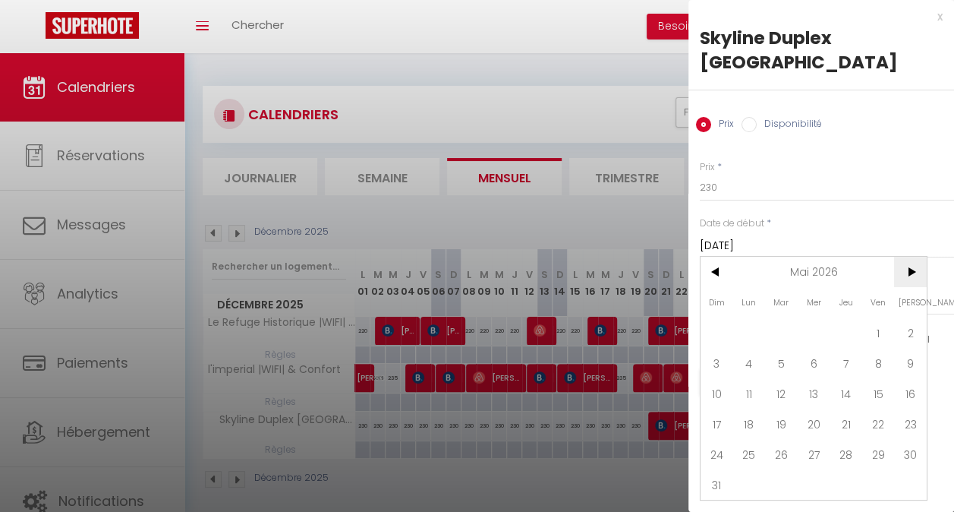
click at [899, 257] on span ">" at bounding box center [910, 272] width 33 height 30
click at [716, 257] on span "<" at bounding box center [716, 272] width 33 height 30
click at [785, 439] on span "30" at bounding box center [781, 454] width 33 height 30
type input "[DATE]"
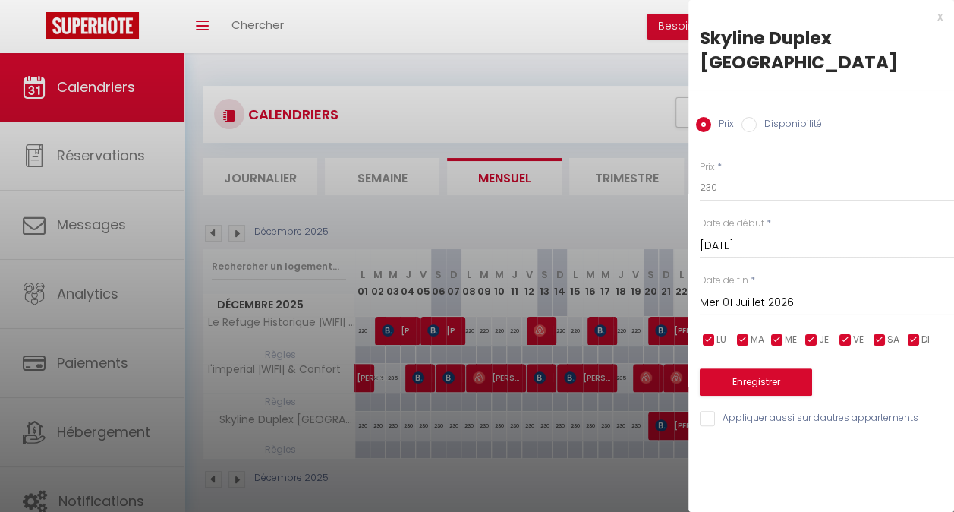
click at [754, 293] on input "Mer 01 Juillet 2026" at bounding box center [827, 303] width 254 height 20
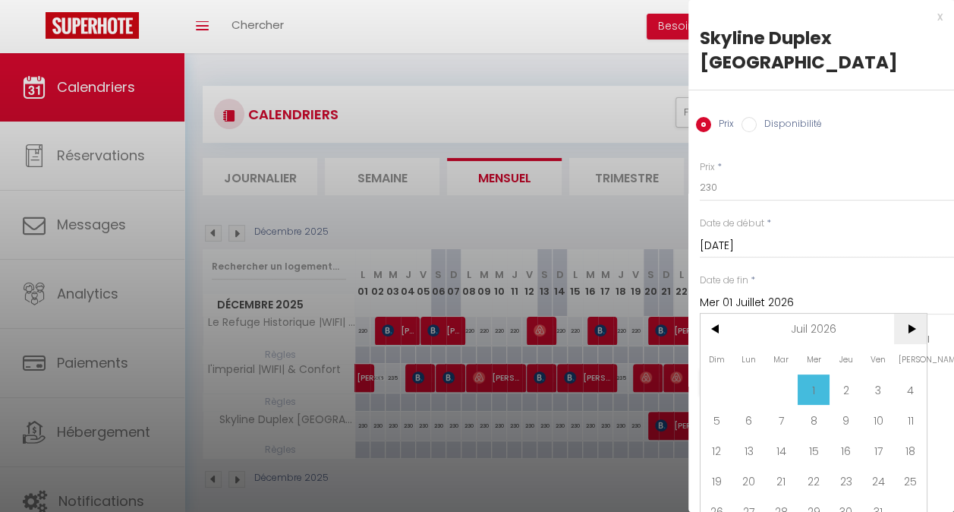
click at [912, 313] on span ">" at bounding box center [910, 328] width 33 height 30
click at [721, 313] on span "<" at bounding box center [716, 328] width 33 height 30
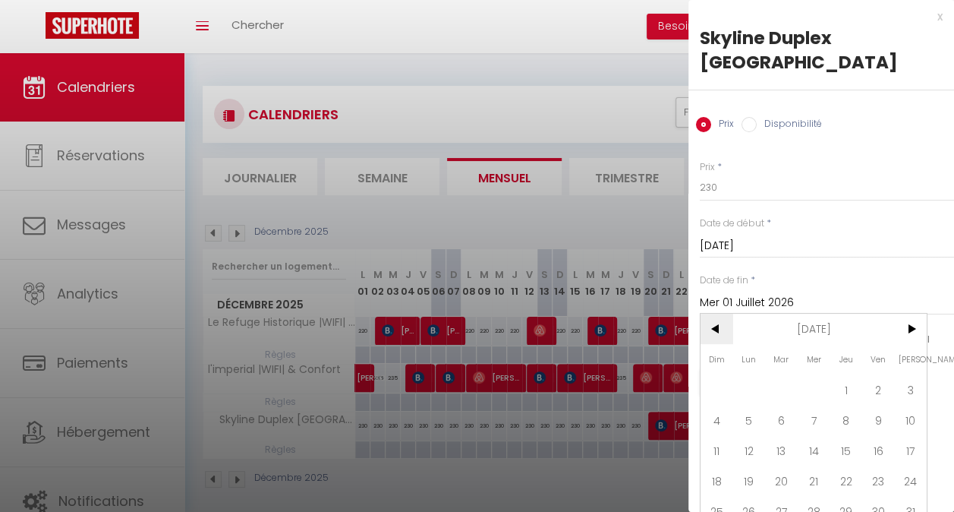
click at [721, 313] on span "<" at bounding box center [716, 328] width 33 height 30
click at [908, 313] on span ">" at bounding box center [910, 328] width 33 height 30
click at [779, 374] on span "1" at bounding box center [781, 389] width 33 height 30
type input "[DATE]"
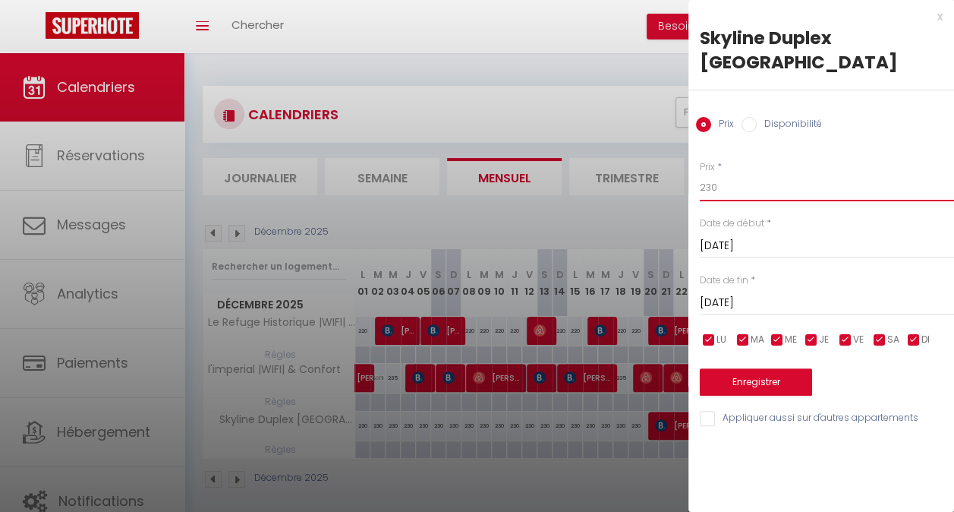
drag, startPoint x: 726, startPoint y: 172, endPoint x: 675, endPoint y: 168, distance: 51.0
click at [675, 168] on body "🟢 Des questions ou besoin d'assistance pour la migration AirBnB? Prenez rdv >>>…" at bounding box center [477, 309] width 954 height 512
type input "280"
click at [783, 368] on button "Enregistrer" at bounding box center [756, 381] width 112 height 27
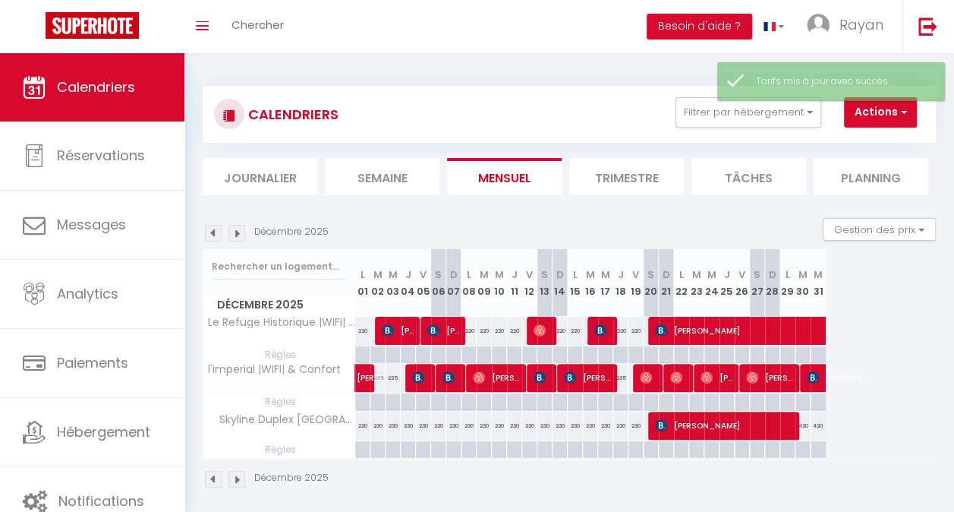
click at [589, 433] on div "230" at bounding box center [590, 425] width 15 height 28
type input "230"
type input "[DATE]"
type input "Mer 17 Décembre 2025"
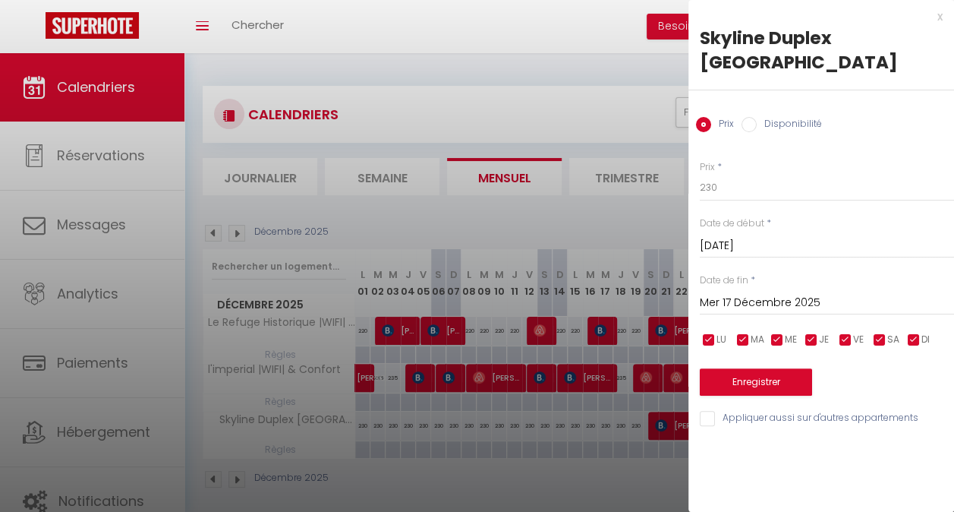
click at [762, 236] on input "[DATE]" at bounding box center [827, 246] width 254 height 20
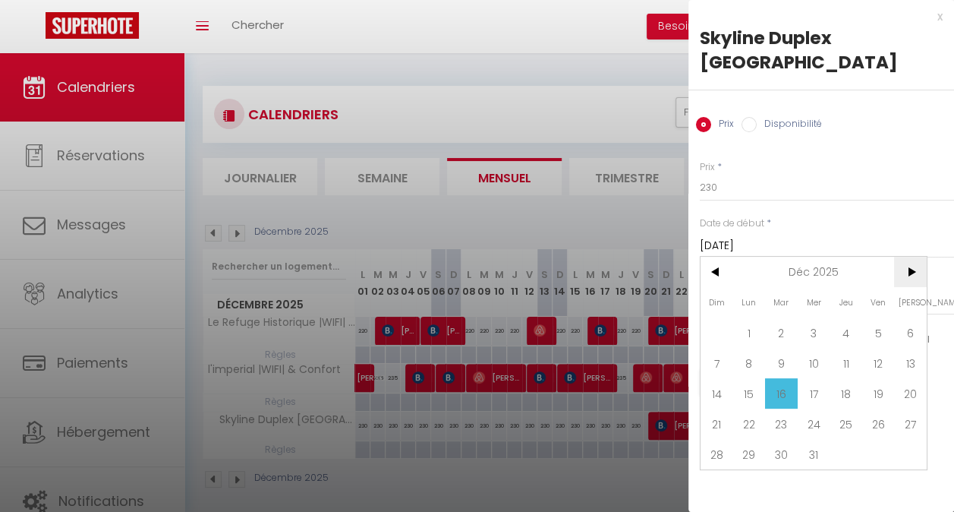
click at [912, 257] on span ">" at bounding box center [910, 272] width 33 height 30
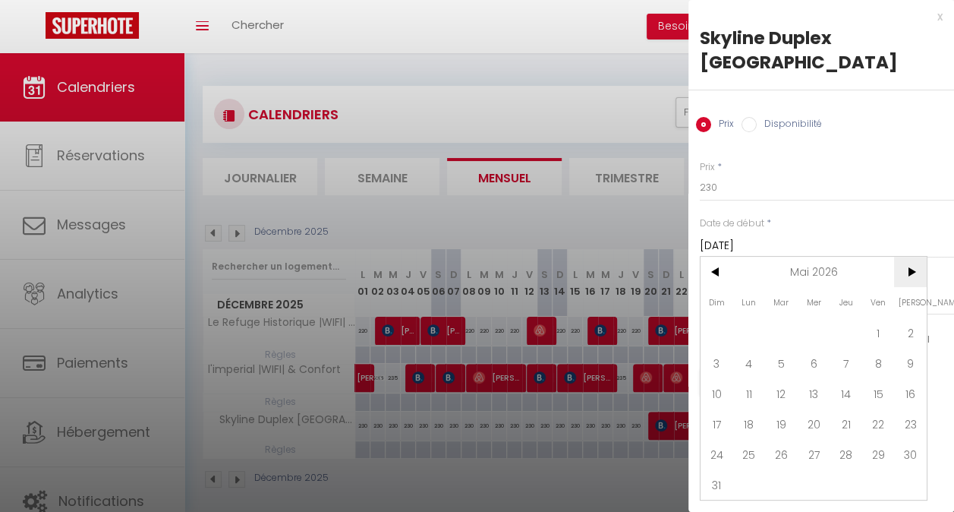
click at [912, 257] on span ">" at bounding box center [910, 272] width 33 height 30
click at [780, 317] on span "1" at bounding box center [781, 332] width 33 height 30
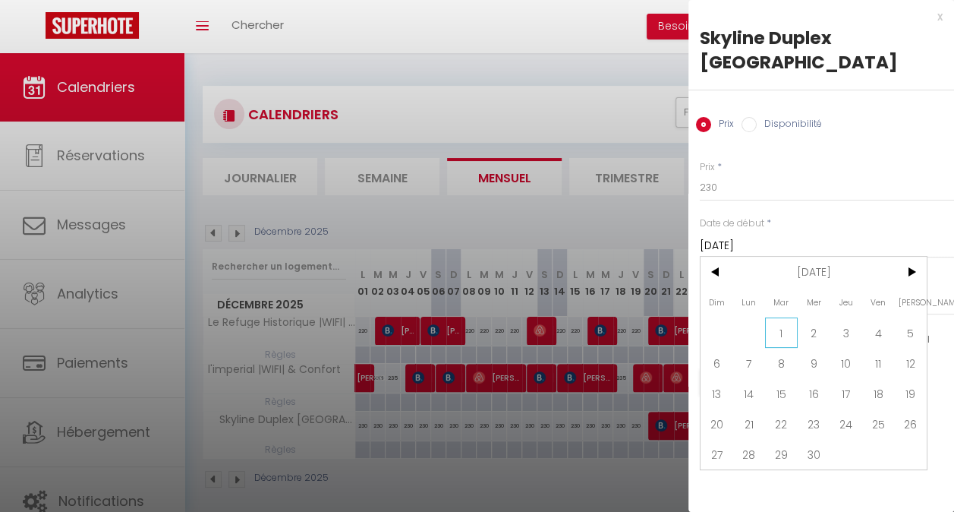
type input "[DATE]"
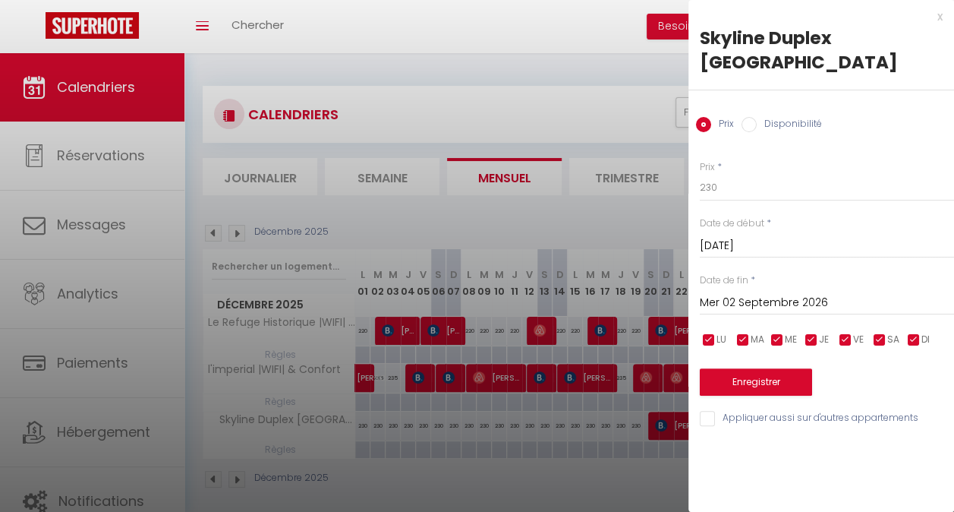
click at [801, 293] on input "Mer 02 Septembre 2026" at bounding box center [827, 303] width 254 height 20
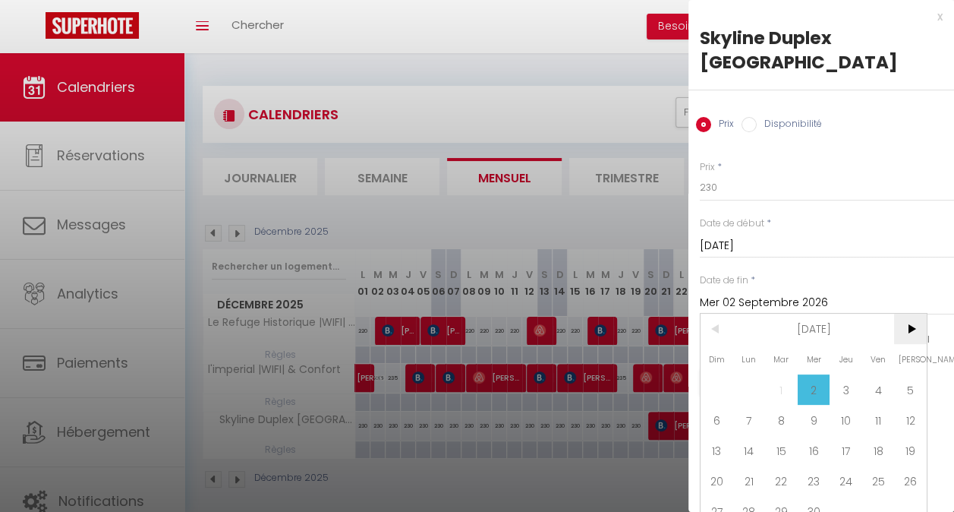
click at [915, 313] on span ">" at bounding box center [910, 328] width 33 height 30
click at [841, 405] on span "10" at bounding box center [846, 420] width 33 height 30
type input "[DATE]"
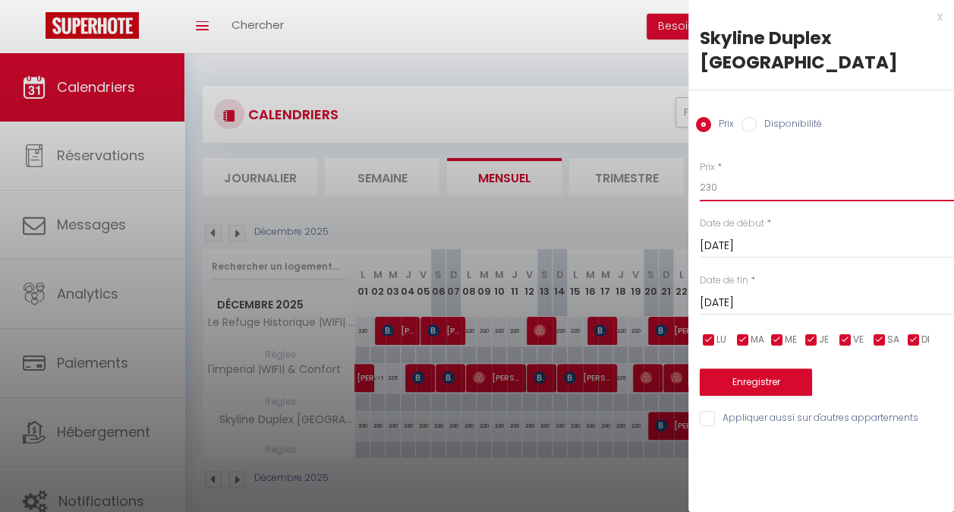
click at [723, 174] on input "230" at bounding box center [827, 187] width 254 height 27
type input "220"
click at [757, 368] on button "Enregistrer" at bounding box center [756, 381] width 112 height 27
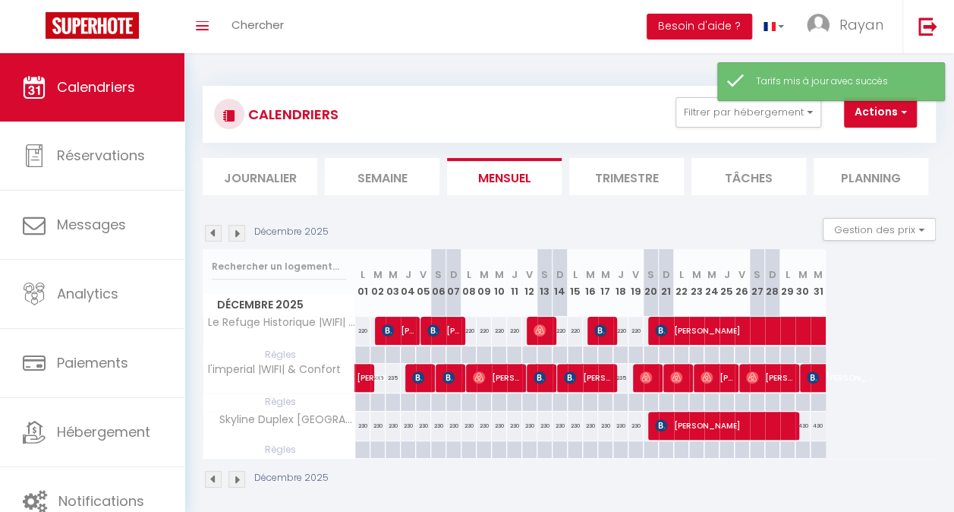
click at [572, 433] on div "230" at bounding box center [575, 425] width 15 height 28
type input "230"
type input "Lun 15 Décembre 2025"
type input "[DATE]"
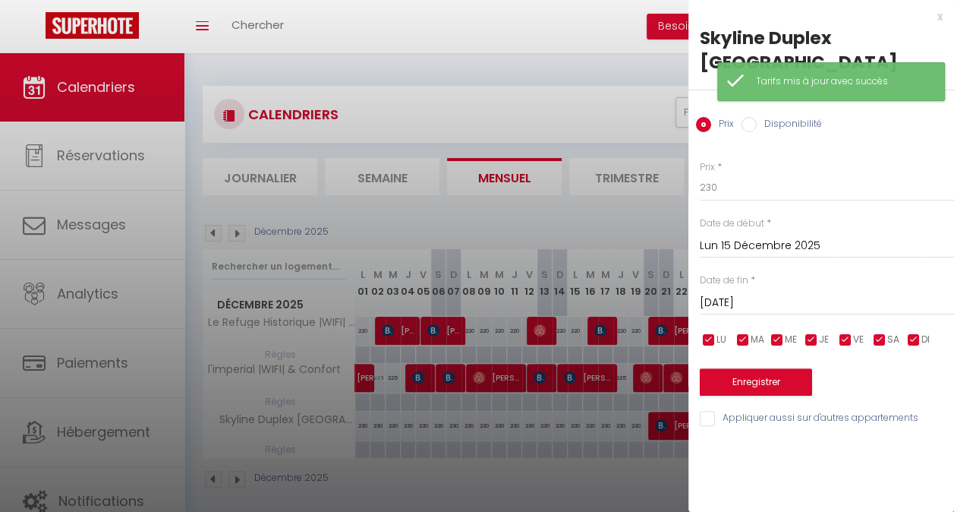
click at [763, 236] on input "Lun 15 Décembre 2025" at bounding box center [827, 246] width 254 height 20
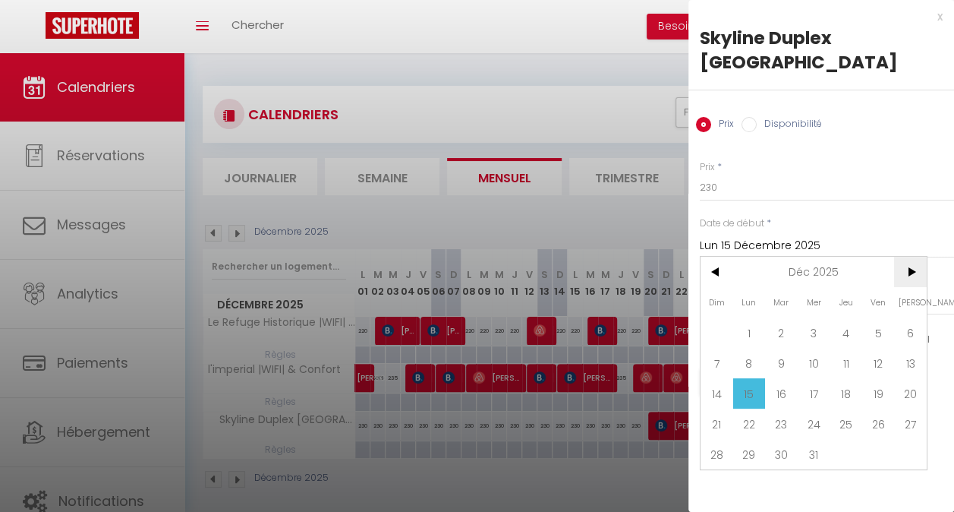
click at [911, 257] on span ">" at bounding box center [910, 272] width 33 height 30
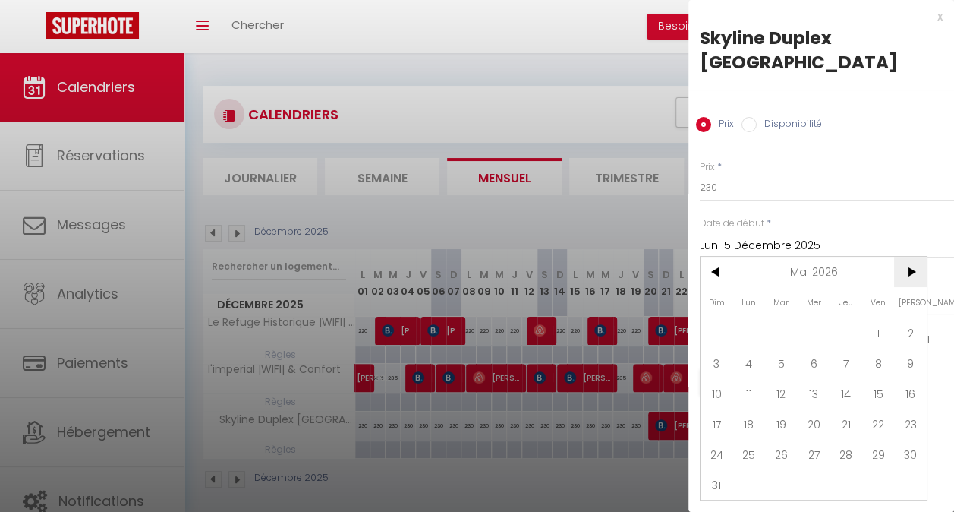
click at [911, 257] on span ">" at bounding box center [910, 272] width 33 height 30
click at [913, 257] on span ">" at bounding box center [910, 272] width 33 height 30
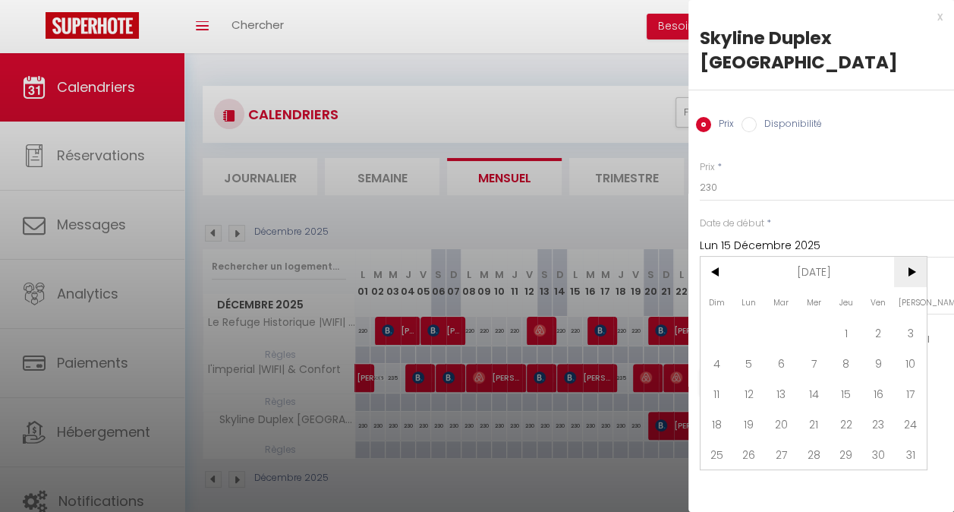
click at [913, 257] on span ">" at bounding box center [910, 272] width 33 height 30
click at [843, 348] on span "10" at bounding box center [846, 363] width 33 height 30
type input "[DATE]"
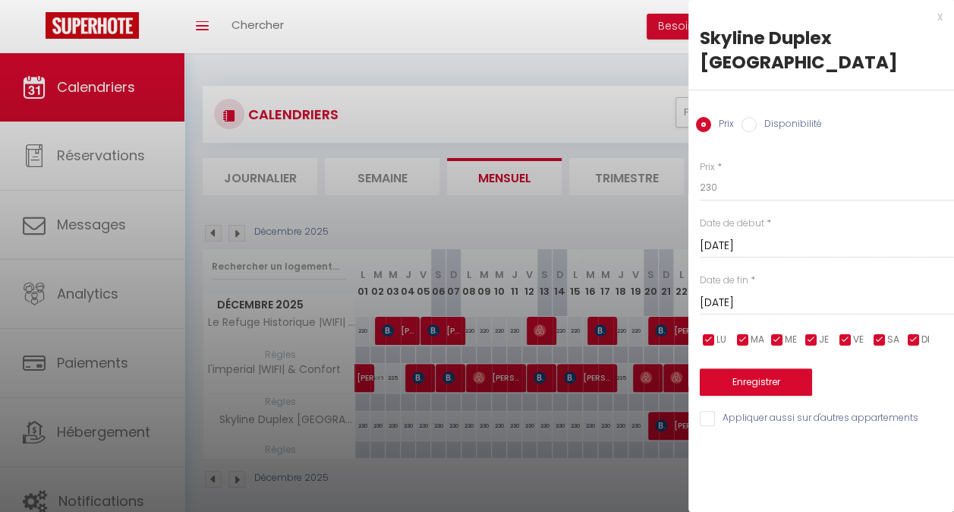
click at [784, 293] on input "[DATE]" at bounding box center [827, 303] width 254 height 20
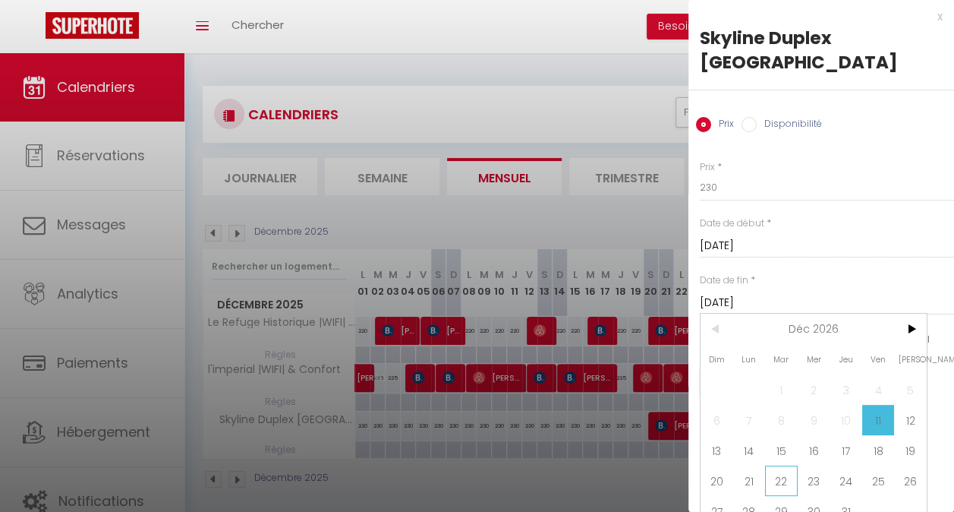
click at [788, 465] on span "22" at bounding box center [781, 480] width 33 height 30
type input "[DATE]"
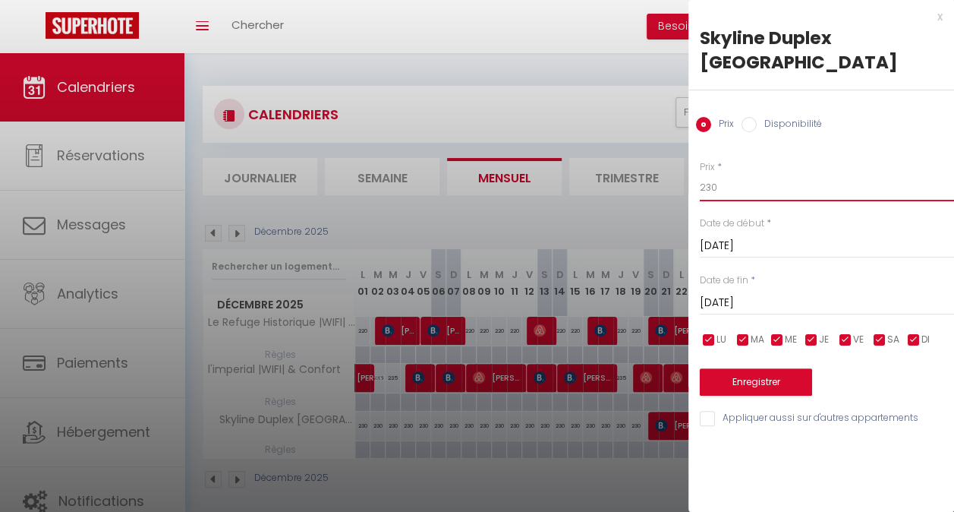
click at [721, 174] on input "230" at bounding box center [827, 187] width 254 height 27
type input "260"
click at [755, 368] on button "Enregistrer" at bounding box center [756, 381] width 112 height 27
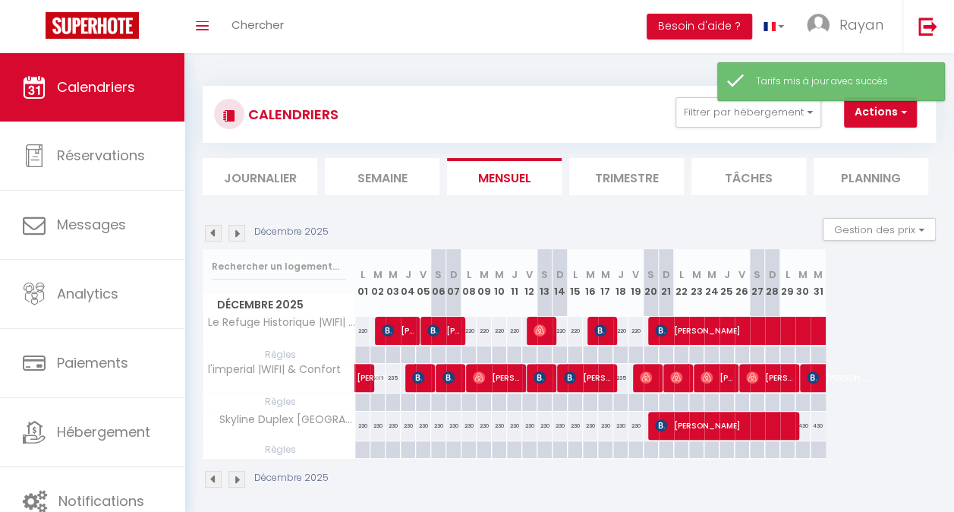
click at [591, 420] on div "230" at bounding box center [590, 425] width 15 height 28
type input "230"
type input "[DATE]"
type input "Mer 17 Décembre 2025"
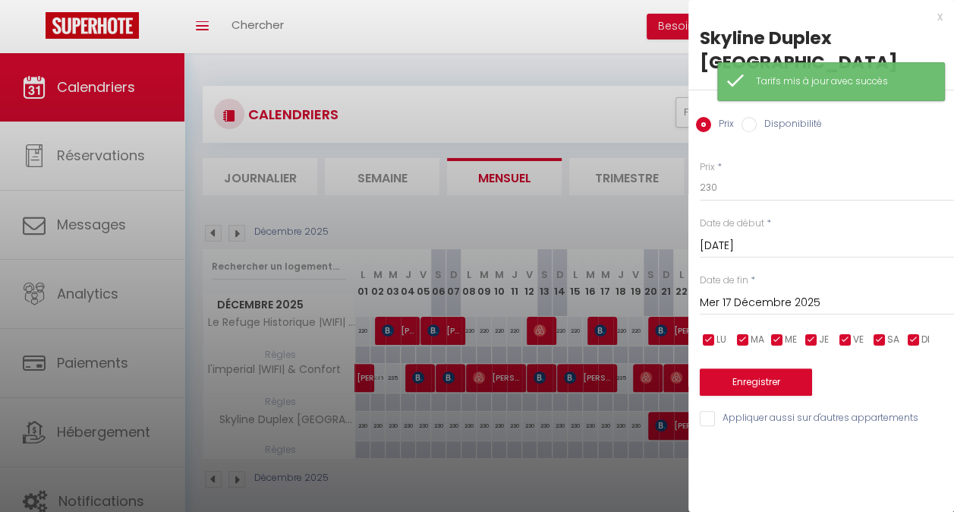
click at [758, 236] on input "[DATE]" at bounding box center [827, 246] width 254 height 20
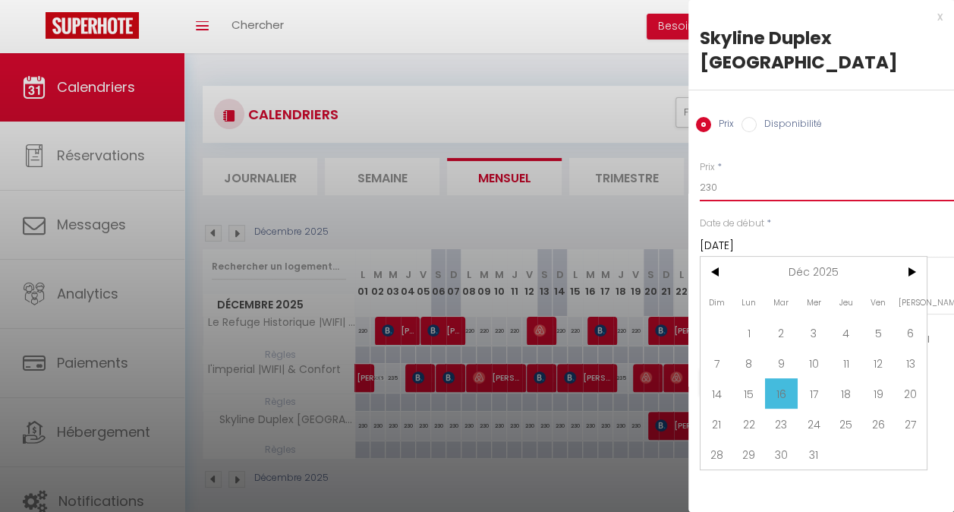
click at [791, 174] on input "230" at bounding box center [827, 187] width 254 height 27
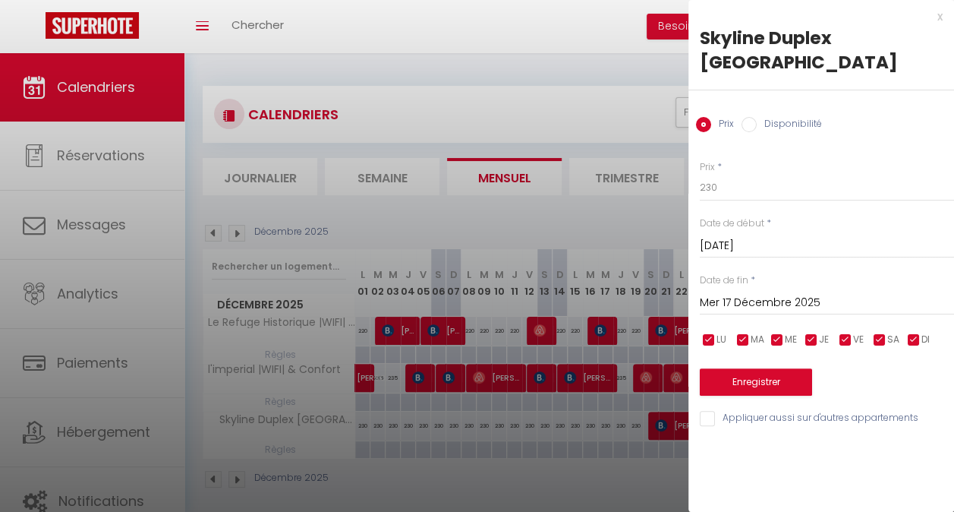
click at [748, 236] on input "[DATE]" at bounding box center [827, 246] width 254 height 20
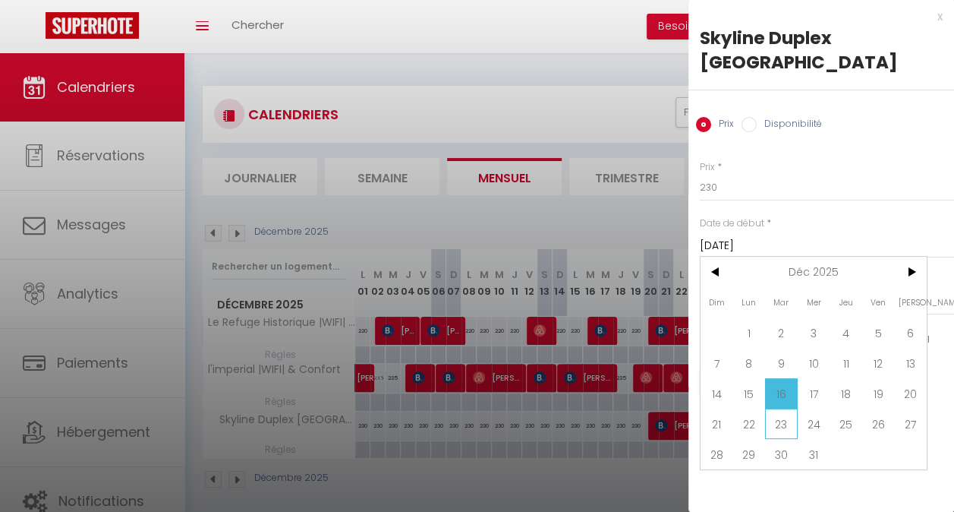
click at [780, 408] on span "23" at bounding box center [781, 423] width 33 height 30
type input "[DATE]"
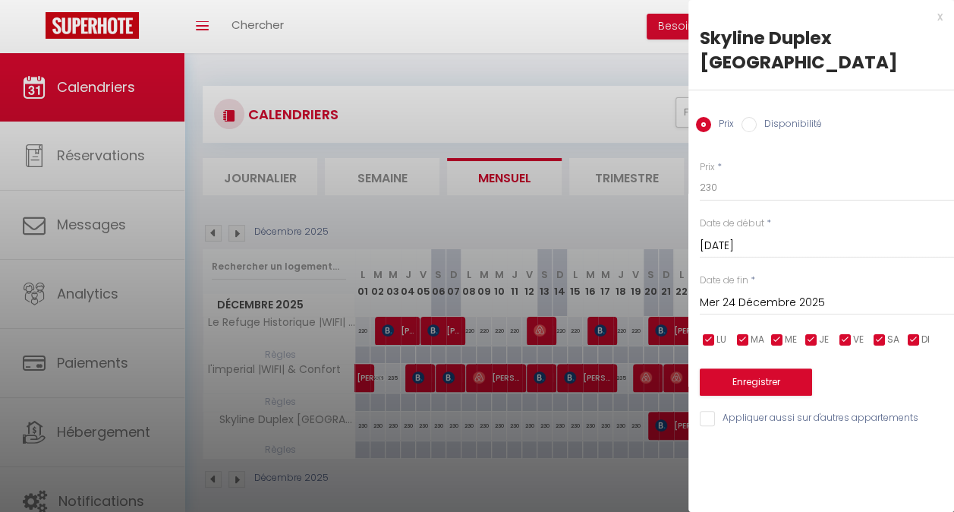
click at [757, 293] on input "Mer 24 Décembre 2025" at bounding box center [827, 303] width 254 height 20
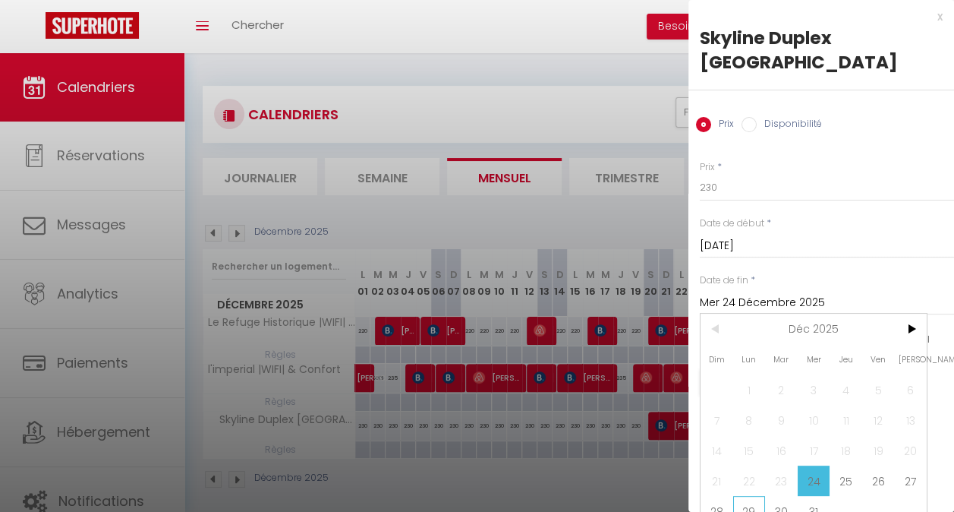
click at [751, 496] on span "29" at bounding box center [749, 511] width 33 height 30
type input "Lun 29 Décembre 2025"
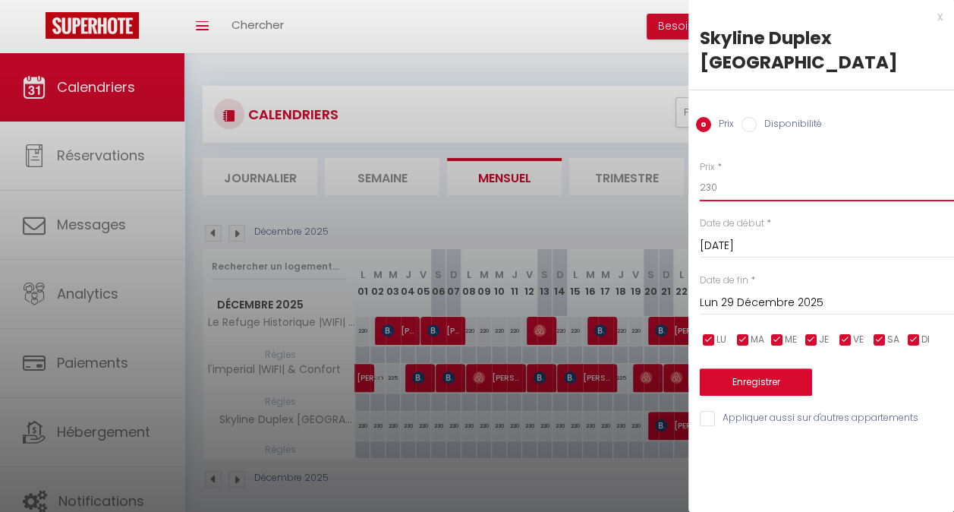
click at [722, 174] on input "230" at bounding box center [827, 187] width 254 height 27
type input "280"
click at [759, 368] on button "Enregistrer" at bounding box center [756, 381] width 112 height 27
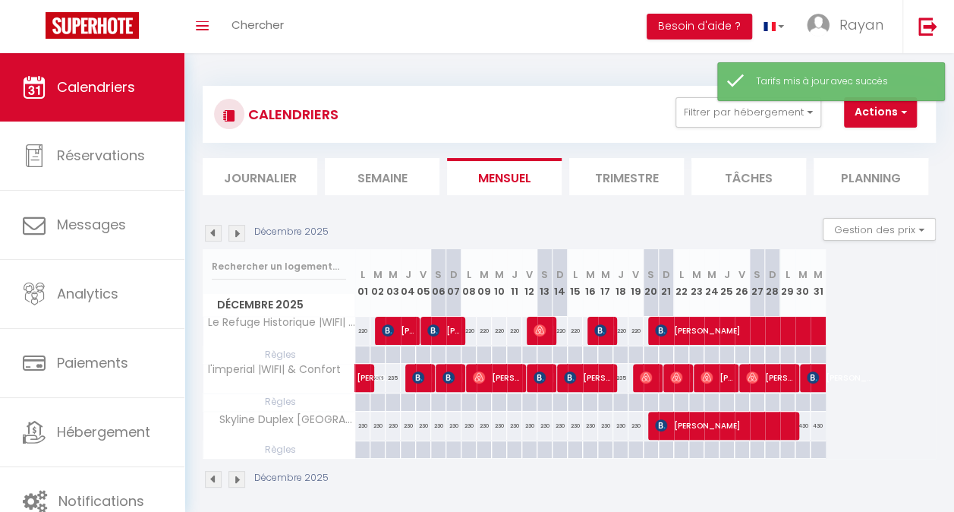
click at [570, 429] on div "230" at bounding box center [575, 425] width 15 height 28
type input "230"
type input "Lun 15 Décembre 2025"
type input "[DATE]"
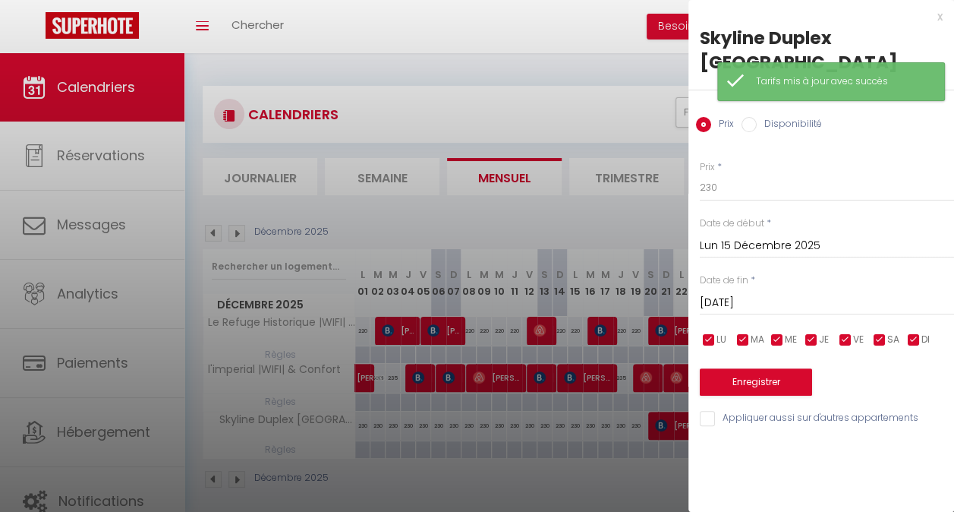
click at [773, 236] on input "Lun 15 Décembre 2025" at bounding box center [827, 246] width 254 height 20
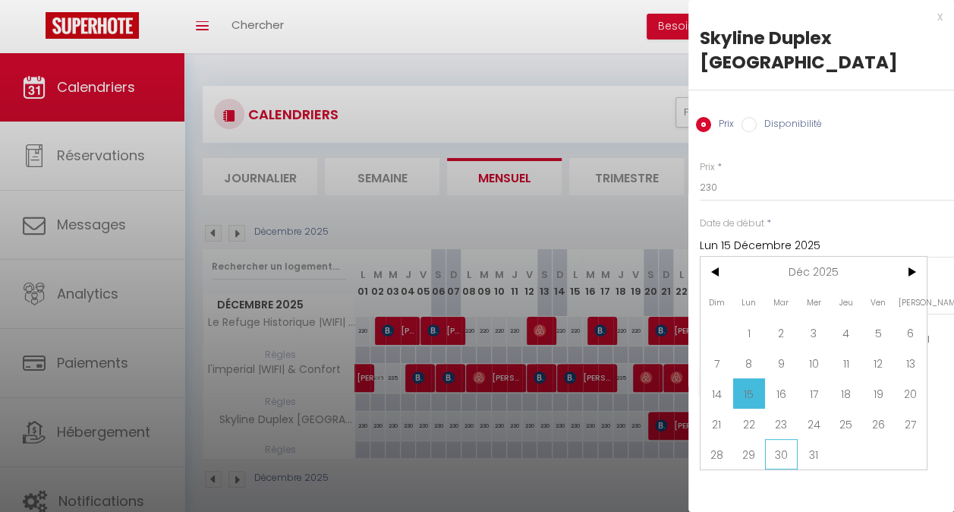
click at [776, 439] on span "30" at bounding box center [781, 454] width 33 height 30
type input "[DATE]"
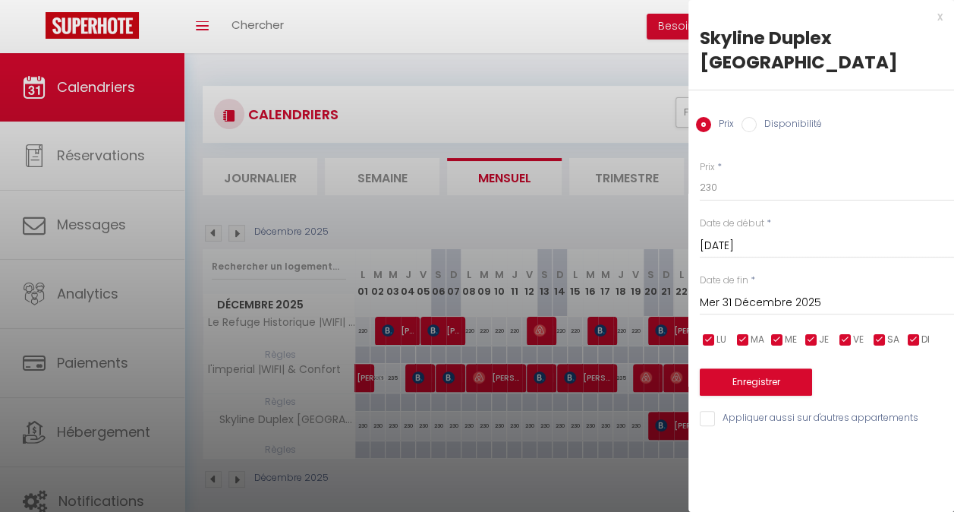
click at [770, 293] on input "Mer 31 Décembre 2025" at bounding box center [827, 303] width 254 height 20
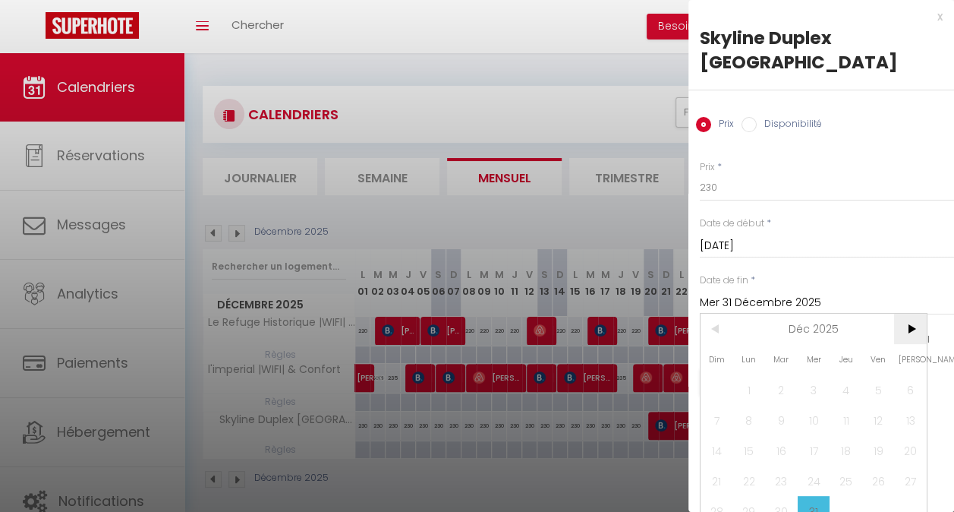
click at [904, 313] on span ">" at bounding box center [910, 328] width 33 height 30
click at [853, 374] on span "1" at bounding box center [846, 389] width 33 height 30
type input "Jeu 01 Janvier 2026"
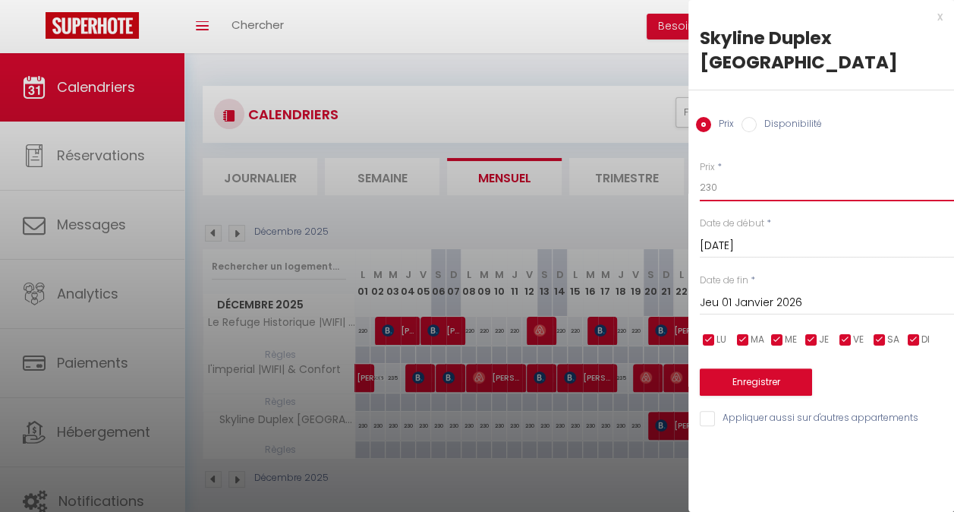
click at [721, 174] on input "230" at bounding box center [827, 187] width 254 height 27
type input "460"
click at [745, 368] on button "Enregistrer" at bounding box center [756, 381] width 112 height 27
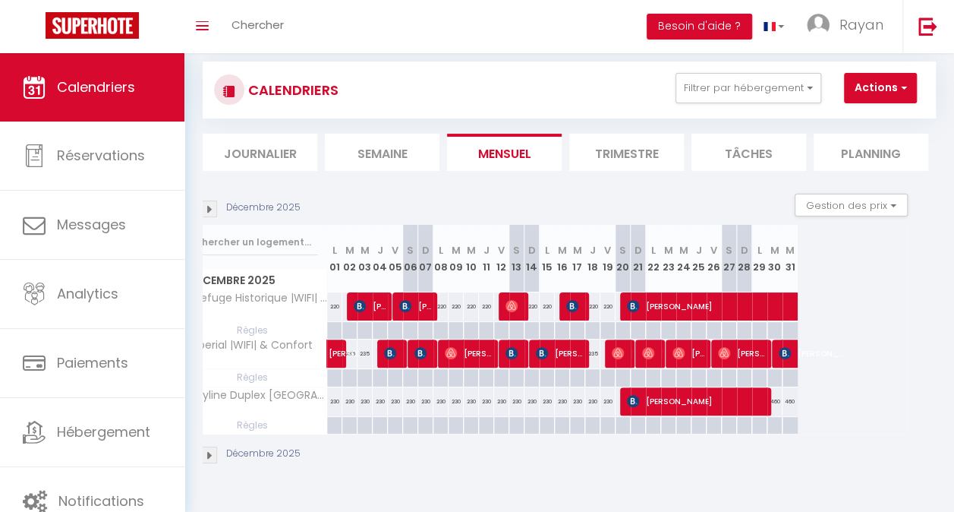
scroll to position [0, 24]
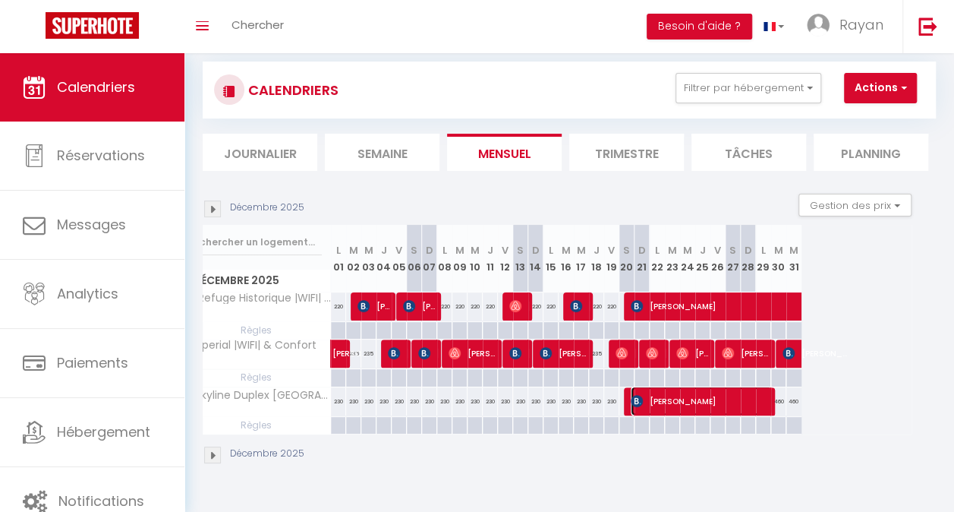
click at [682, 395] on span "[PERSON_NAME]" at bounding box center [702, 400] width 142 height 29
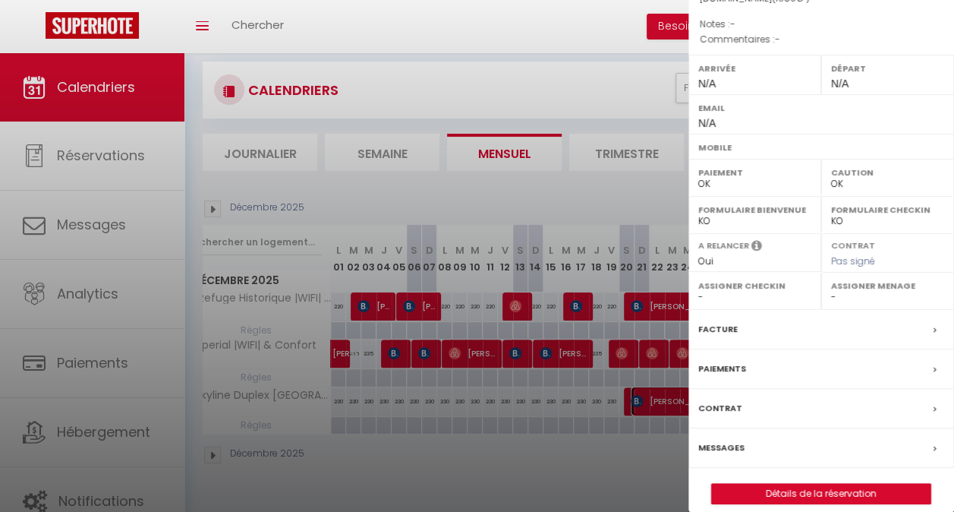
scroll to position [178, 0]
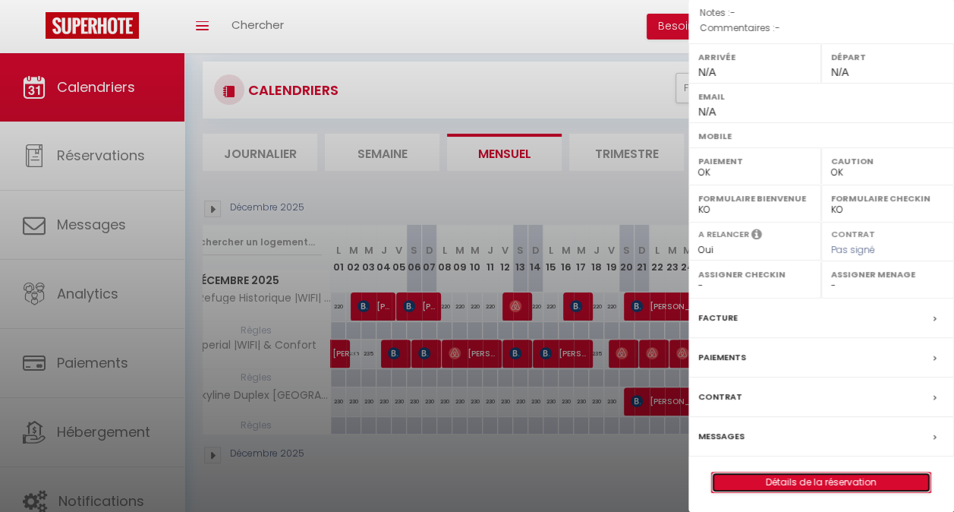
click at [806, 478] on link "Détails de la réservation" at bounding box center [821, 482] width 219 height 20
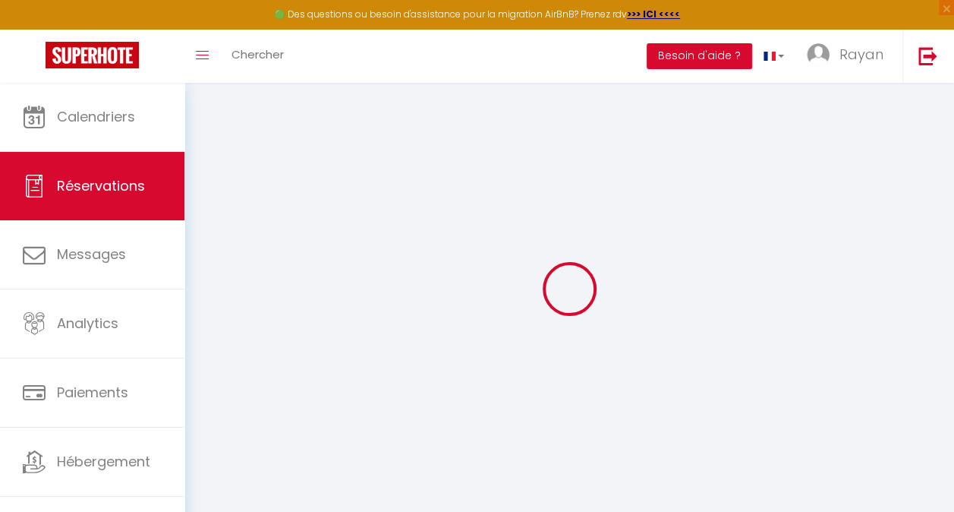
type input "Ndongala"
type input "[PERSON_NAME]"
select select
select select "78438"
select select "1"
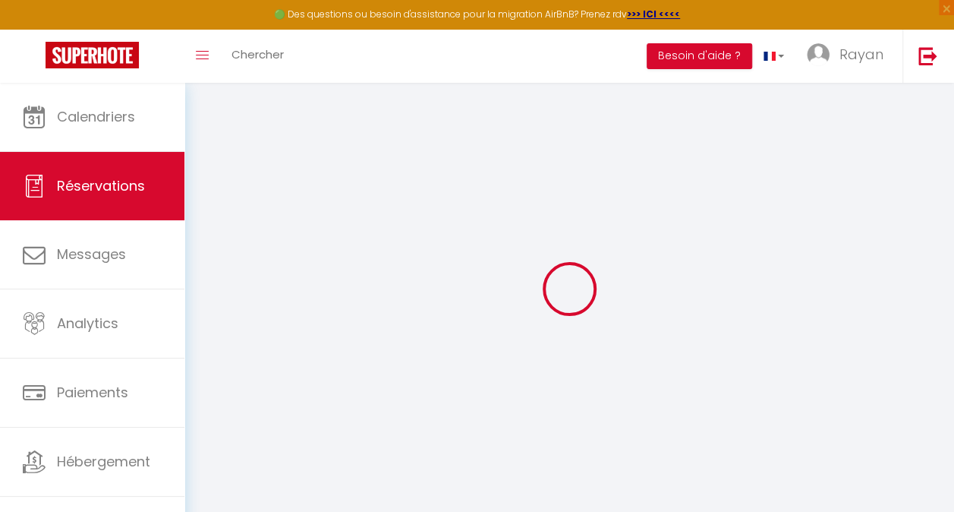
select select
type input "2"
type input "4"
select select "12"
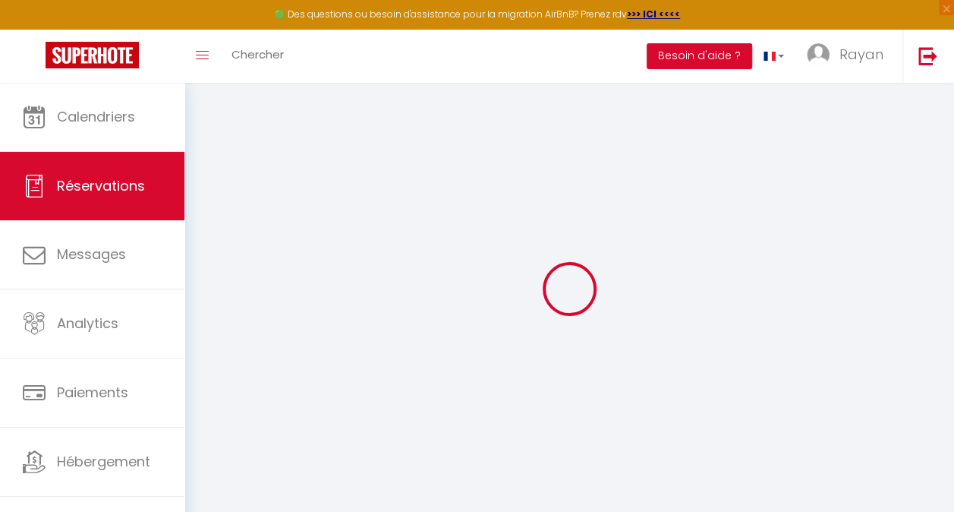
select select "15"
type input "1615"
checkbox input "false"
type input "74"
select select "2"
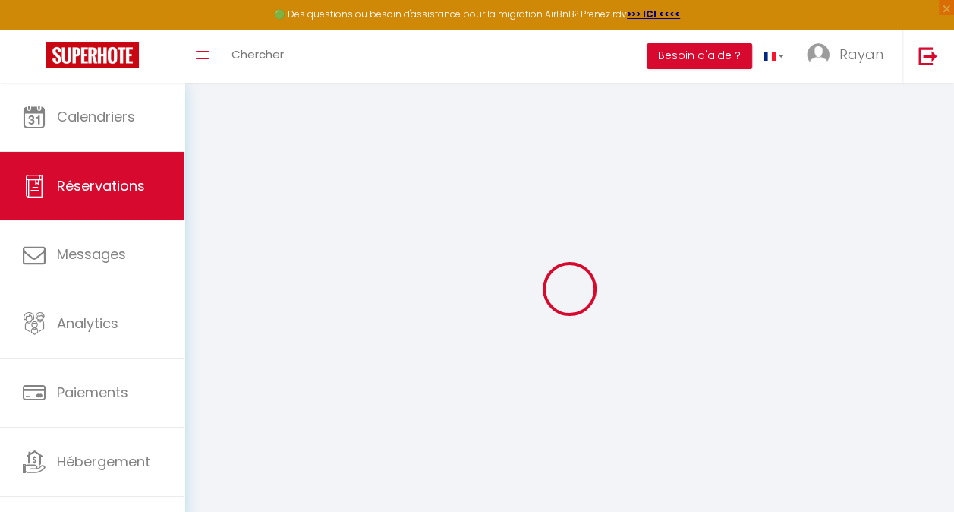
type input "0"
select select
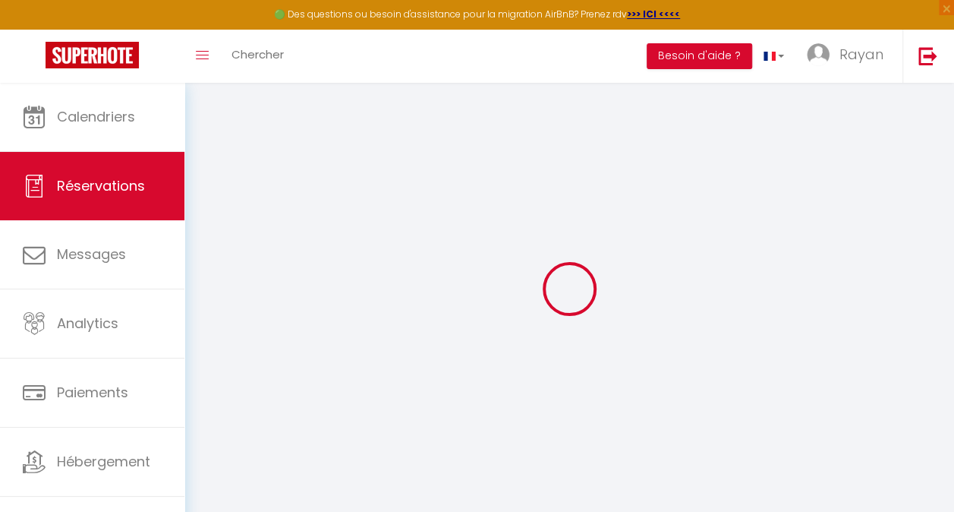
select select
checkbox input "false"
select select
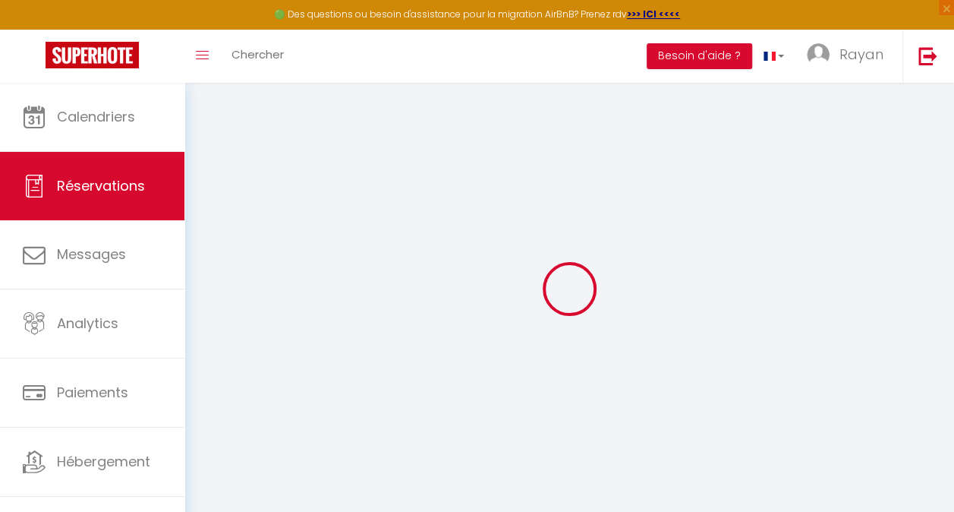
checkbox input "false"
select select
checkbox input "false"
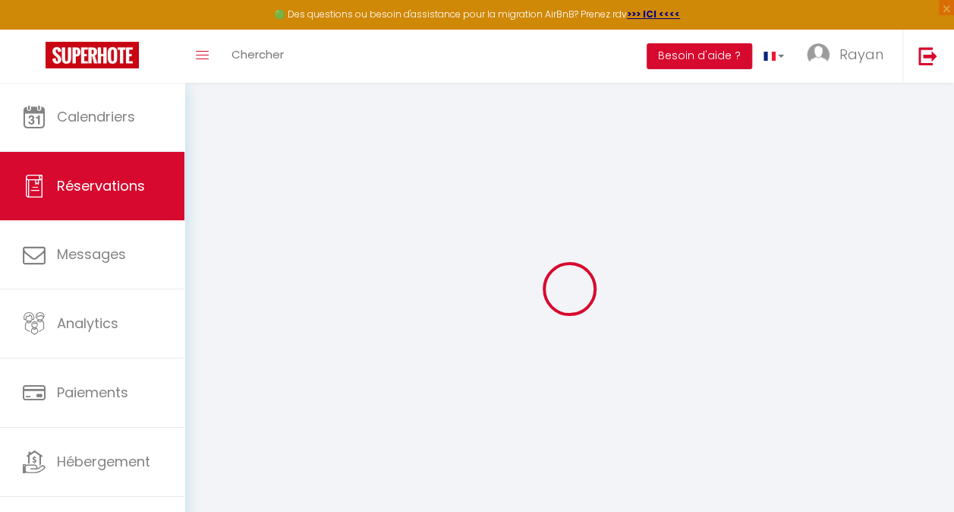
select select
type input "70"
type input "4"
select select
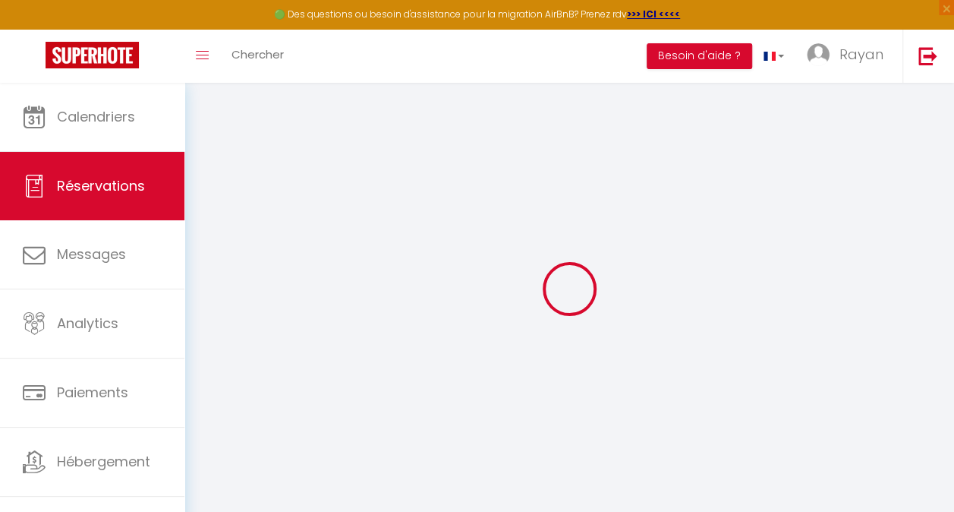
checkbox input "false"
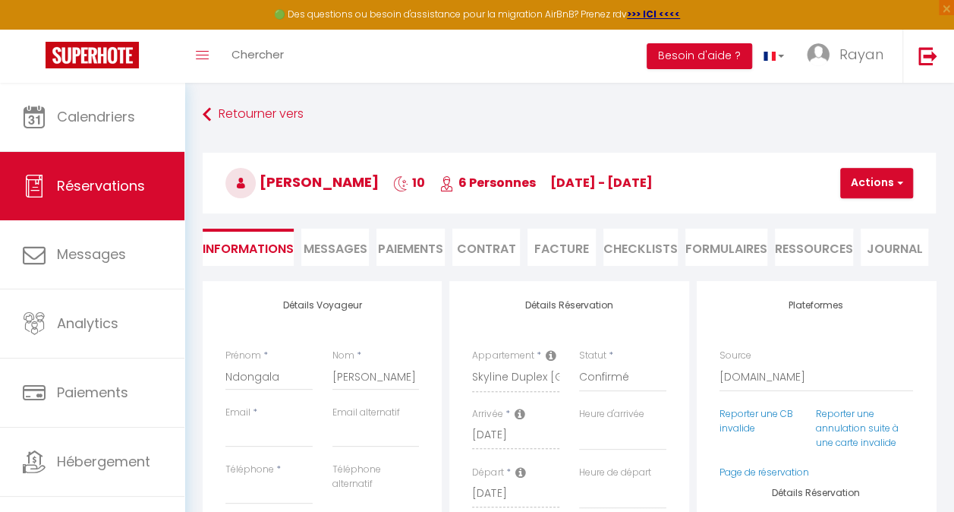
select select
checkbox input "false"
select select
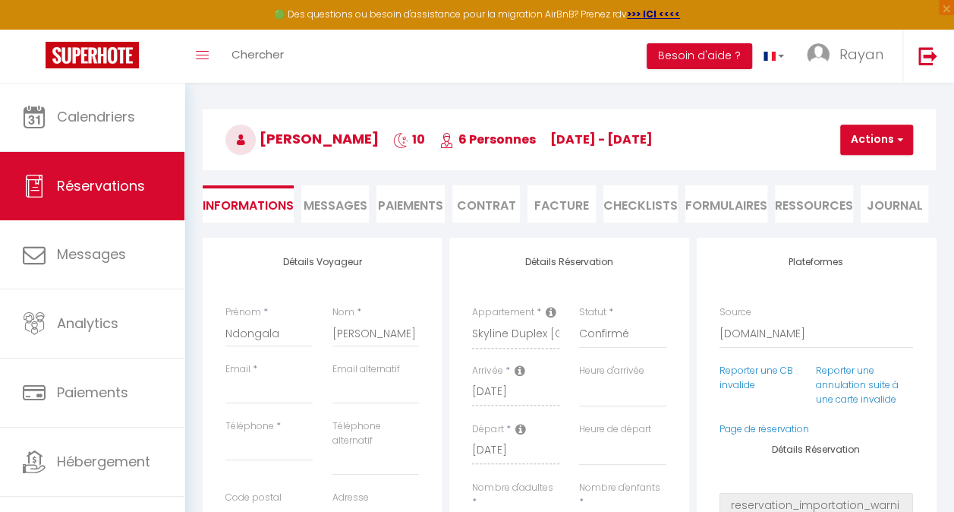
scroll to position [42, 0]
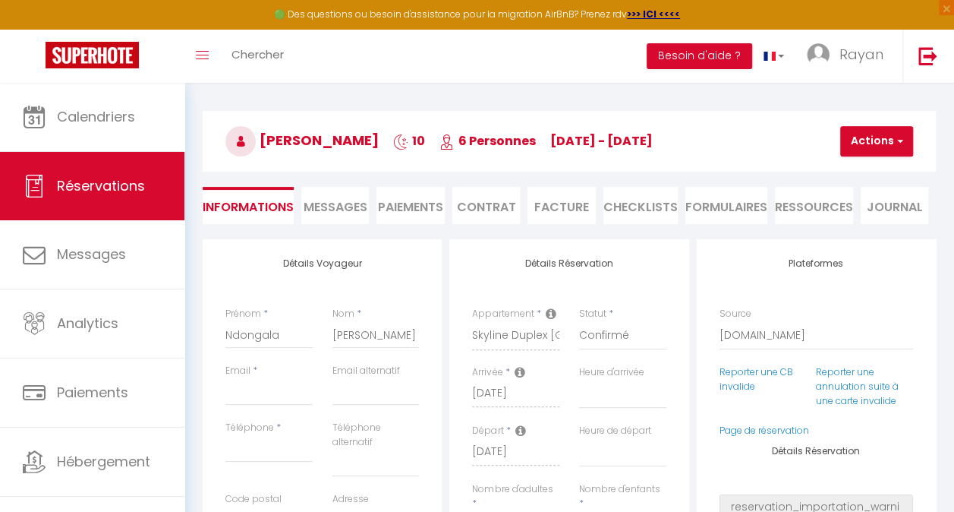
click at [407, 206] on li "Paiements" at bounding box center [410, 205] width 68 height 37
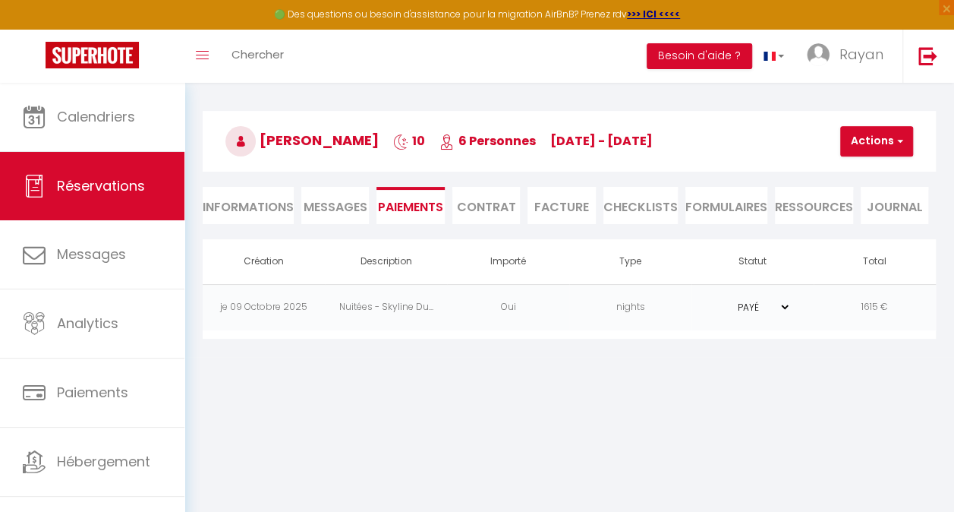
click at [782, 306] on select "PAYÉ EN ATTENTE" at bounding box center [753, 307] width 76 height 14
click at [501, 207] on li "Contrat" at bounding box center [486, 205] width 68 height 37
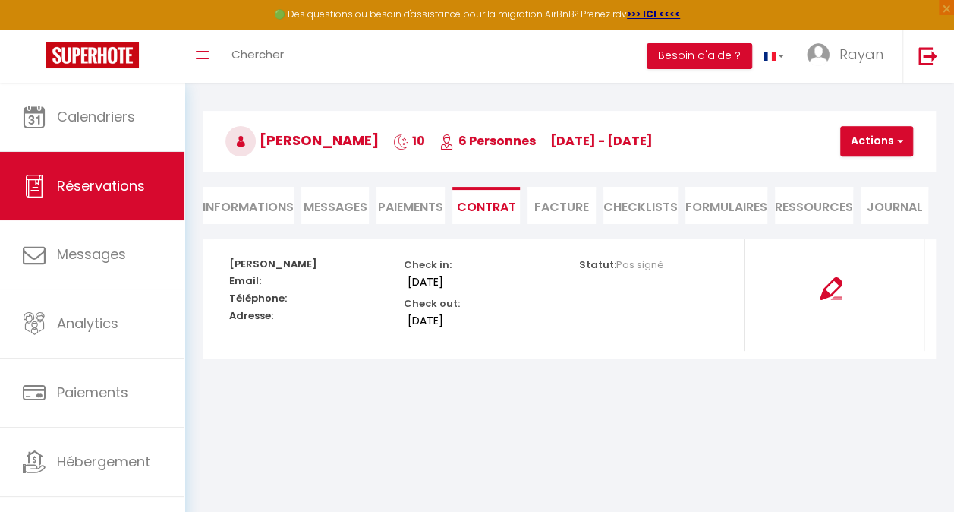
click at [564, 221] on li "Facture" at bounding box center [561, 205] width 68 height 37
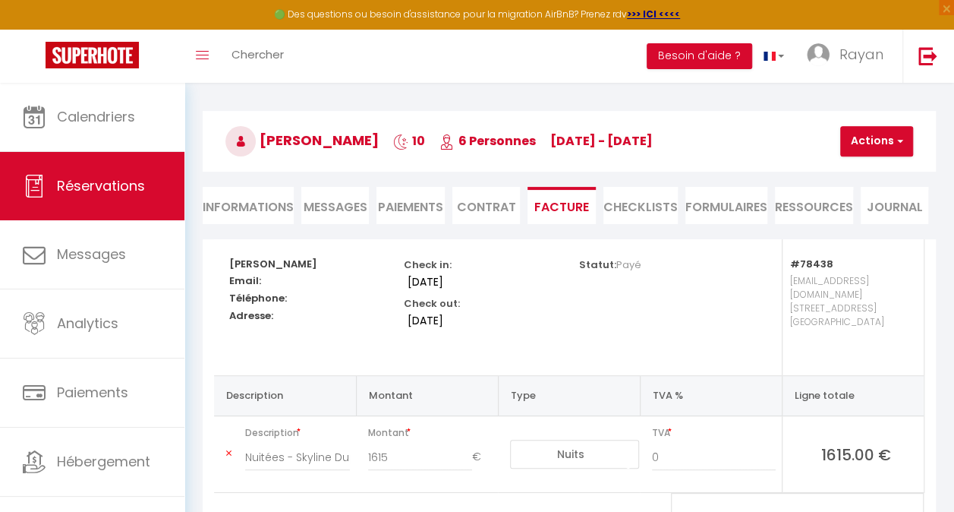
scroll to position [110, 0]
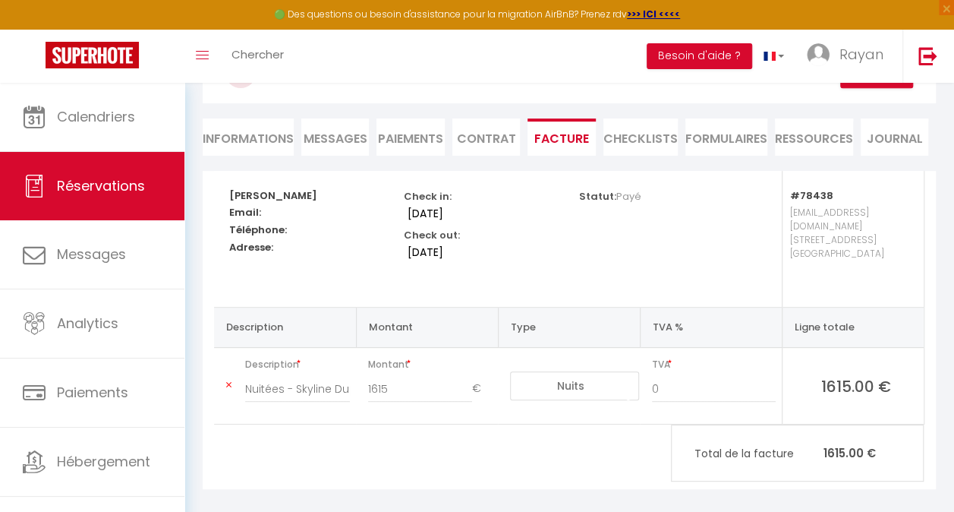
click at [639, 125] on li "CHECKLISTS" at bounding box center [640, 136] width 74 height 37
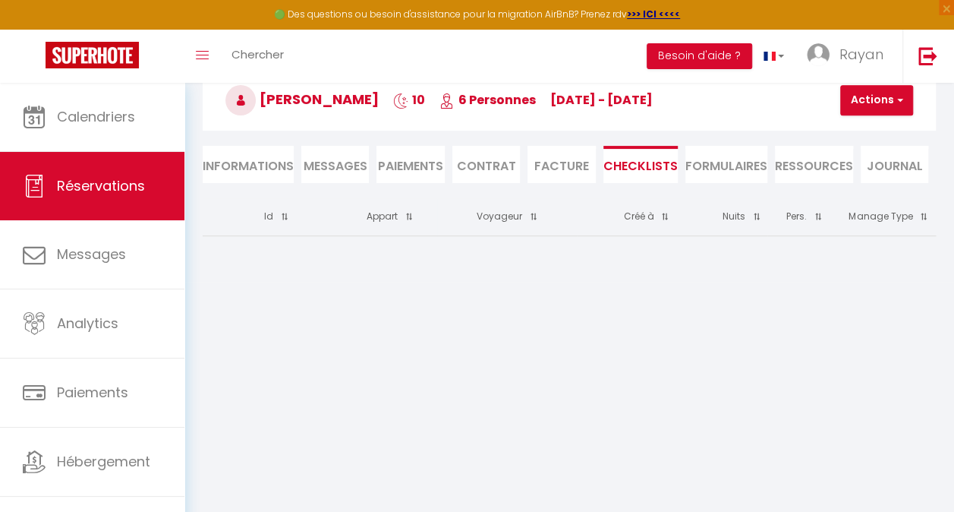
click at [707, 172] on li "FORMULAIRES" at bounding box center [726, 164] width 82 height 37
select select
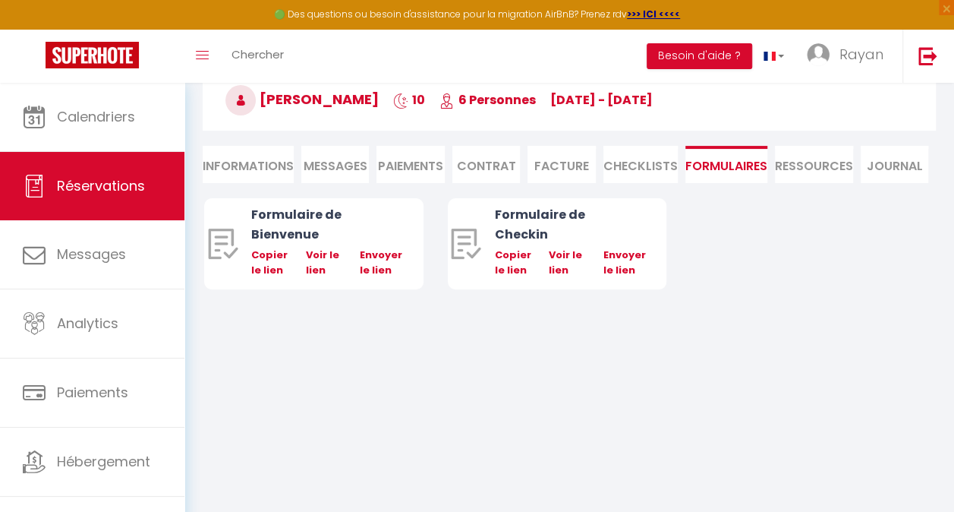
click at [794, 165] on li "Ressources" at bounding box center [814, 164] width 78 height 37
select select
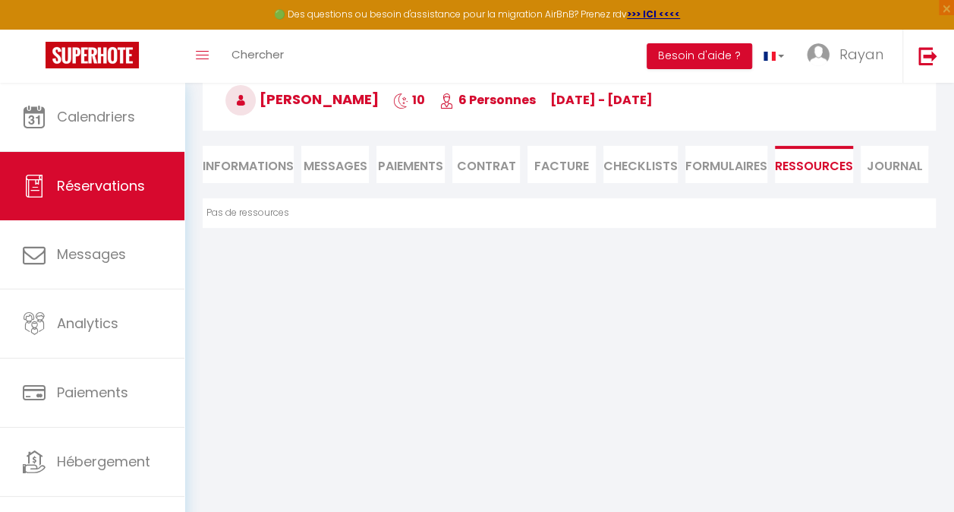
click at [253, 169] on li "Informations" at bounding box center [248, 164] width 91 height 37
select select
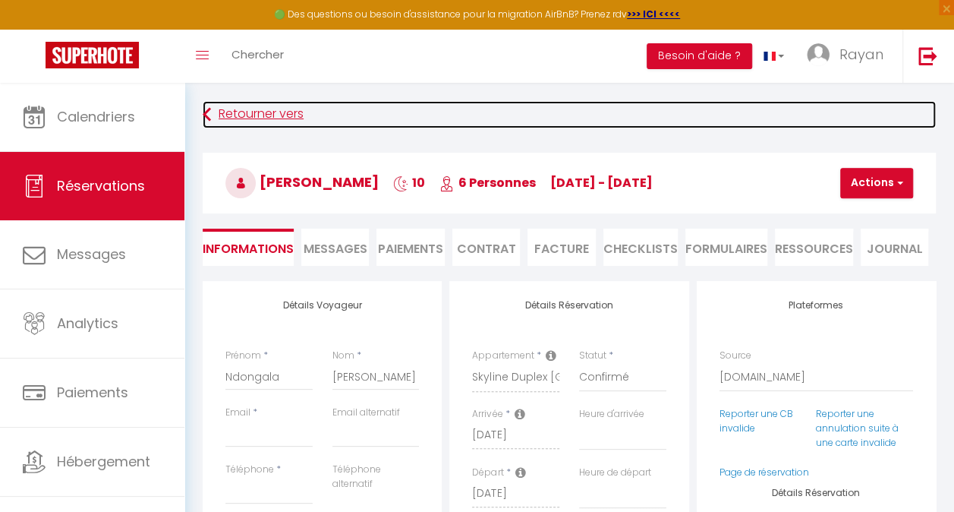
click at [219, 111] on link "Retourner vers" at bounding box center [569, 114] width 733 height 27
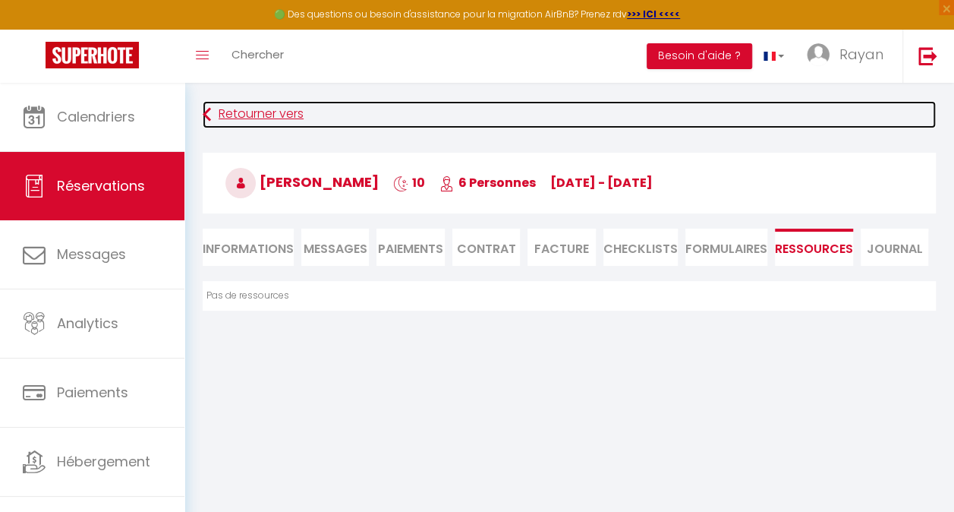
scroll to position [83, 0]
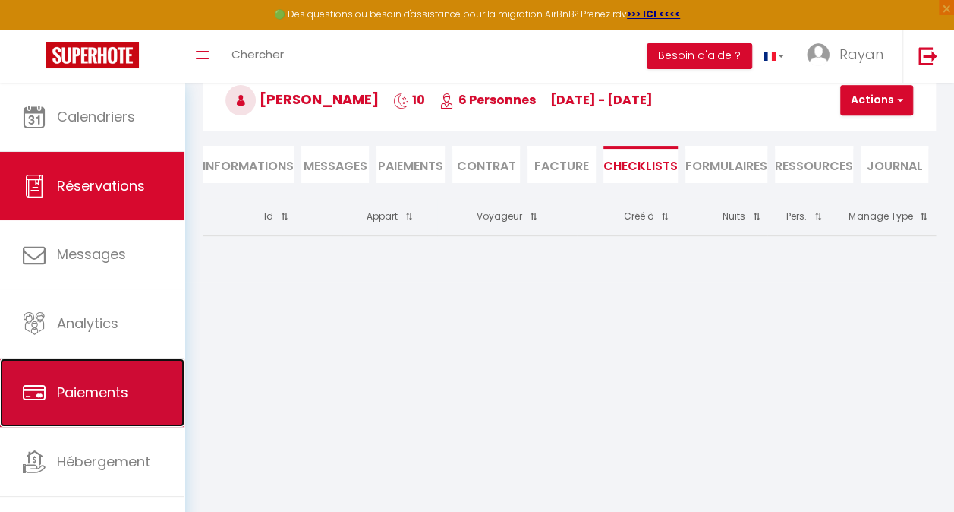
click at [103, 381] on link "Paiements" at bounding box center [92, 392] width 184 height 68
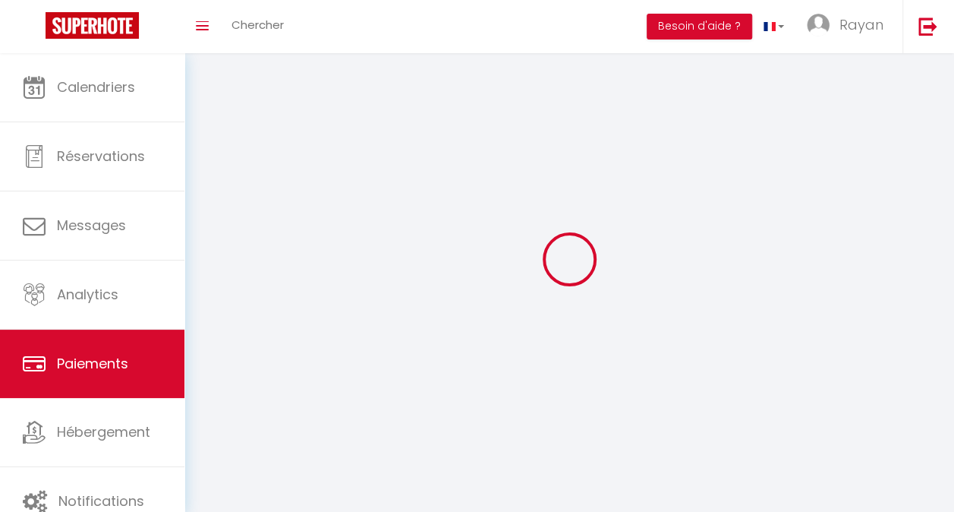
select select "2"
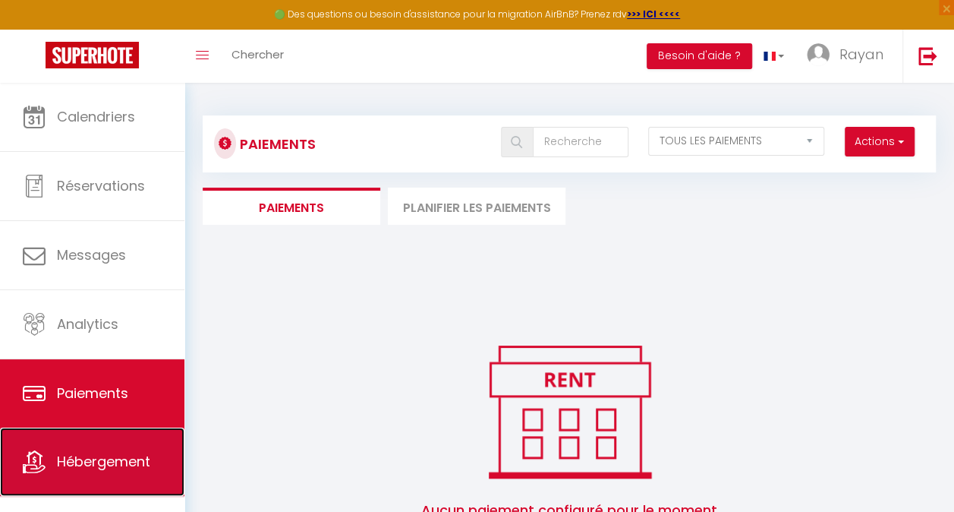
click at [120, 457] on span "Hébergement" at bounding box center [103, 461] width 93 height 19
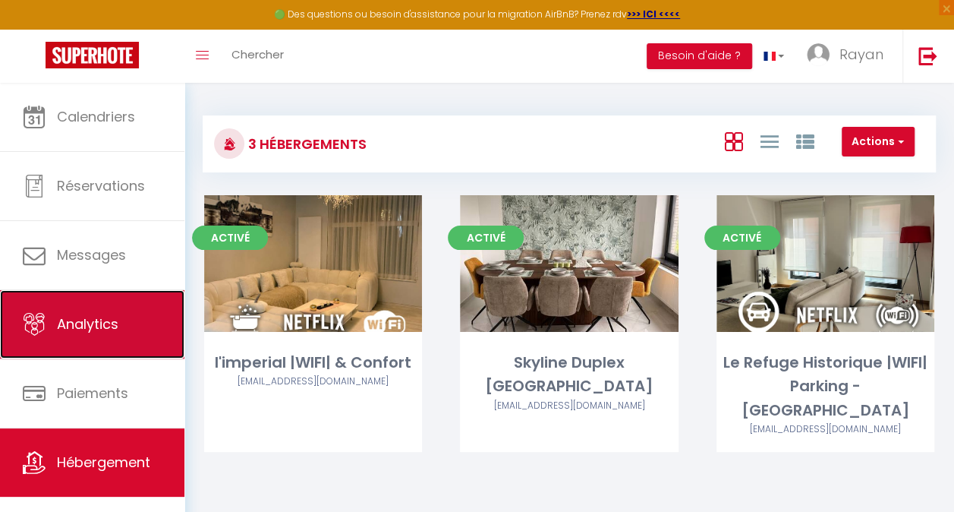
click at [129, 332] on link "Analytics" at bounding box center [92, 324] width 184 height 68
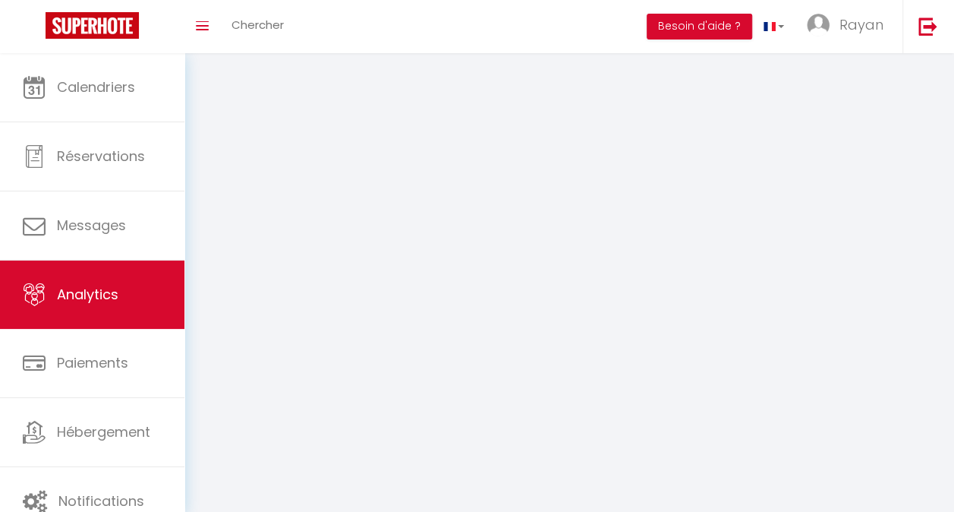
select select "2025"
select select "10"
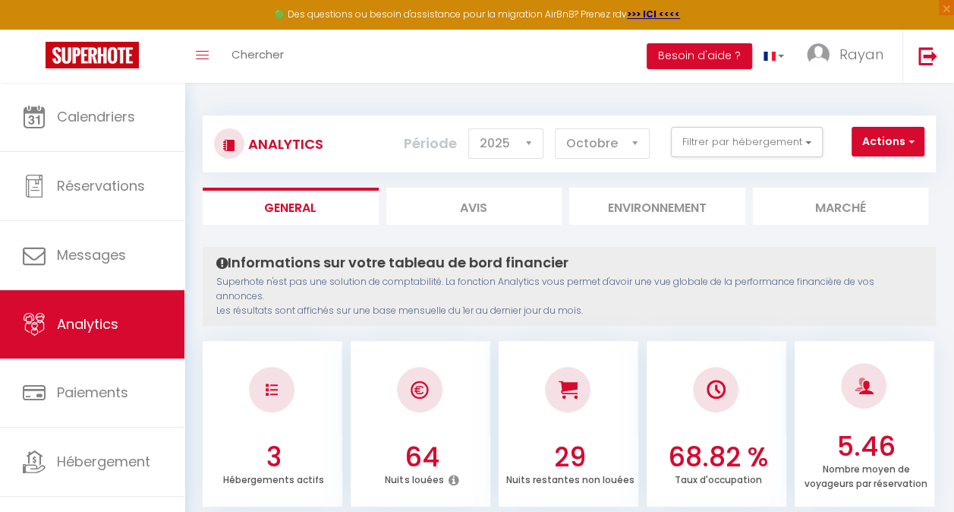
click at [735, 157] on div "Actions Génération SuperConciergerie Génération SuperAnalyzer Génération SuperE…" at bounding box center [630, 144] width 609 height 34
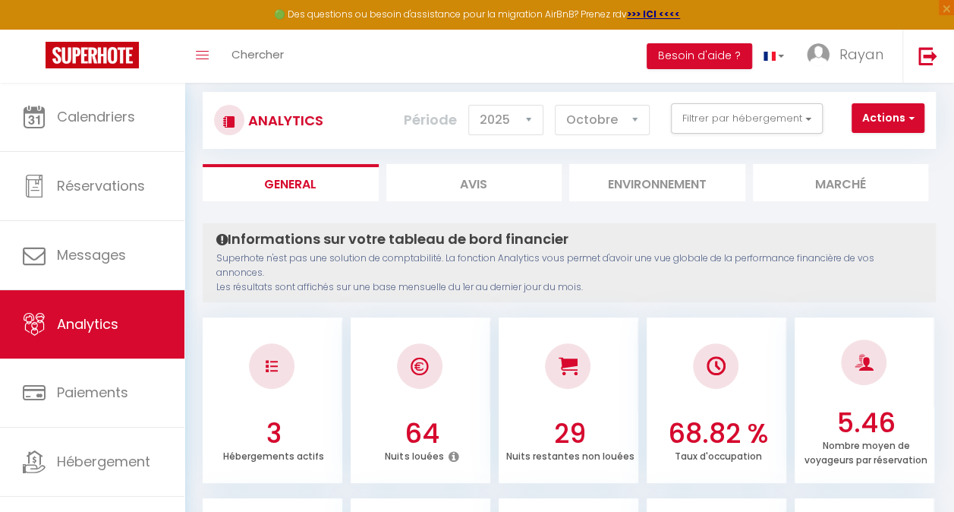
scroll to position [22, 0]
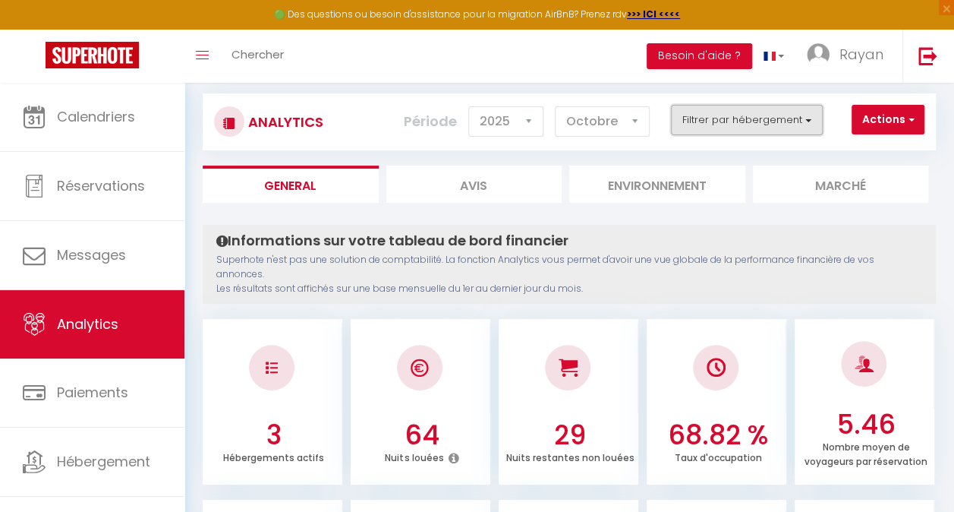
click at [700, 128] on button "Filtrer par hébergement" at bounding box center [747, 120] width 152 height 30
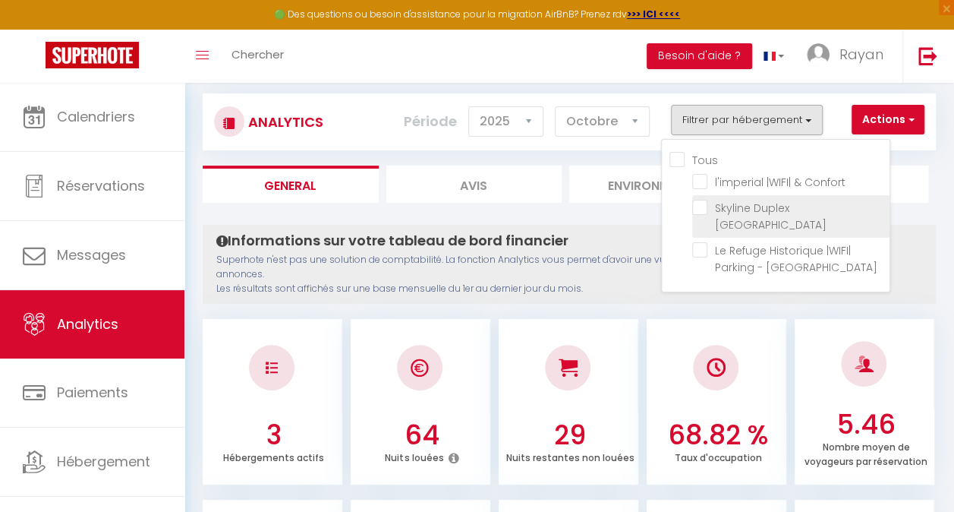
click at [700, 207] on Brussels "checkbox" at bounding box center [790, 207] width 197 height 15
checkbox Brussels "true"
checkbox Confort "false"
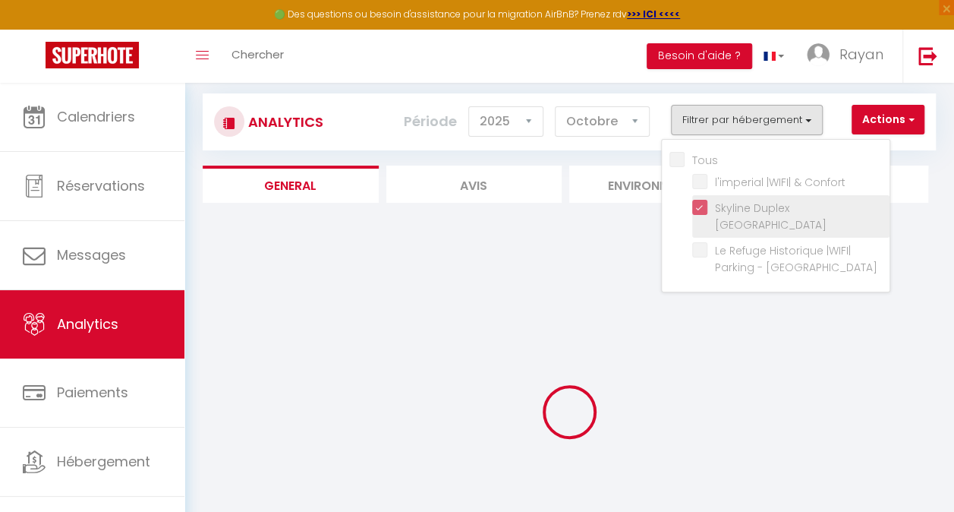
checkbox Confort "false"
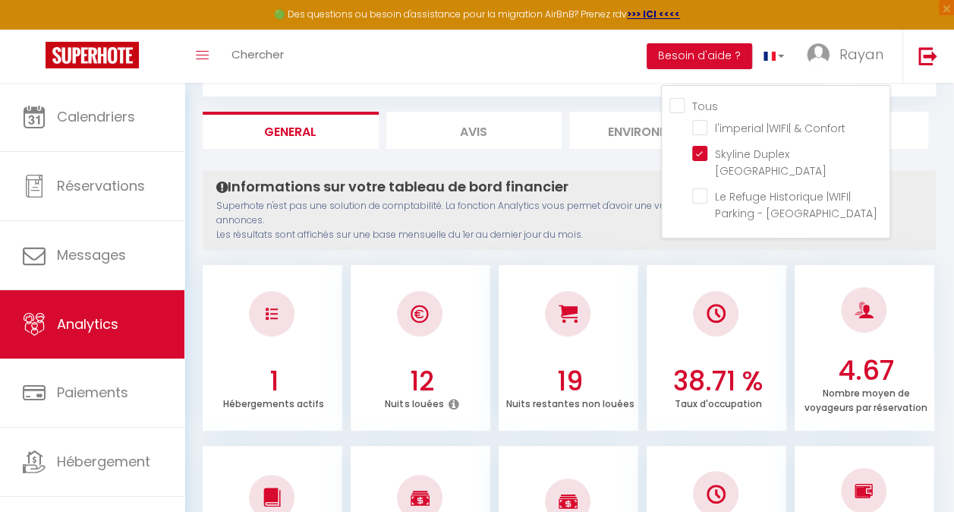
scroll to position [0, 0]
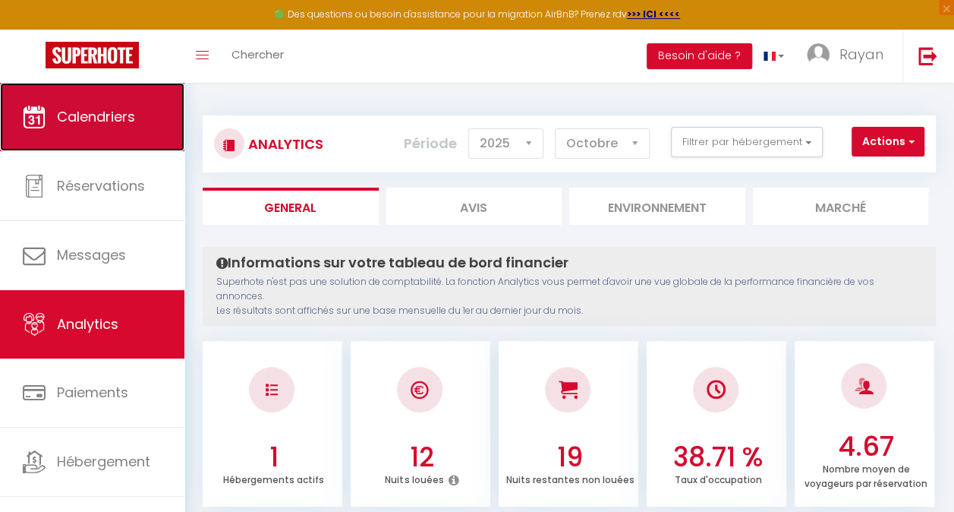
click at [115, 105] on link "Calendriers" at bounding box center [92, 117] width 184 height 68
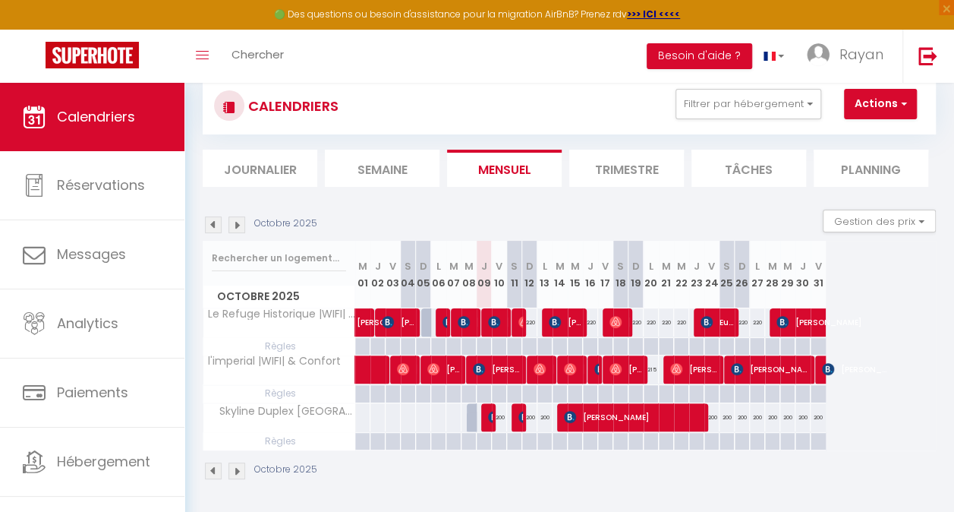
scroll to position [39, 0]
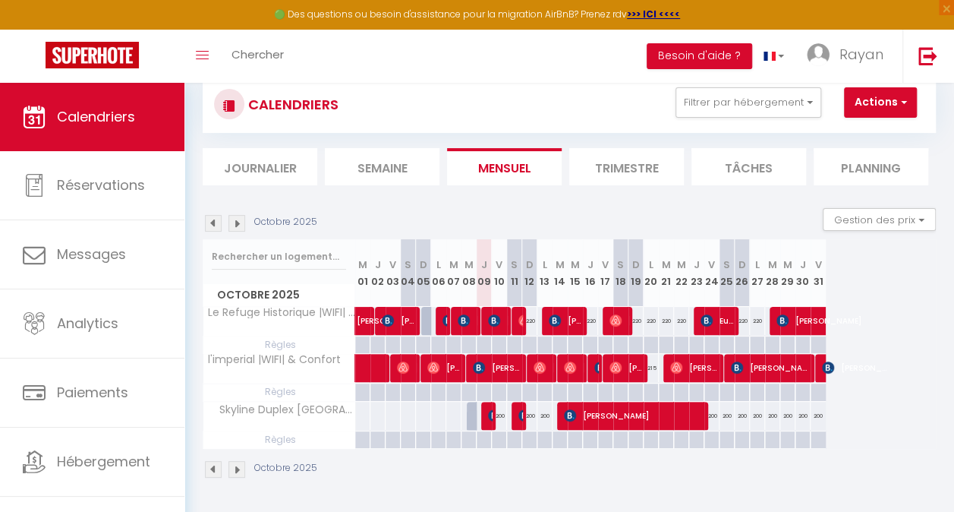
click at [426, 422] on div at bounding box center [423, 415] width 16 height 28
type input "Dim 05 Octobre 2025"
type input "Lun 06 Octobre 2025"
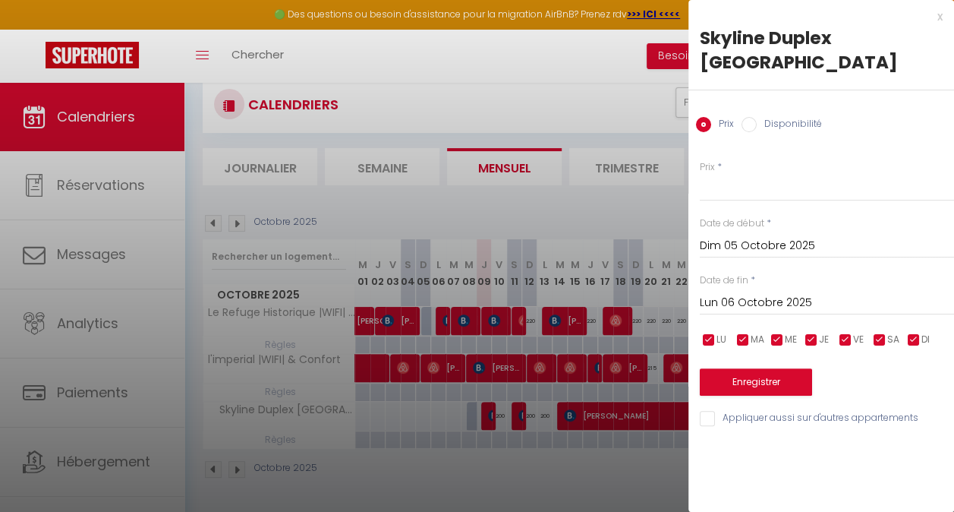
click at [729, 236] on input "Dim 05 Octobre 2025" at bounding box center [827, 246] width 254 height 20
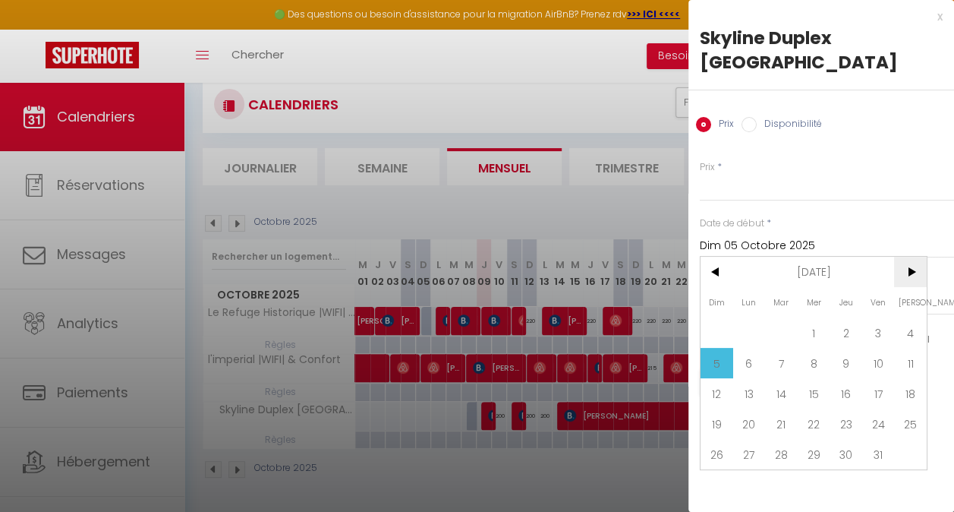
click at [903, 257] on span ">" at bounding box center [910, 272] width 33 height 30
click at [753, 317] on span "1" at bounding box center [749, 332] width 33 height 30
type input "Lun 01 Décembre 2025"
type input "[DATE]"
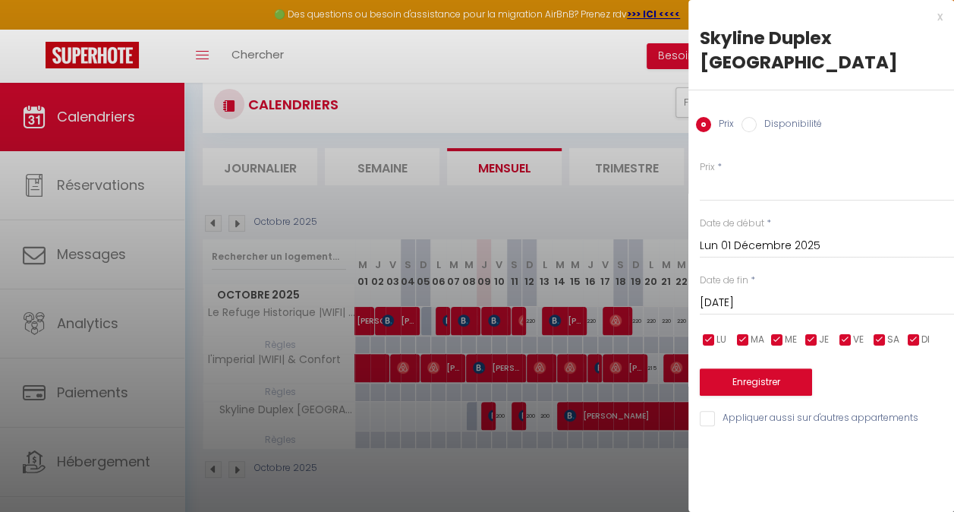
click at [773, 293] on input "[DATE]" at bounding box center [827, 303] width 254 height 20
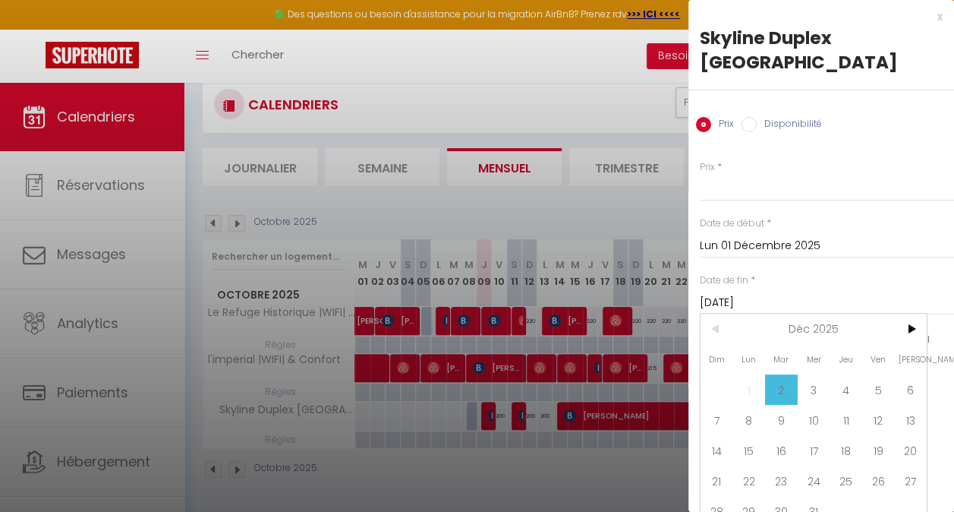
click at [750, 236] on input "Lun 01 Décembre 2025" at bounding box center [827, 246] width 254 height 20
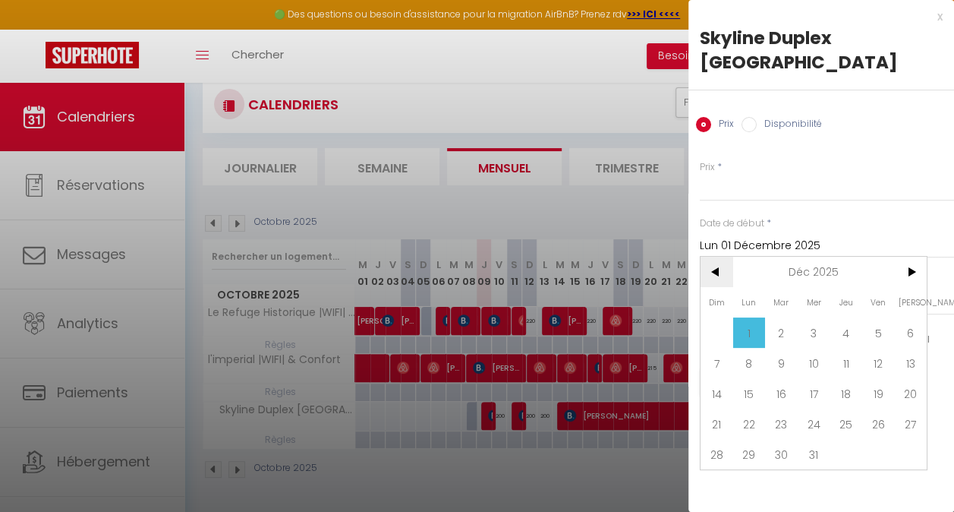
click at [715, 257] on span "<" at bounding box center [716, 272] width 33 height 30
click at [721, 469] on span "30" at bounding box center [716, 484] width 33 height 30
type input "Dim 30 Novembre 2025"
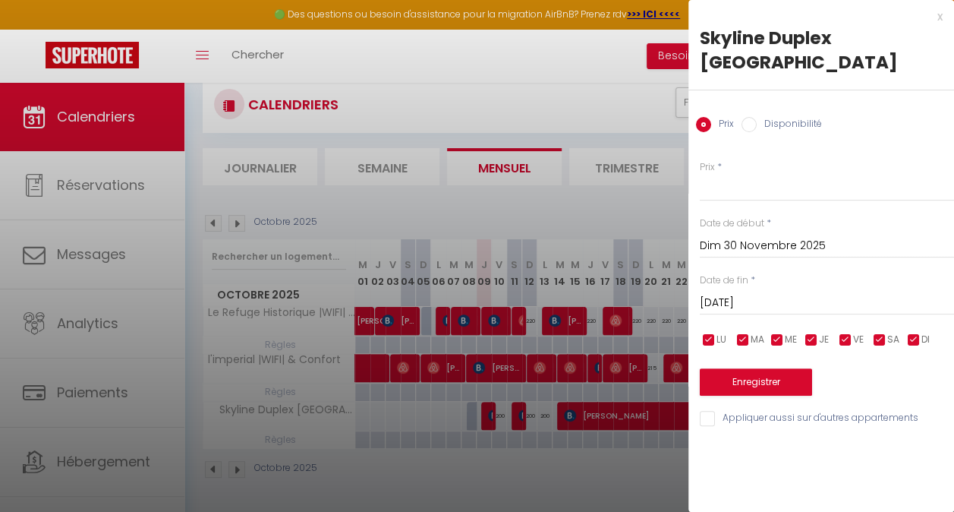
click at [733, 293] on input "[DATE]" at bounding box center [827, 303] width 254 height 20
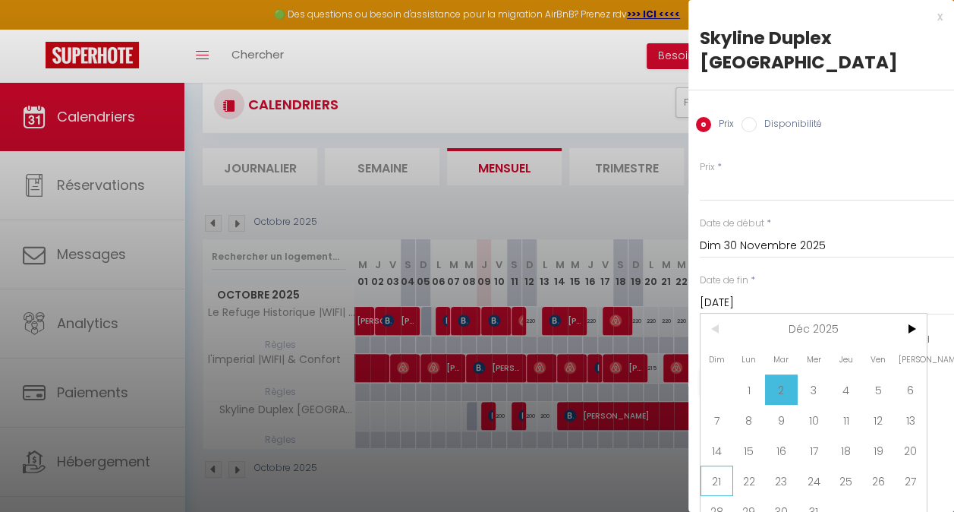
click at [716, 465] on span "21" at bounding box center [716, 480] width 33 height 30
type input "Dim 21 Décembre 2025"
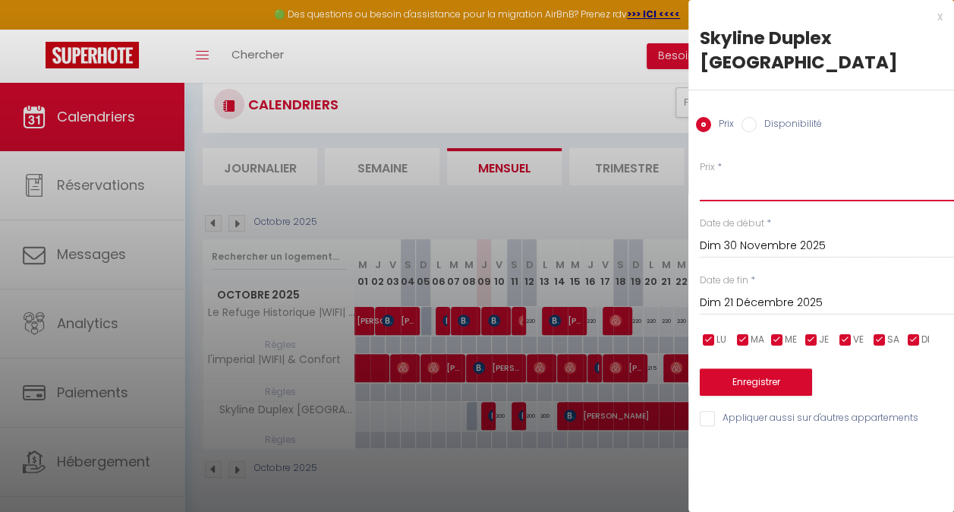
click at [727, 174] on input "Prix" at bounding box center [827, 187] width 254 height 27
type input "240"
click at [751, 368] on button "Enregistrer" at bounding box center [756, 381] width 112 height 27
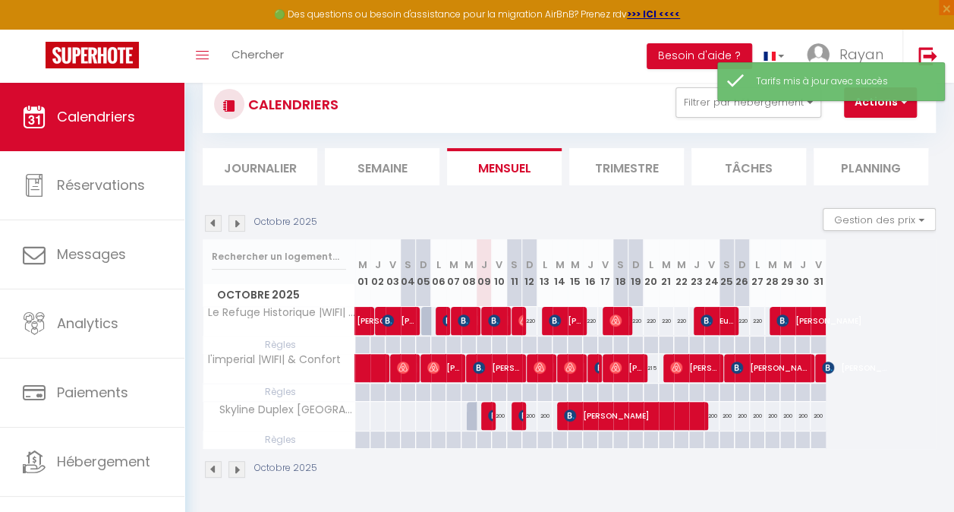
click at [427, 410] on div at bounding box center [423, 415] width 16 height 28
type input "Dim 05 Octobre 2025"
type input "Lun 06 Octobre 2025"
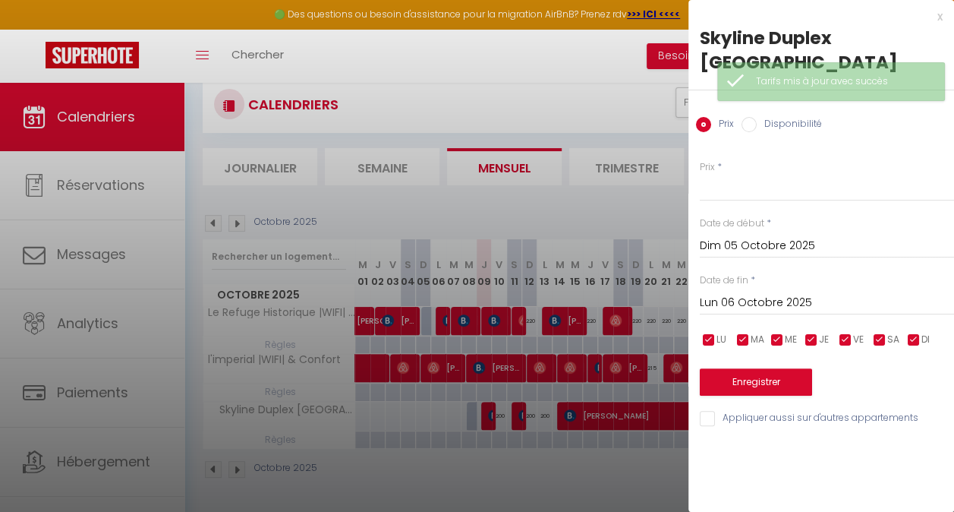
click at [745, 236] on input "Dim 05 Octobre 2025" at bounding box center [827, 246] width 254 height 20
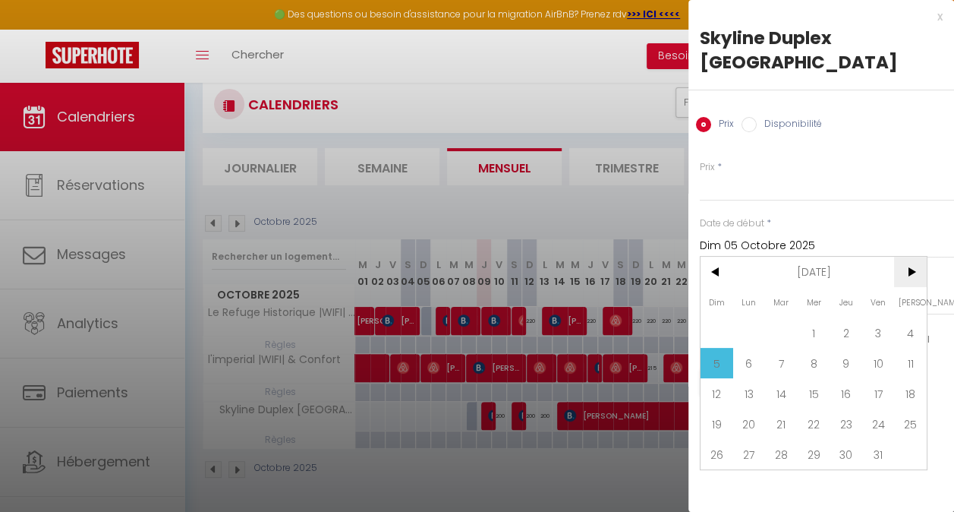
click at [911, 257] on span ">" at bounding box center [910, 272] width 33 height 30
click at [712, 439] on span "23" at bounding box center [716, 454] width 33 height 30
type input "Dim 23 Novembre 2025"
type input "Lun 24 Novembre 2025"
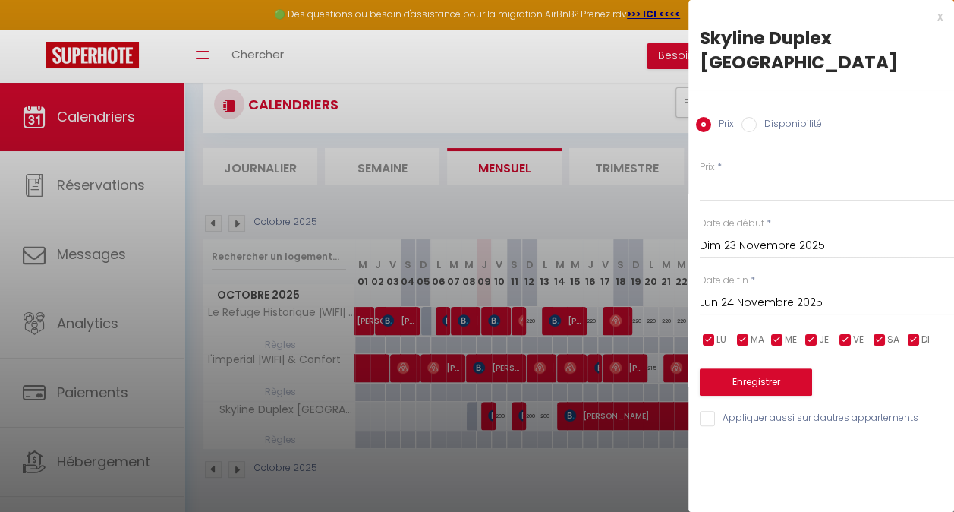
click at [738, 293] on input "Lun 24 Novembre 2025" at bounding box center [827, 303] width 254 height 20
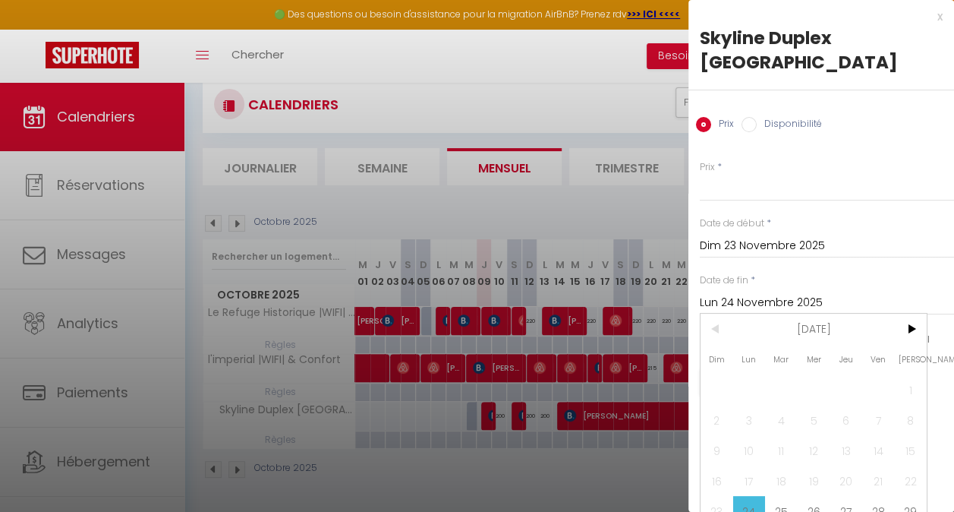
click at [750, 236] on input "Dim 23 Novembre 2025" at bounding box center [827, 246] width 254 height 20
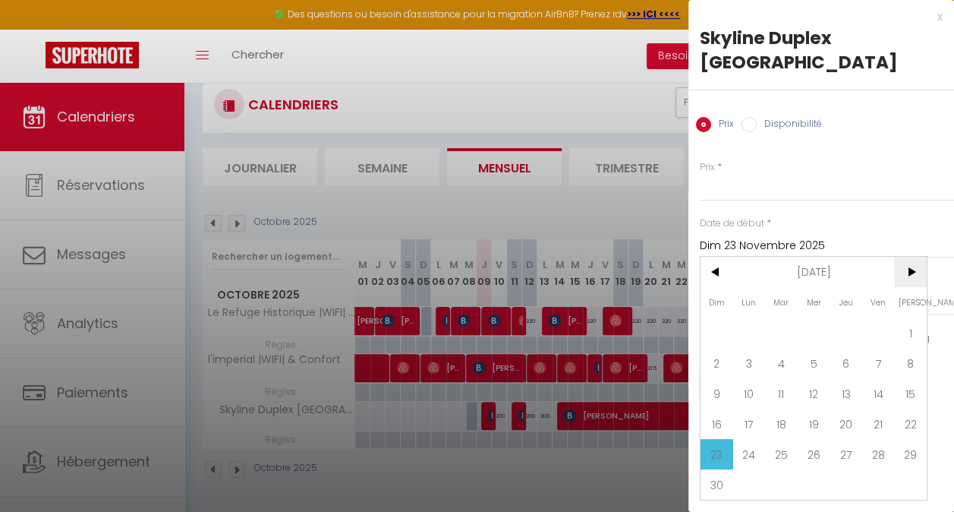
click at [909, 257] on span ">" at bounding box center [910, 272] width 33 height 30
click at [877, 378] on span "19" at bounding box center [878, 393] width 33 height 30
type input "Ven 19 Décembre 2025"
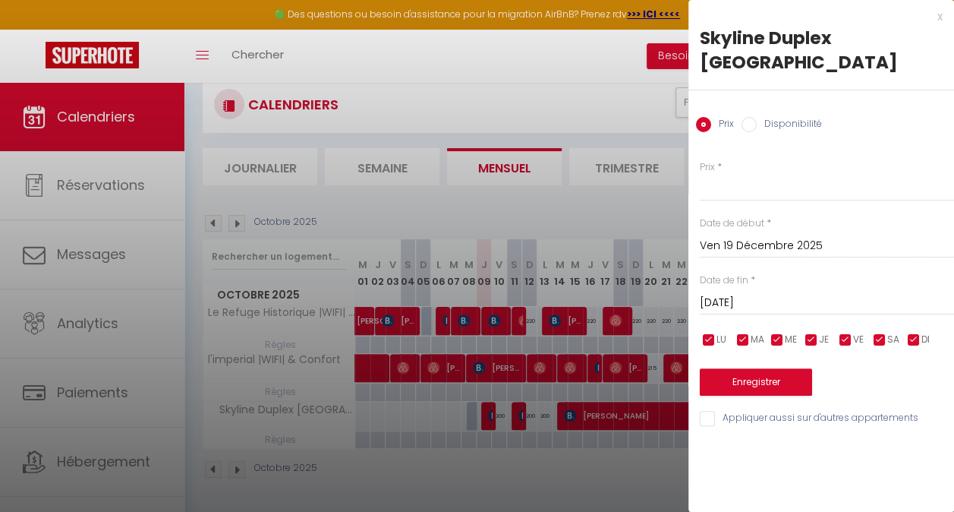
click at [771, 293] on input "[DATE]" at bounding box center [827, 303] width 254 height 20
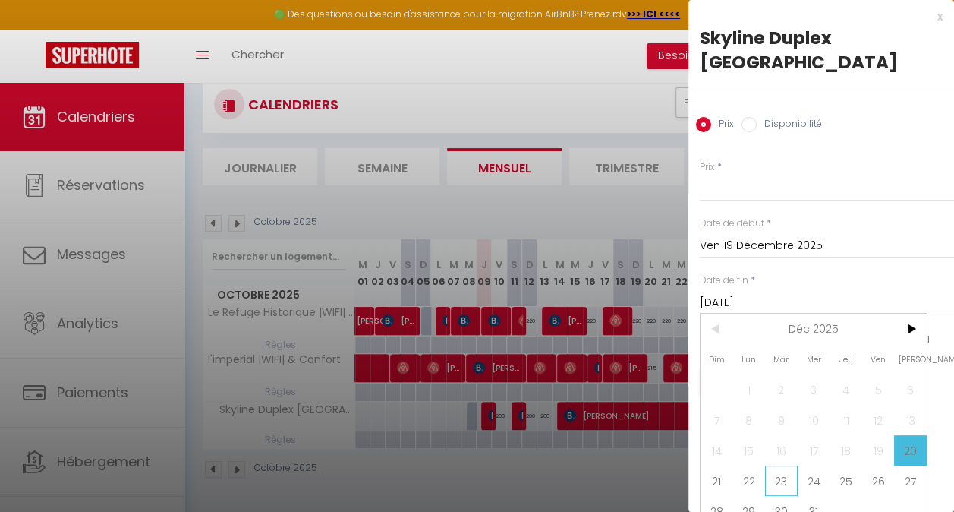
click at [778, 465] on span "23" at bounding box center [781, 480] width 33 height 30
type input "[DATE]"
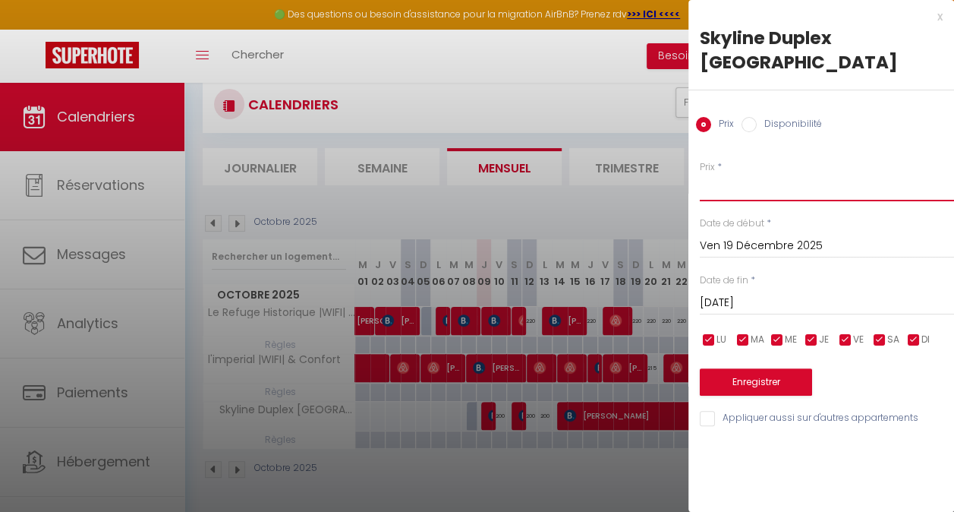
click at [727, 174] on input "Prix" at bounding box center [827, 187] width 254 height 27
type input "260"
click at [748, 368] on button "Enregistrer" at bounding box center [756, 381] width 112 height 27
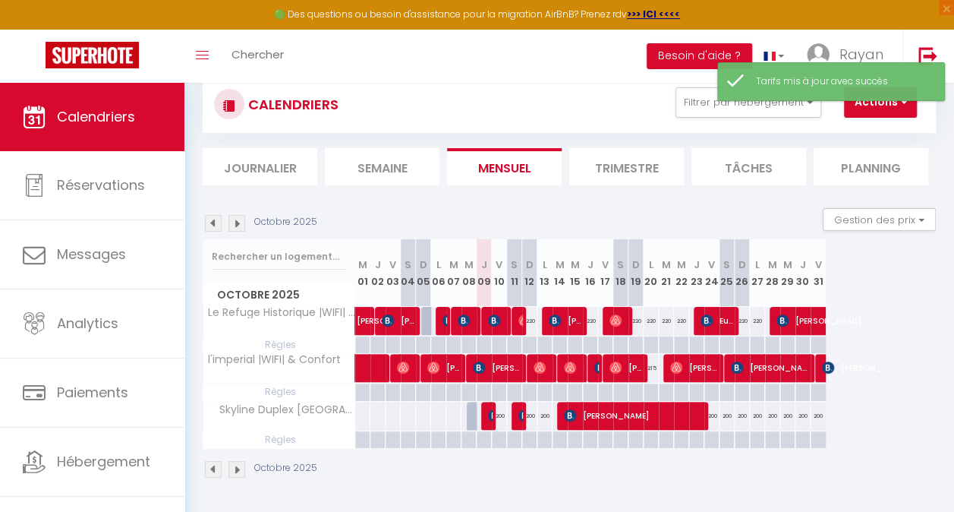
click at [439, 398] on div at bounding box center [437, 391] width 15 height 17
type input "Lun 06 Octobre 2025"
type input "[DATE]"
select select
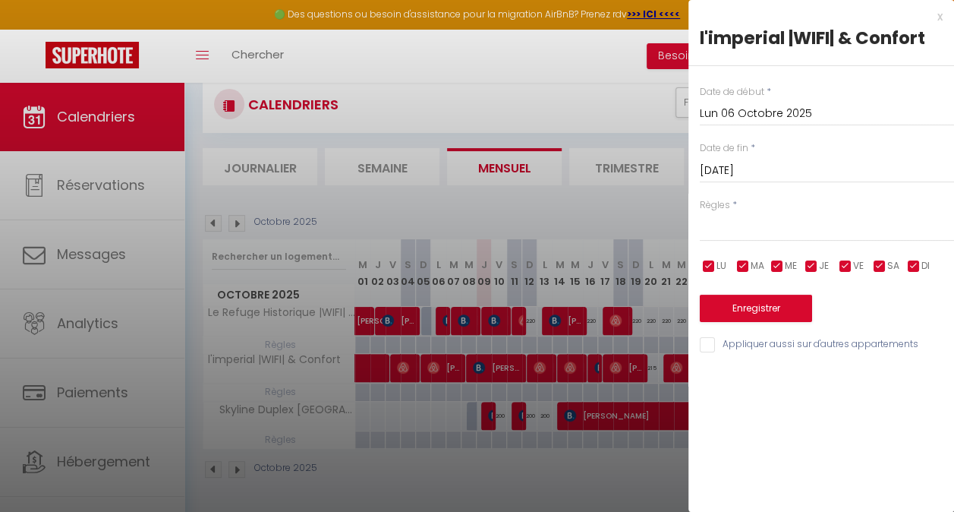
click at [756, 120] on input "Lun 06 Octobre 2025" at bounding box center [827, 114] width 254 height 20
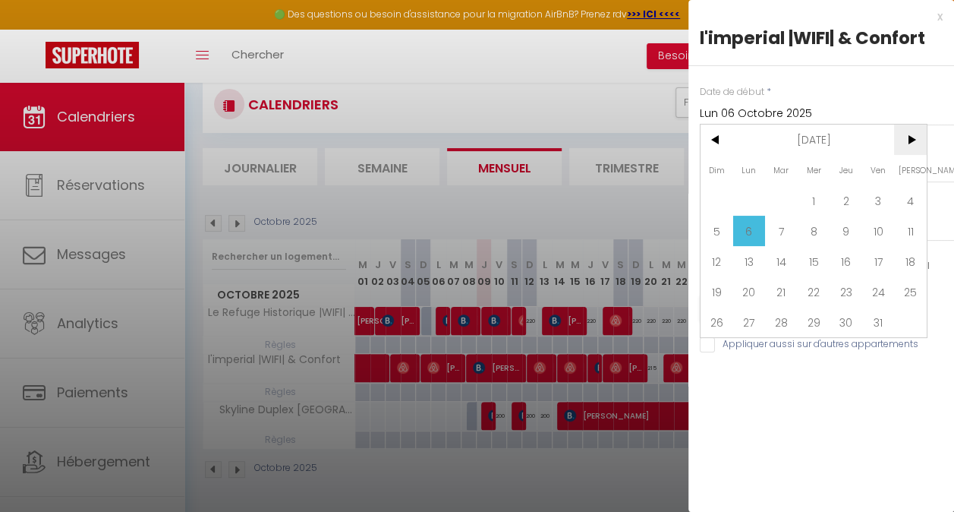
click at [906, 140] on span ">" at bounding box center [910, 139] width 33 height 30
click at [908, 136] on span ">" at bounding box center [910, 139] width 33 height 30
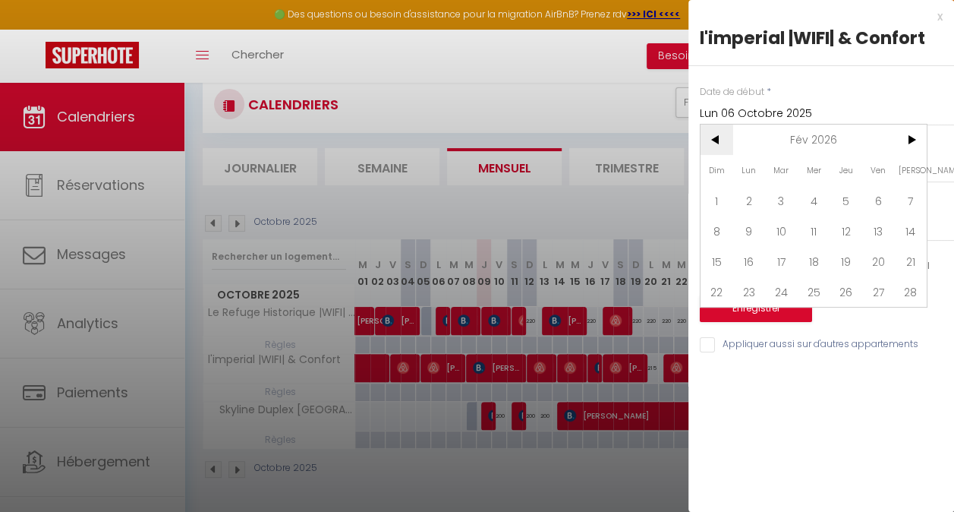
click at [719, 143] on span "<" at bounding box center [716, 139] width 33 height 30
click at [749, 287] on span "22" at bounding box center [749, 291] width 33 height 30
type input "Lun 22 Décembre 2025"
type input "[DATE]"
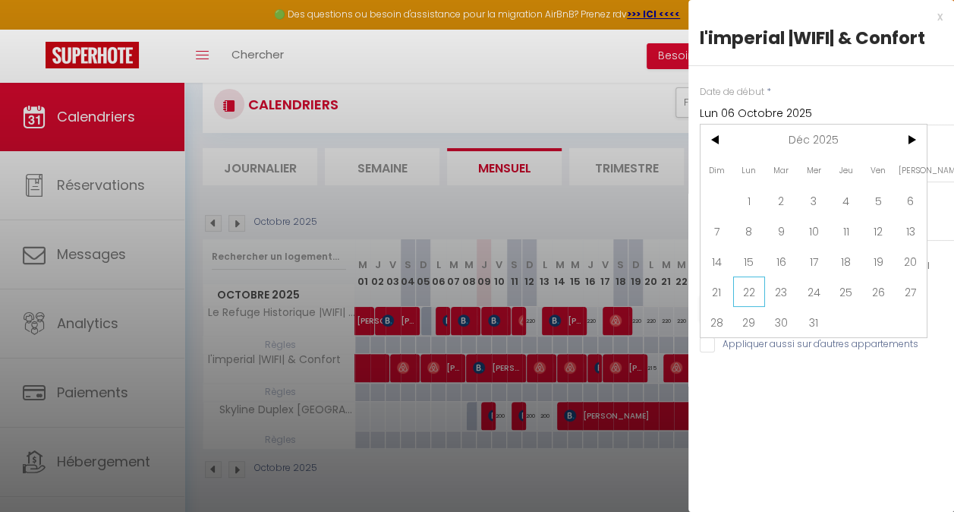
select select
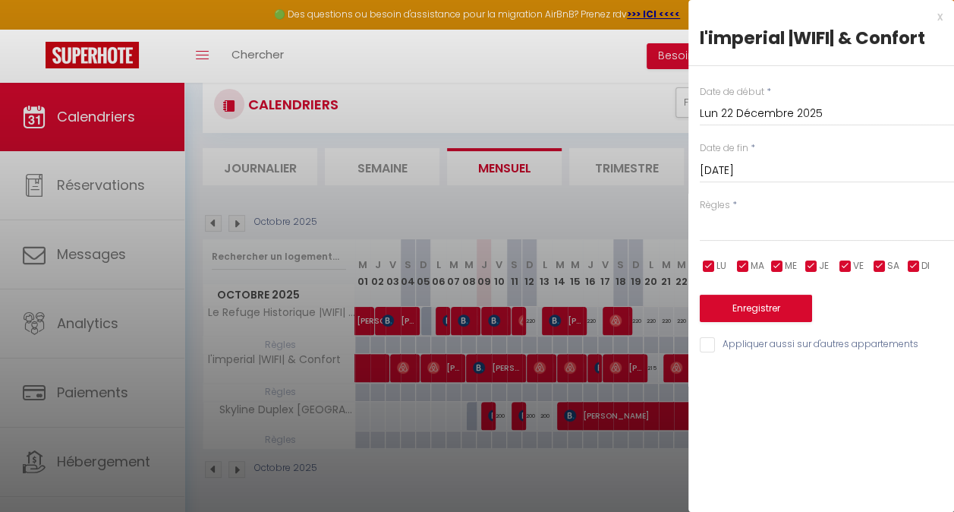
click at [785, 165] on input "[DATE]" at bounding box center [827, 171] width 254 height 20
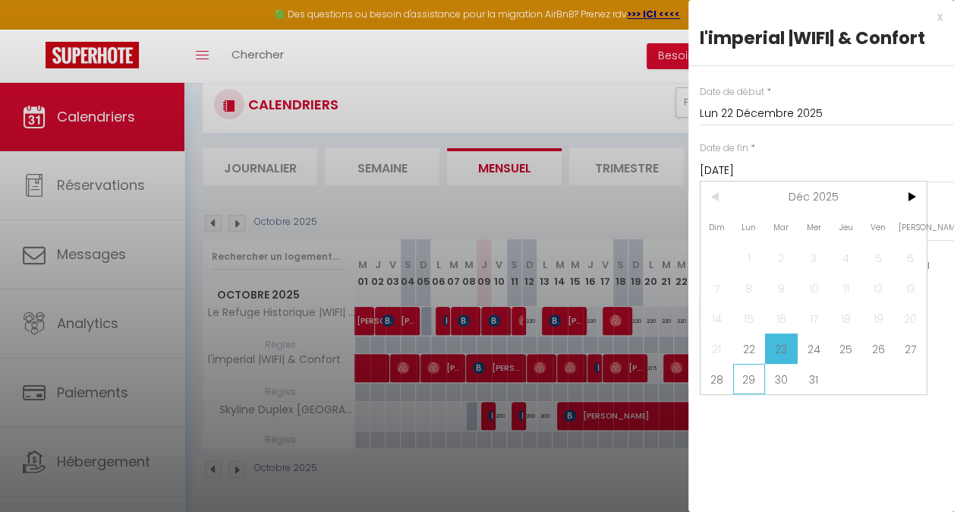
click at [757, 382] on span "29" at bounding box center [749, 379] width 33 height 30
type input "Lun 29 Décembre 2025"
select select
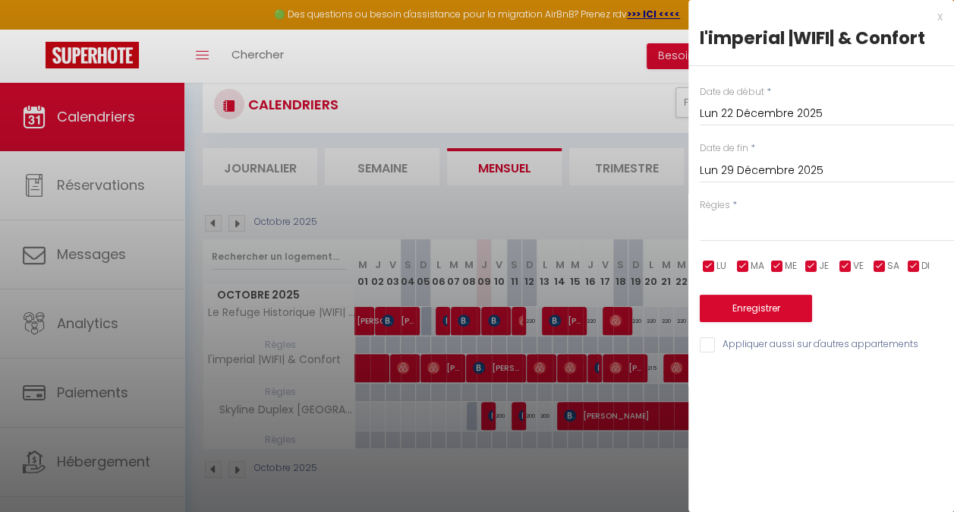
click at [724, 85] on label "Date de début" at bounding box center [732, 92] width 65 height 14
click at [435, 477] on div at bounding box center [477, 256] width 954 height 512
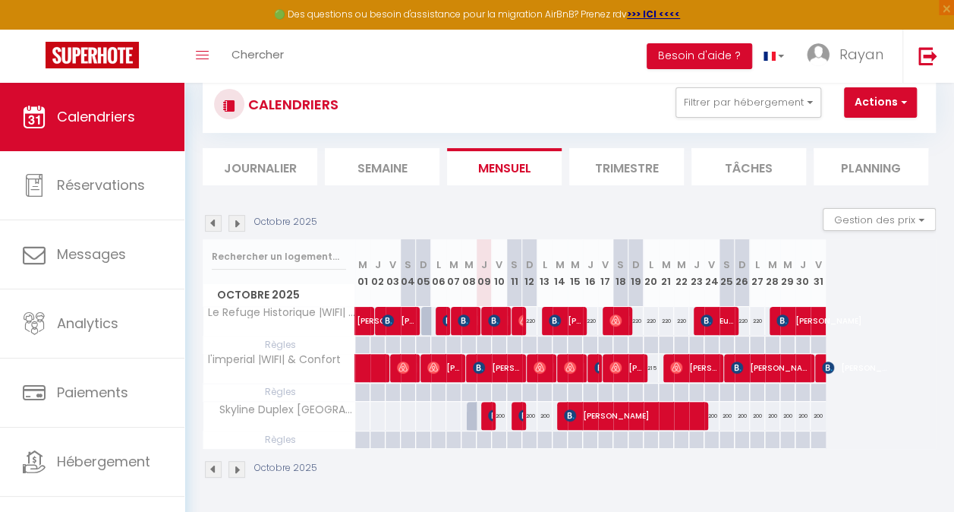
click at [396, 414] on div at bounding box center [393, 415] width 16 height 28
type input "Ven 03 Octobre 2025"
type input "[DATE]"
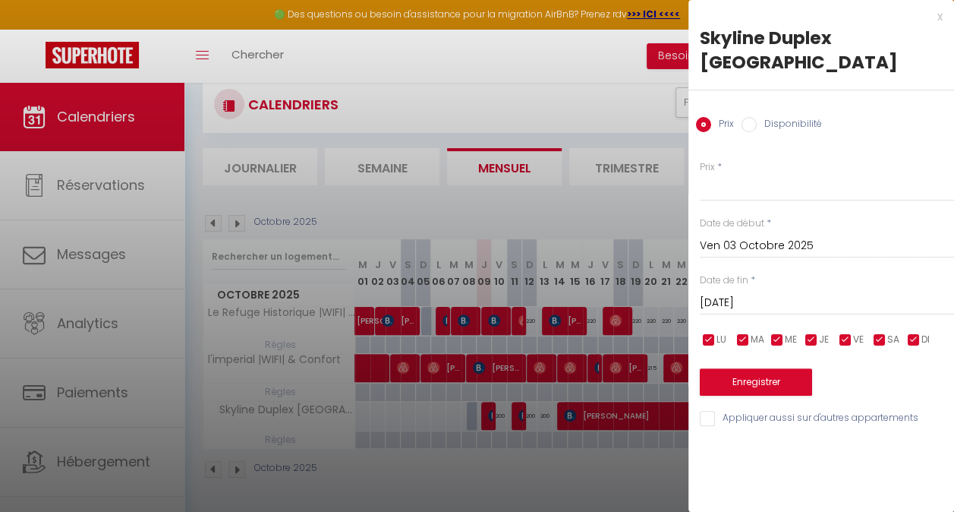
click at [759, 236] on input "Ven 03 Octobre 2025" at bounding box center [827, 246] width 254 height 20
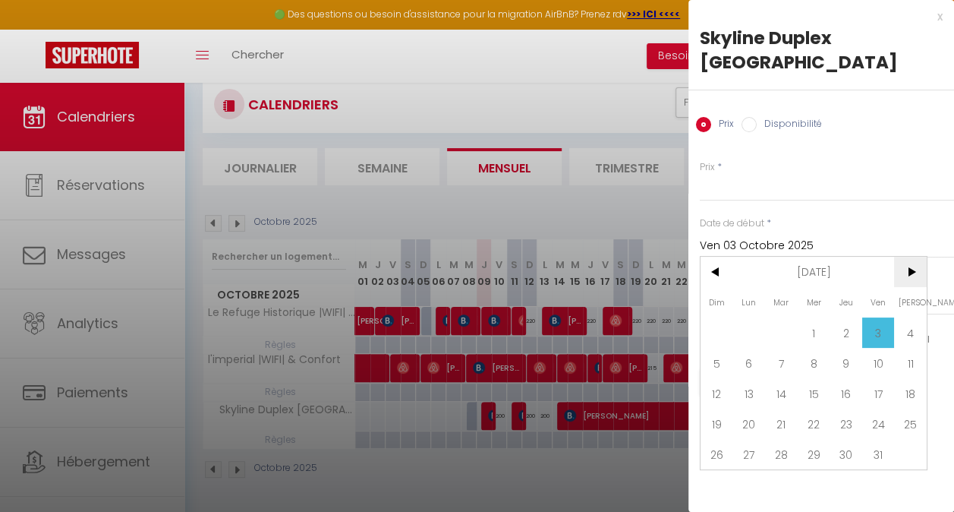
click at [914, 257] on span ">" at bounding box center [910, 272] width 33 height 30
click at [719, 408] on span "21" at bounding box center [716, 423] width 33 height 30
type input "Dim 21 Décembre 2025"
type input "Lun 22 Décembre 2025"
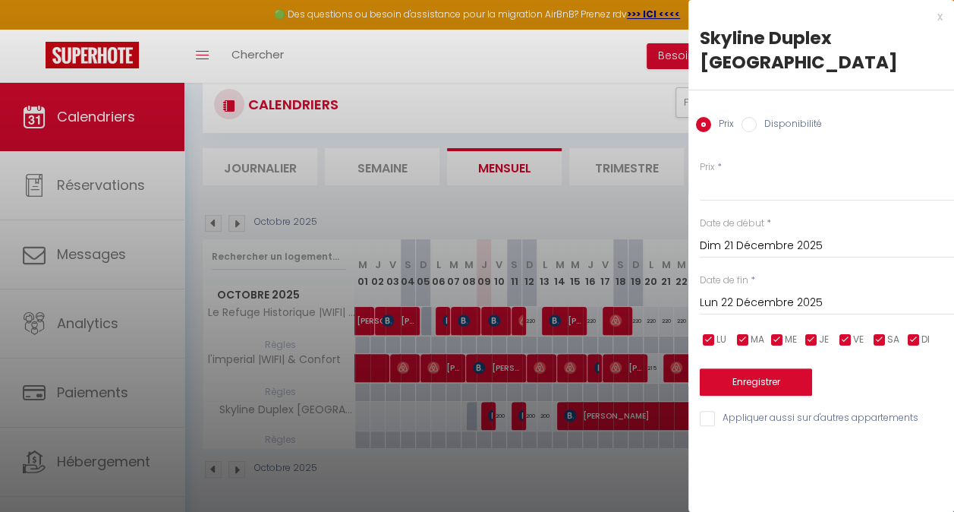
click at [738, 293] on input "Lun 22 Décembre 2025" at bounding box center [827, 303] width 254 height 20
click at [747, 236] on input "Dim 21 Décembre 2025" at bounding box center [827, 246] width 254 height 20
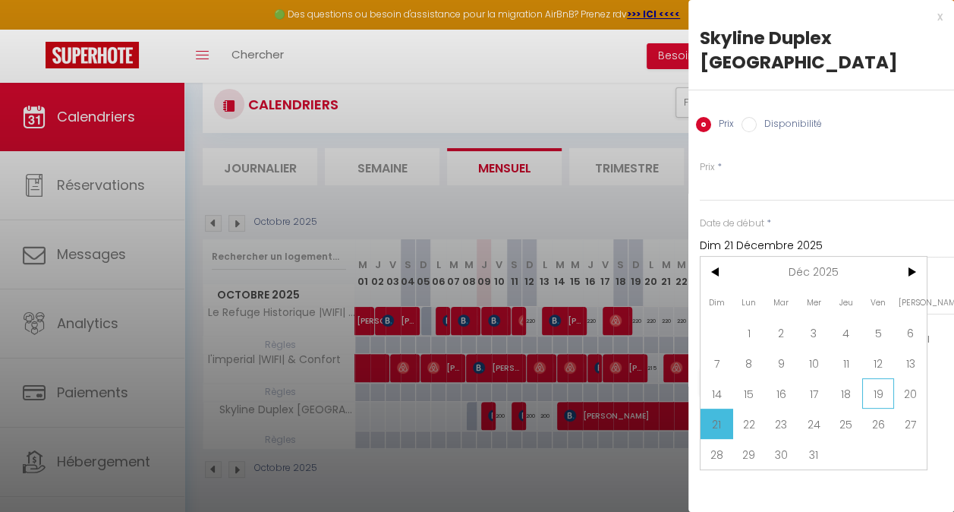
click at [874, 378] on span "19" at bounding box center [878, 393] width 33 height 30
type input "Ven 19 Décembre 2025"
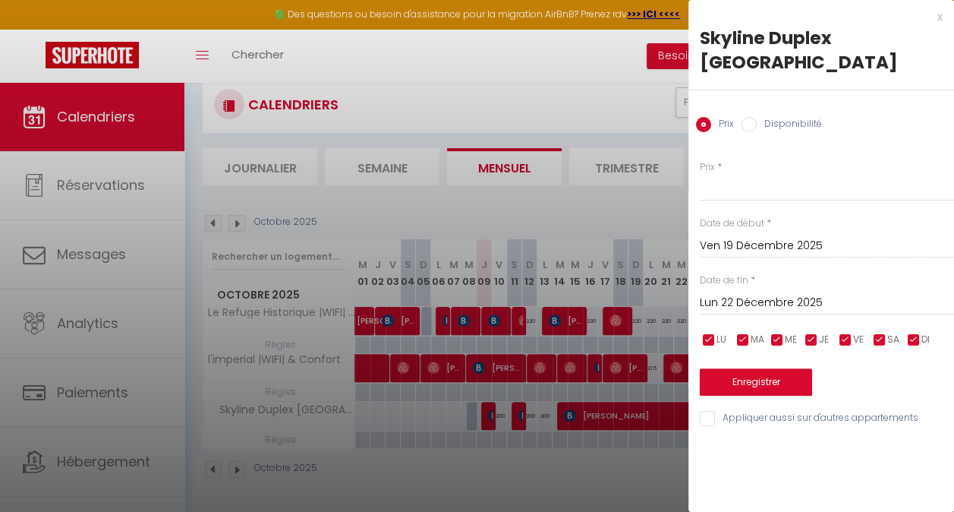
click at [767, 293] on input "Lun 22 Décembre 2025" at bounding box center [827, 303] width 254 height 20
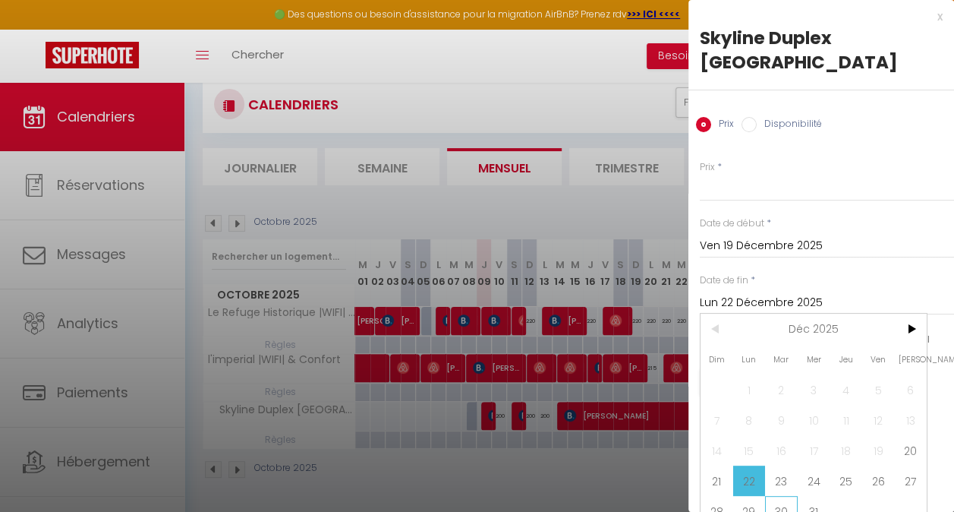
click at [774, 496] on span "30" at bounding box center [781, 511] width 33 height 30
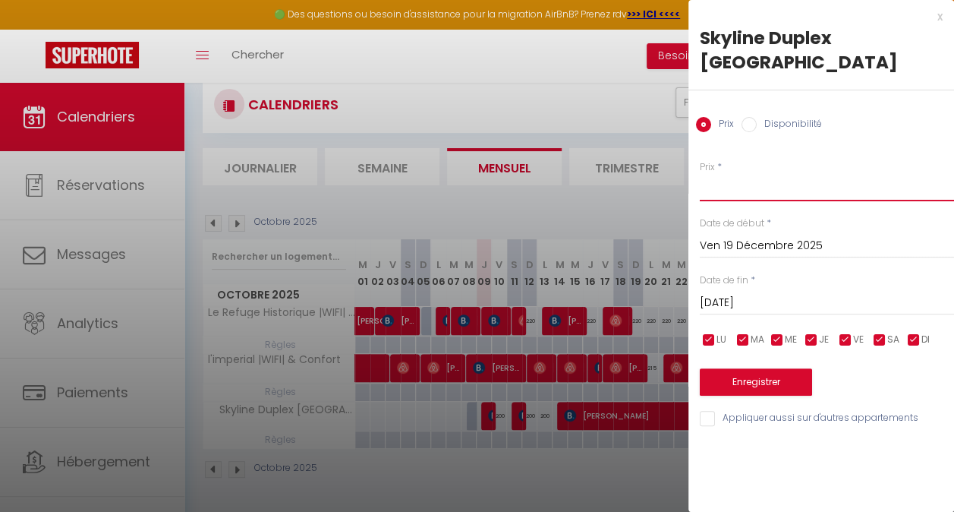
click at [740, 174] on input "Prix" at bounding box center [827, 187] width 254 height 27
click at [767, 368] on button "Enregistrer" at bounding box center [756, 381] width 112 height 27
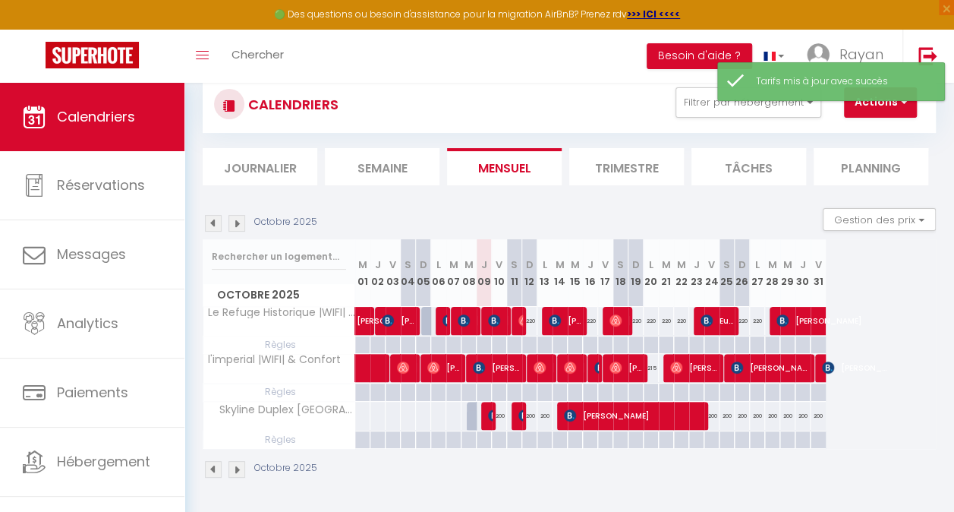
click at [429, 417] on div at bounding box center [423, 415] width 16 height 28
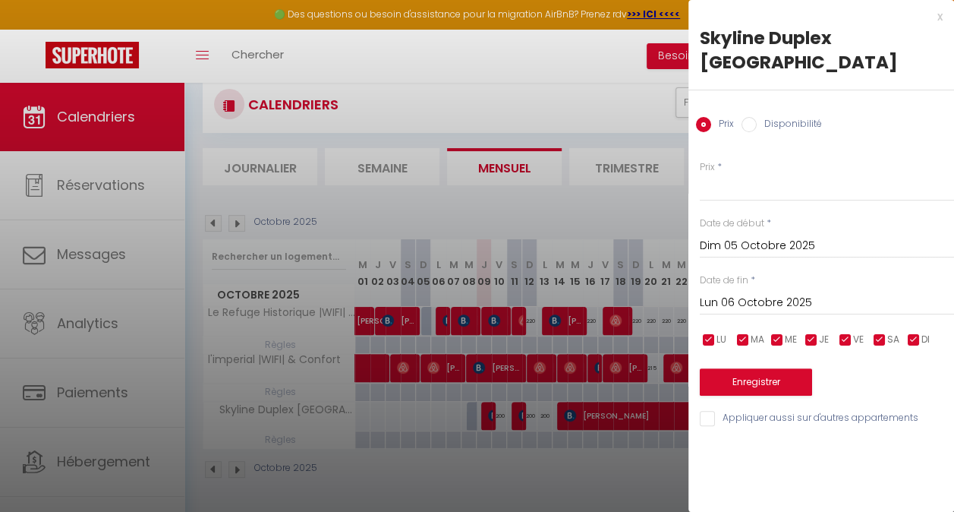
click at [751, 236] on input "Dim 05 Octobre 2025" at bounding box center [827, 246] width 254 height 20
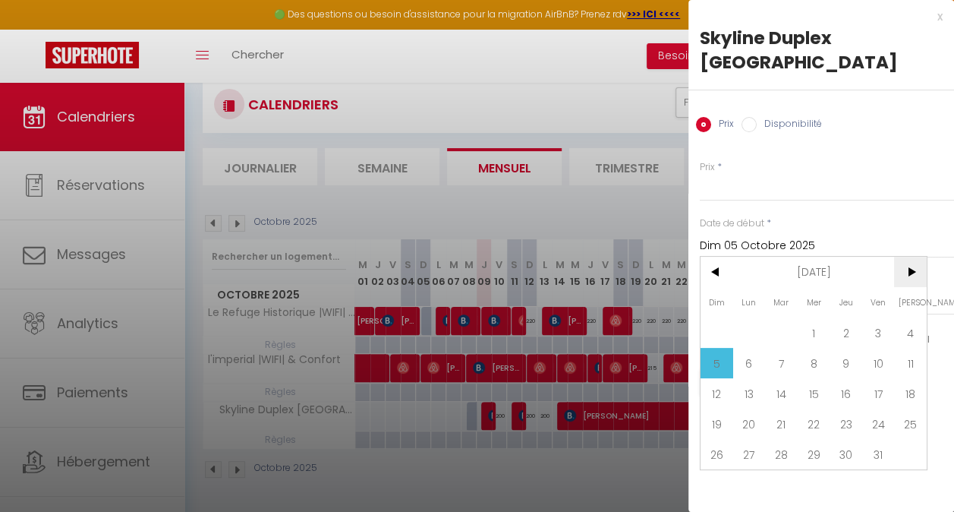
click at [912, 257] on span ">" at bounding box center [910, 272] width 33 height 30
click at [785, 439] on span "30" at bounding box center [781, 454] width 33 height 30
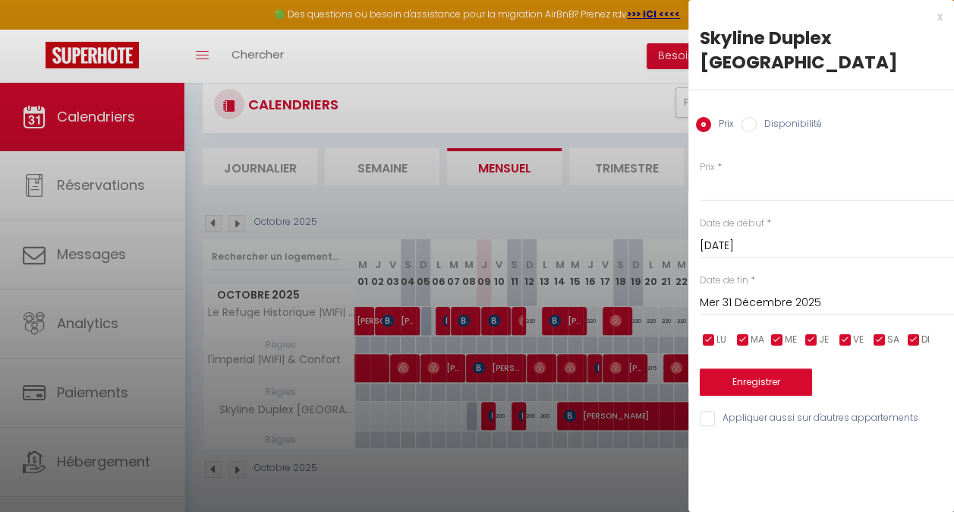
click at [763, 293] on input "Mer 31 Décembre 2025" at bounding box center [827, 303] width 254 height 20
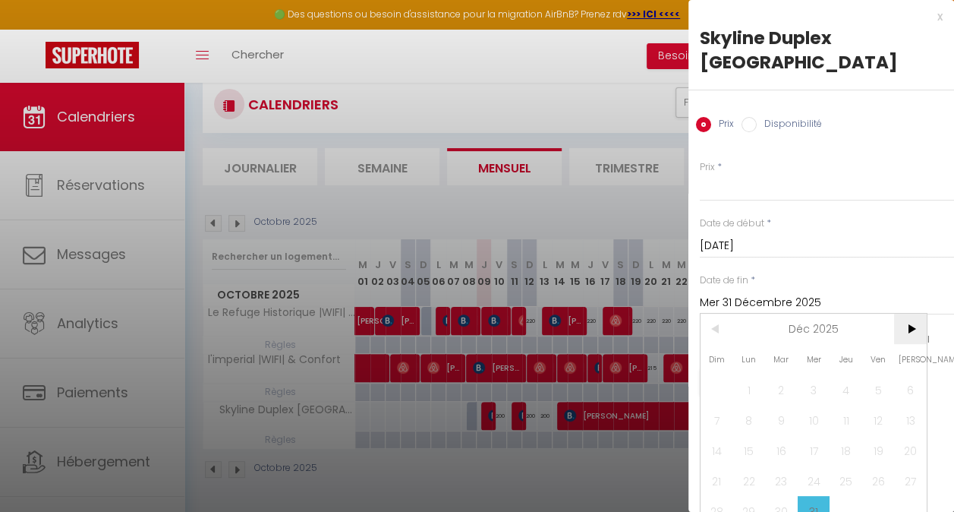
click at [911, 313] on span ">" at bounding box center [910, 328] width 33 height 30
click at [851, 374] on span "1" at bounding box center [846, 389] width 33 height 30
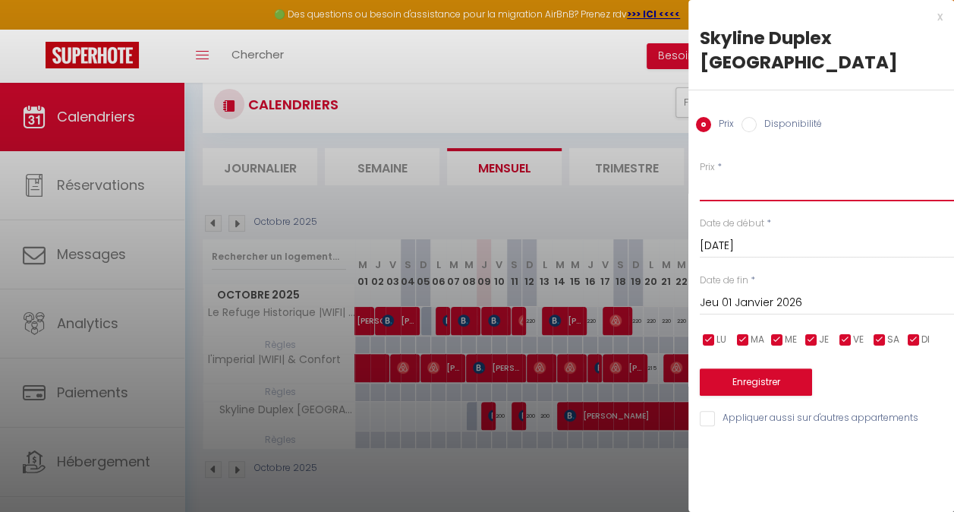
click at [721, 174] on input "Prix" at bounding box center [827, 187] width 254 height 27
click at [749, 368] on button "Enregistrer" at bounding box center [756, 381] width 112 height 27
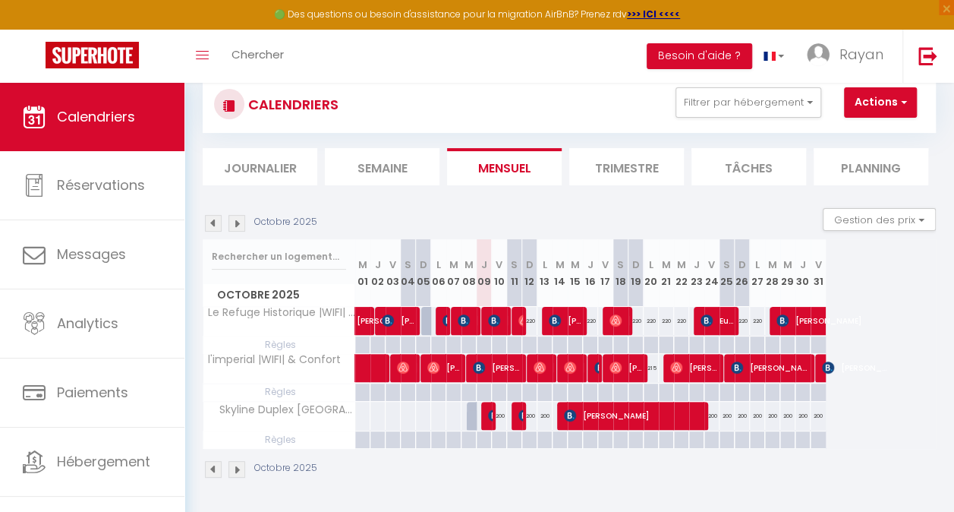
click at [393, 419] on div at bounding box center [393, 415] width 16 height 28
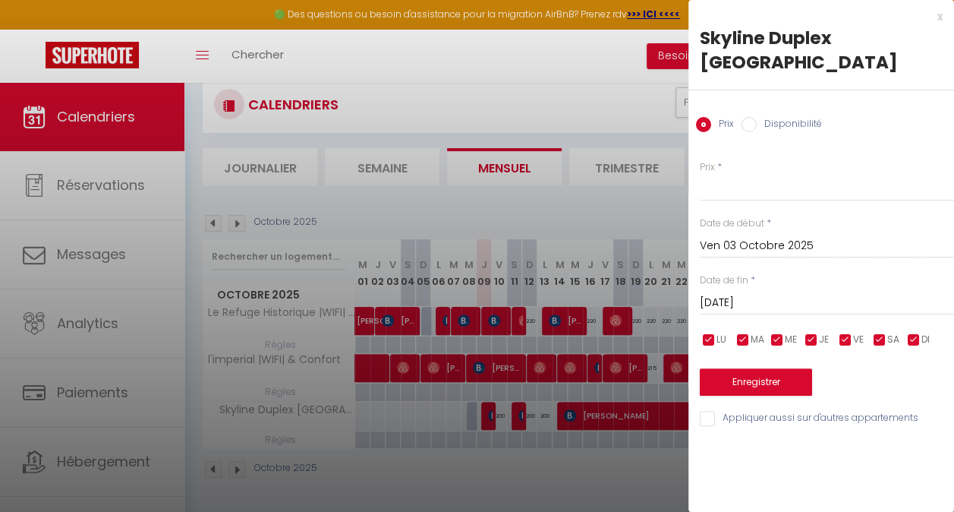
click at [729, 236] on input "Ven 03 Octobre 2025" at bounding box center [827, 246] width 254 height 20
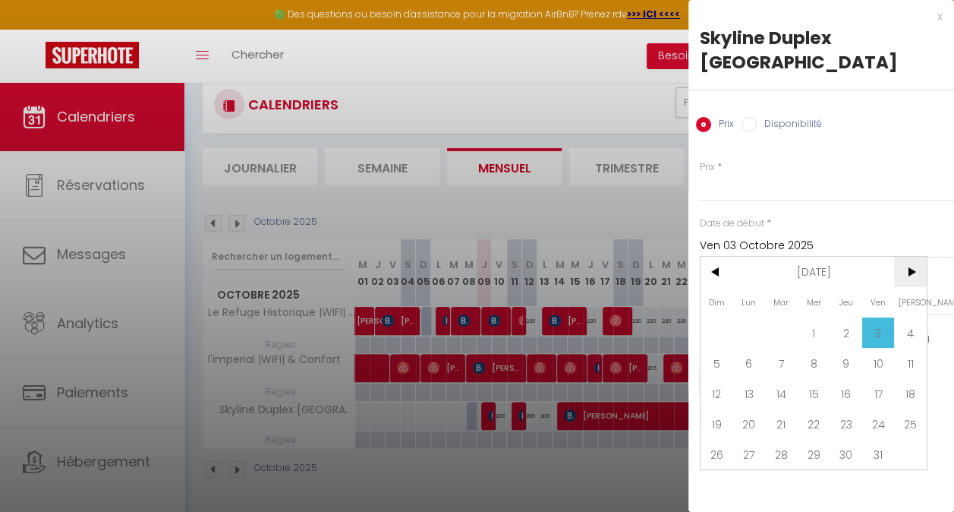
click at [909, 257] on span ">" at bounding box center [910, 272] width 33 height 30
click at [716, 257] on span "<" at bounding box center [716, 272] width 33 height 30
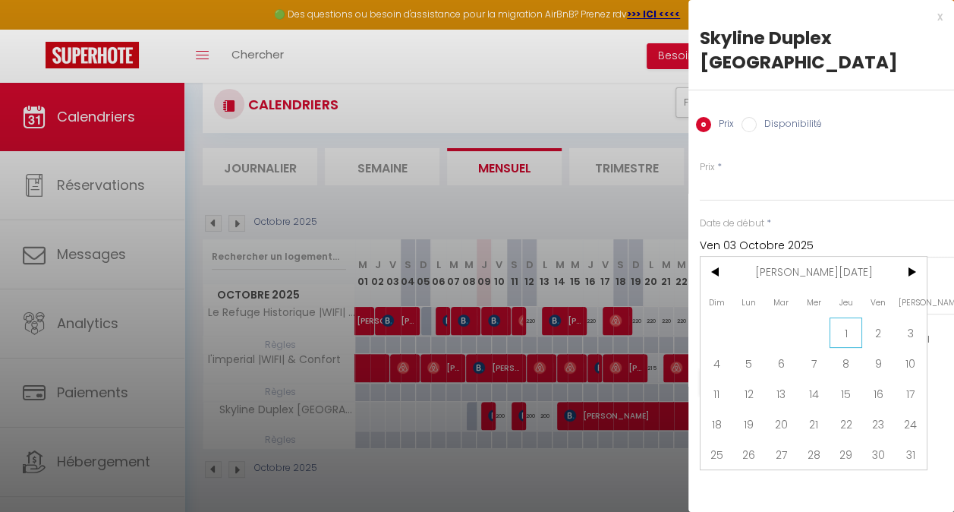
click at [845, 317] on span "1" at bounding box center [846, 332] width 33 height 30
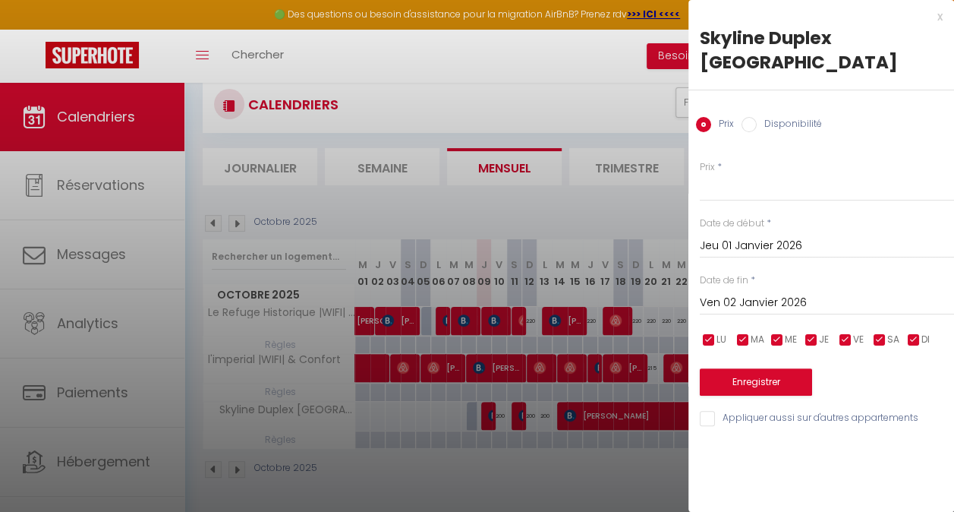
click at [763, 293] on input "Ven 02 Janvier 2026" at bounding box center [827, 303] width 254 height 20
click at [721, 174] on input "Prix" at bounding box center [827, 187] width 254 height 27
click at [748, 368] on button "Enregistrer" at bounding box center [756, 381] width 112 height 27
